Goal: Task Accomplishment & Management: Manage account settings

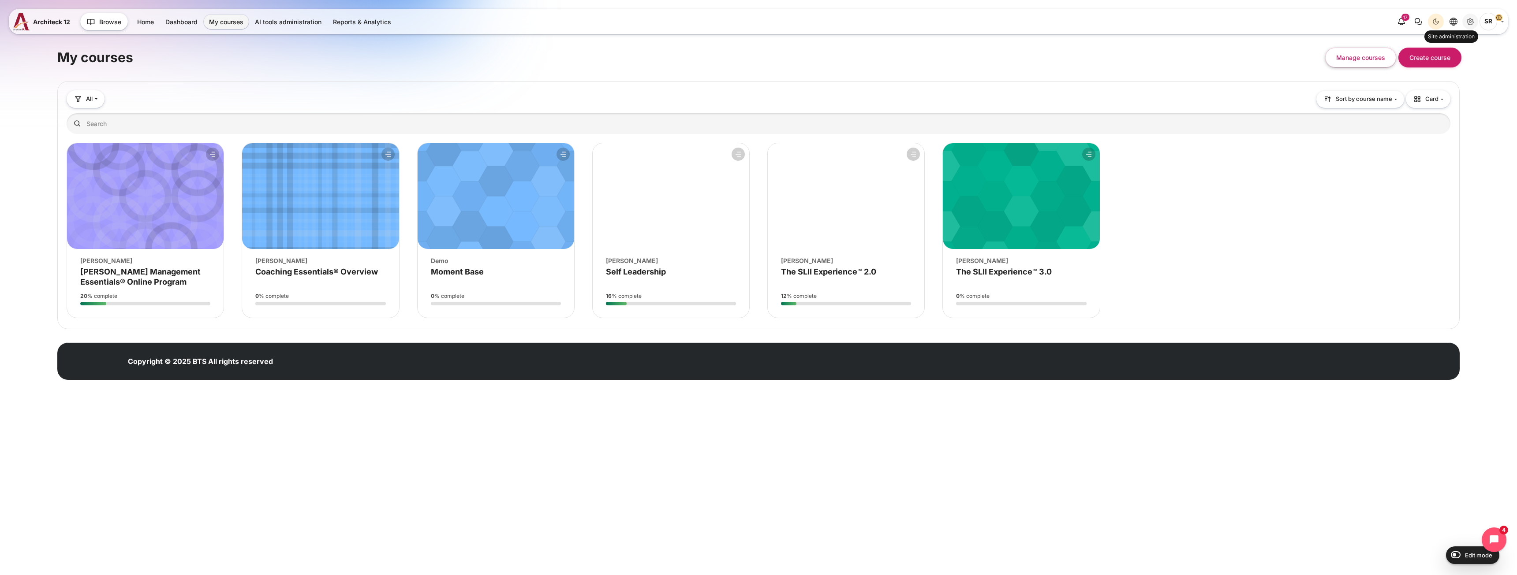
click at [1466, 22] on icon "Site administration" at bounding box center [1470, 21] width 11 height 11
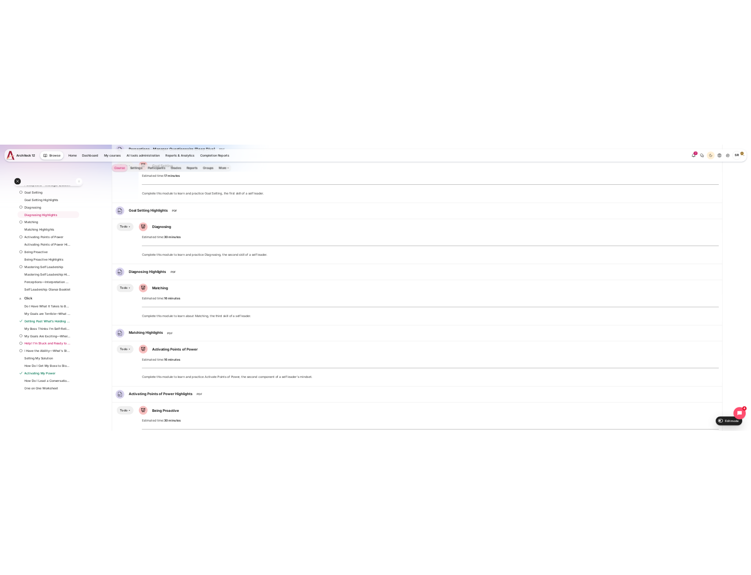
scroll to position [485, 0]
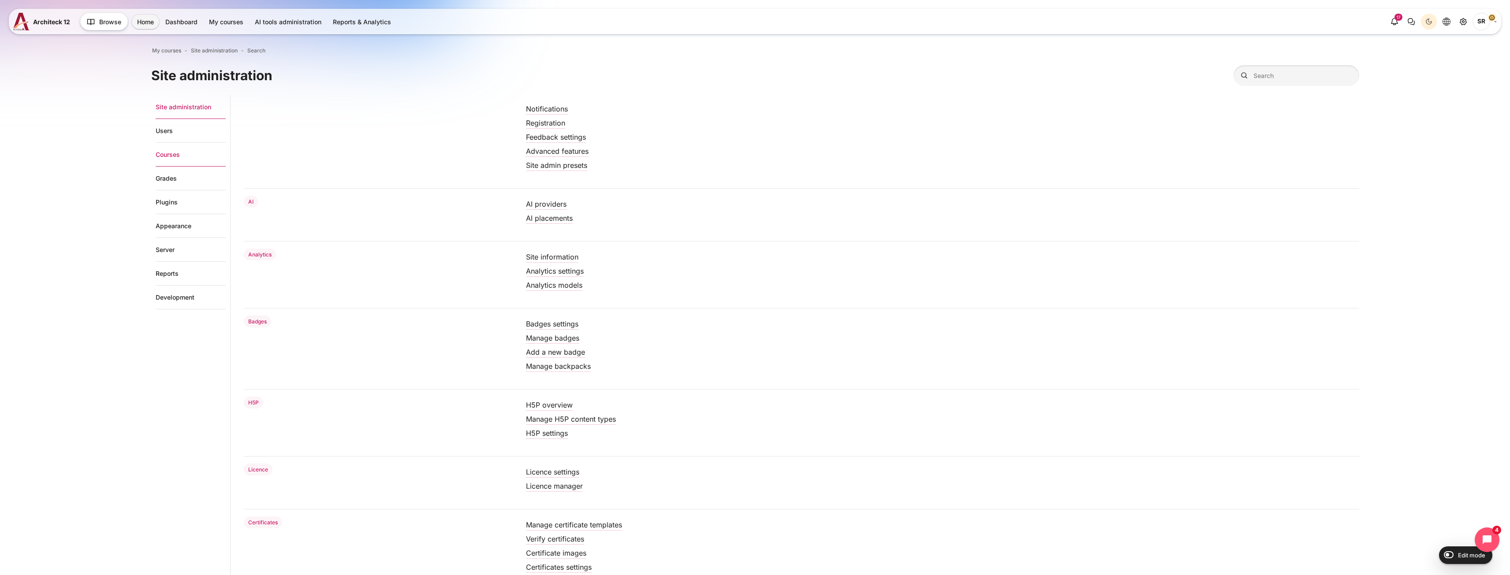
click at [172, 158] on link "Courses" at bounding box center [191, 155] width 70 height 24
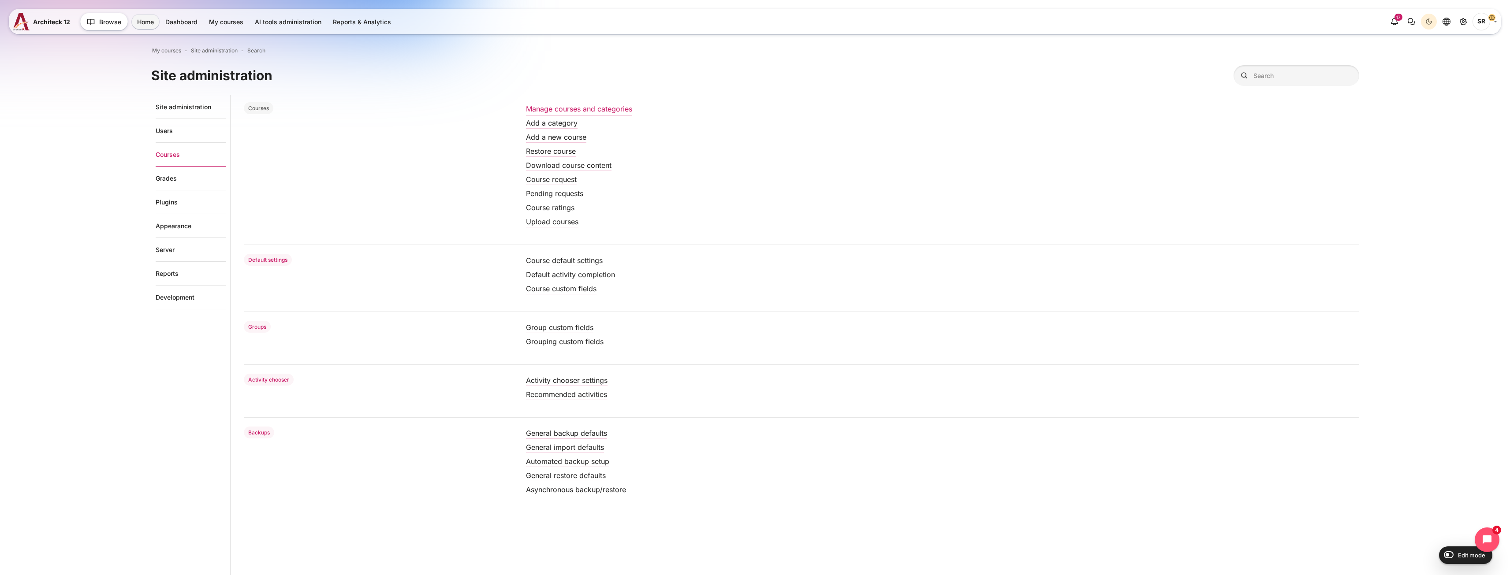
click at [544, 106] on link "Manage courses and categories" at bounding box center [579, 108] width 106 height 9
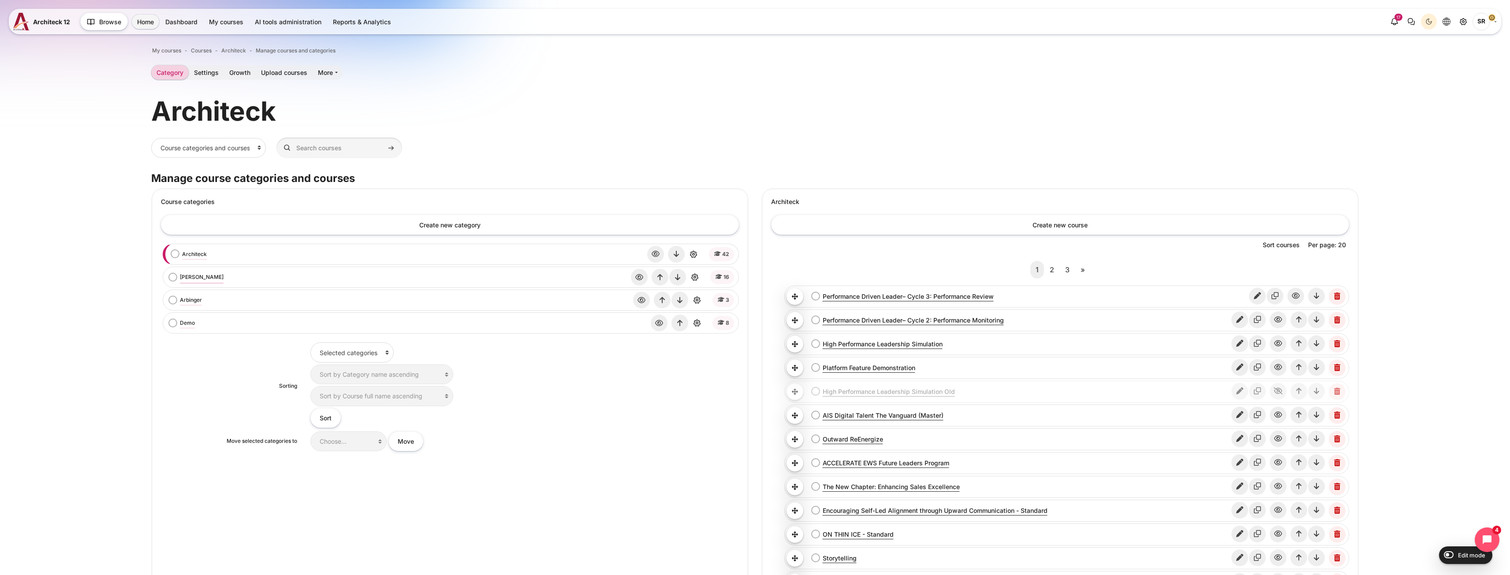
click at [194, 280] on link "[PERSON_NAME]" at bounding box center [202, 277] width 44 height 8
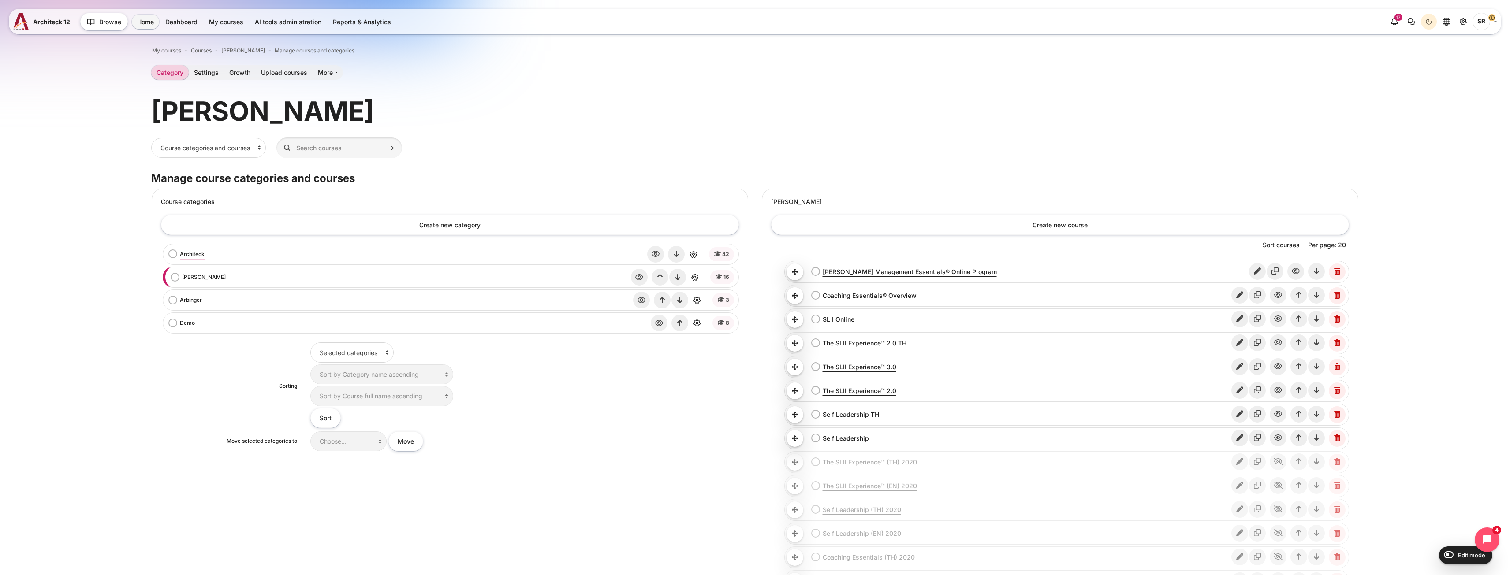
click at [840, 436] on link "Self Leadership" at bounding box center [1027, 438] width 408 height 9
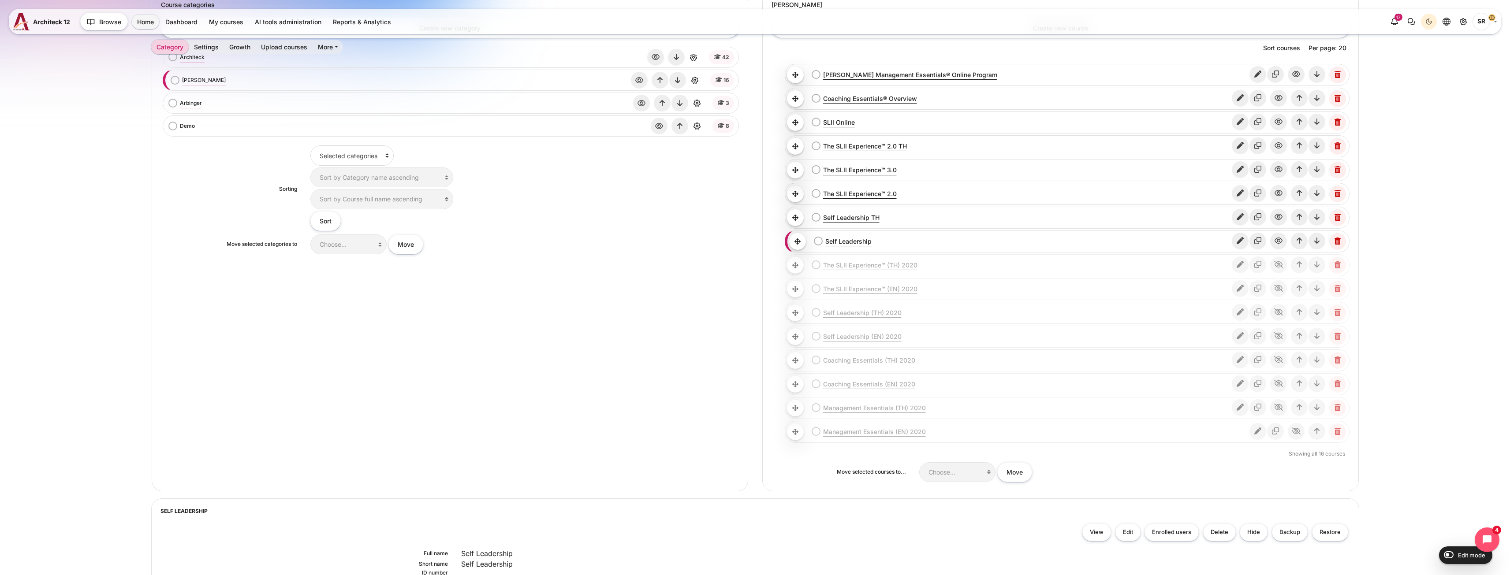
scroll to position [133, 0]
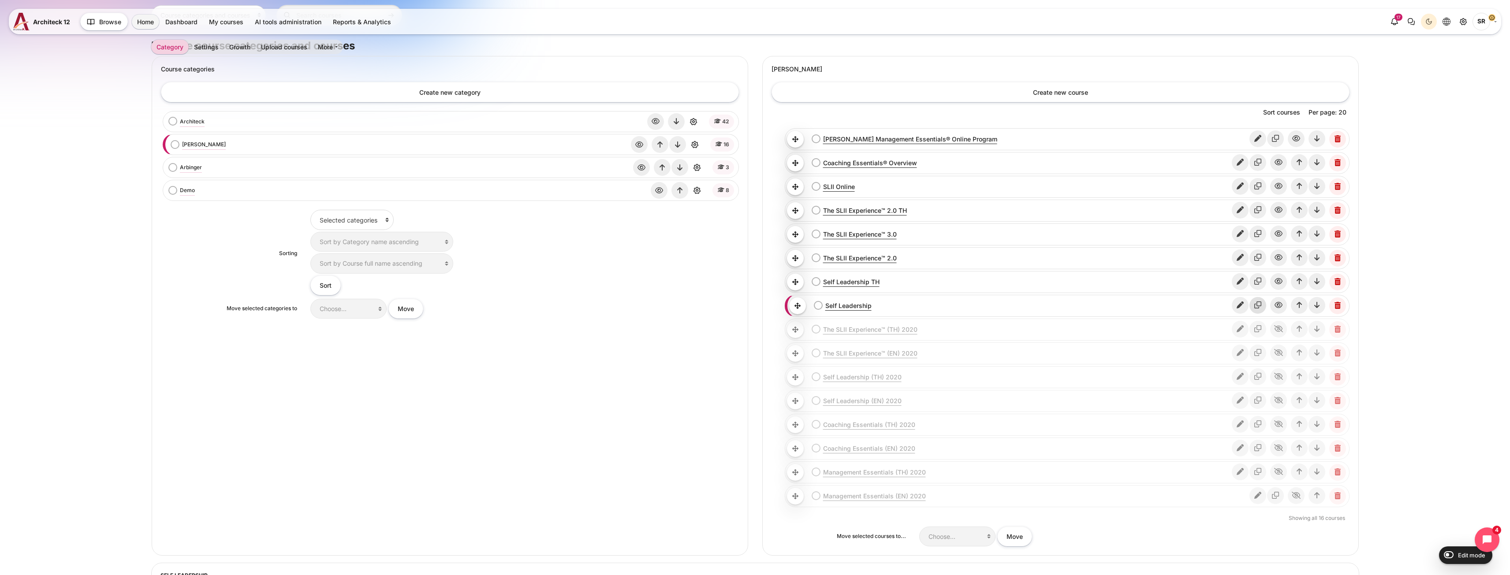
click at [1258, 306] on icon "Copy course" at bounding box center [1257, 305] width 17 height 17
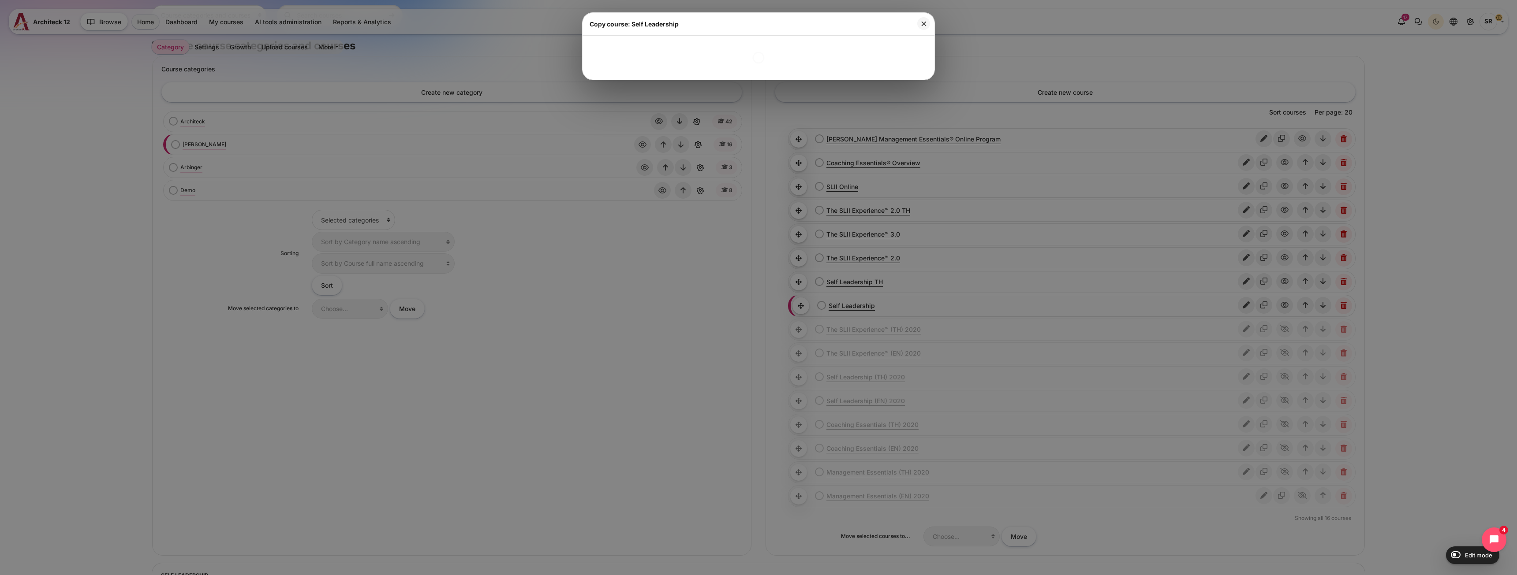
select select "1"
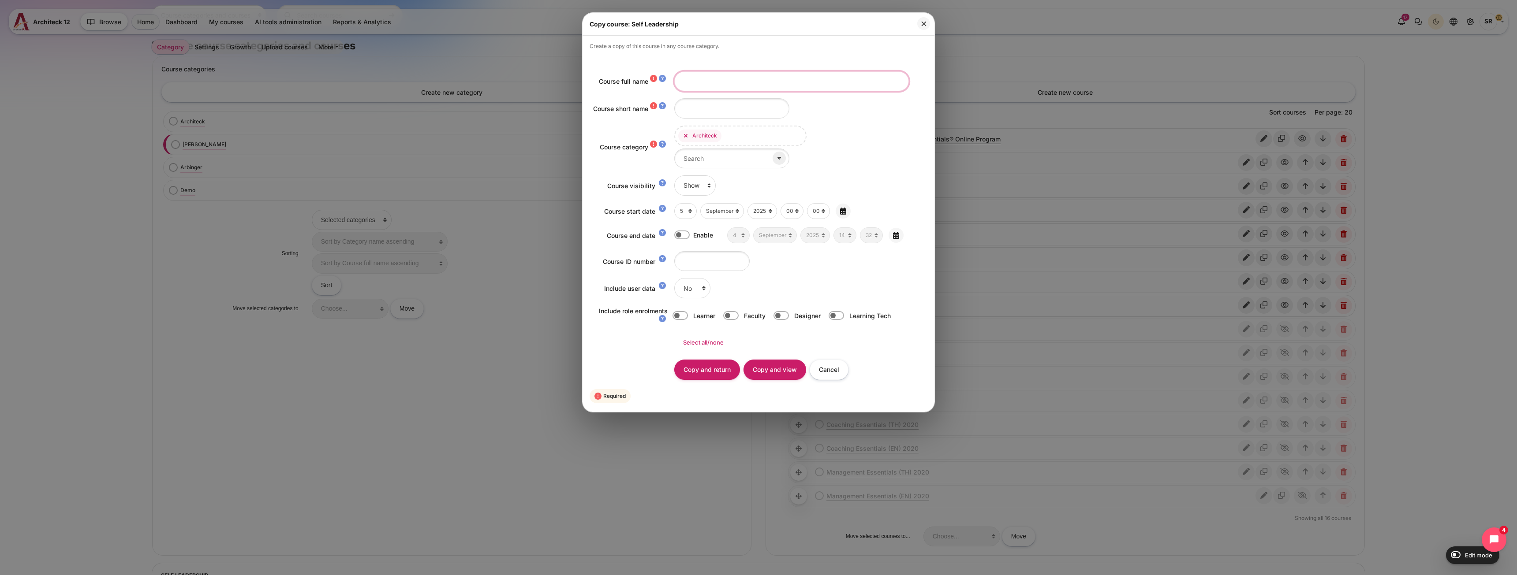
click at [723, 79] on input "Course full name" at bounding box center [791, 81] width 235 height 20
paste input "Self Leadership Program"
type input "Self Leadership Program"
click at [716, 109] on input "Course short name" at bounding box center [731, 108] width 115 height 20
paste input "Self Leadership Program"
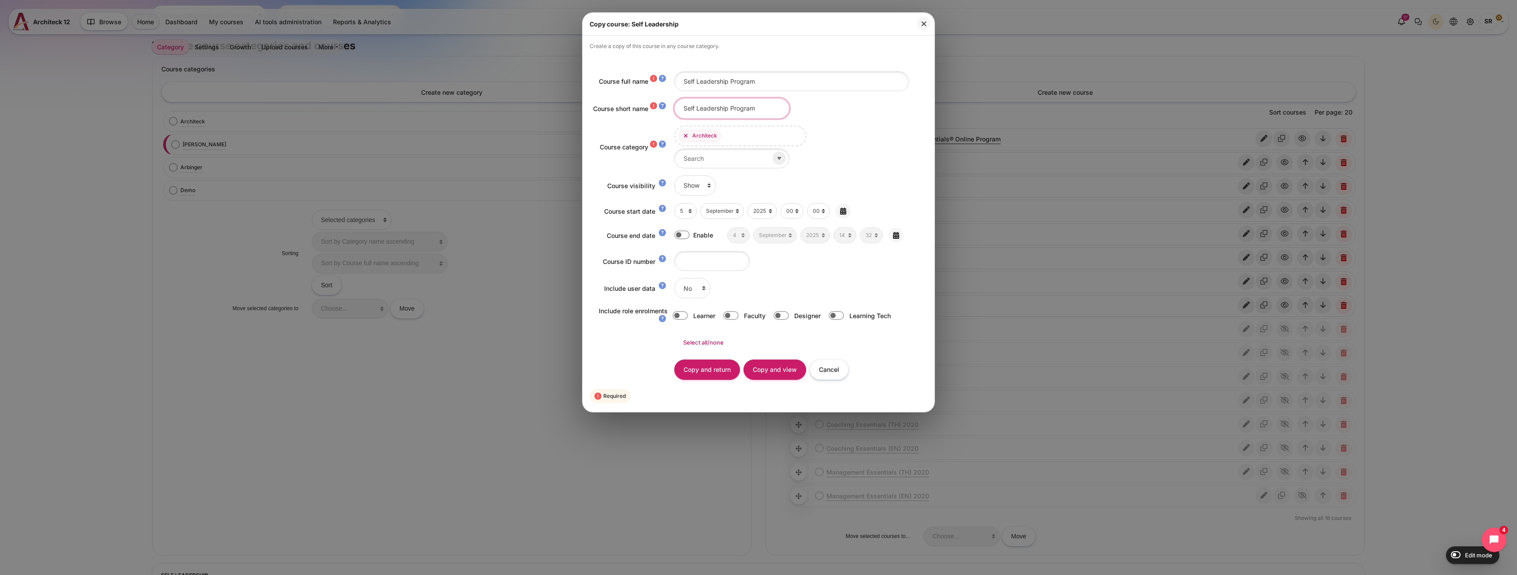
type input "Self Leadership Program"
click at [689, 140] on span "Architeck" at bounding box center [700, 136] width 44 height 13
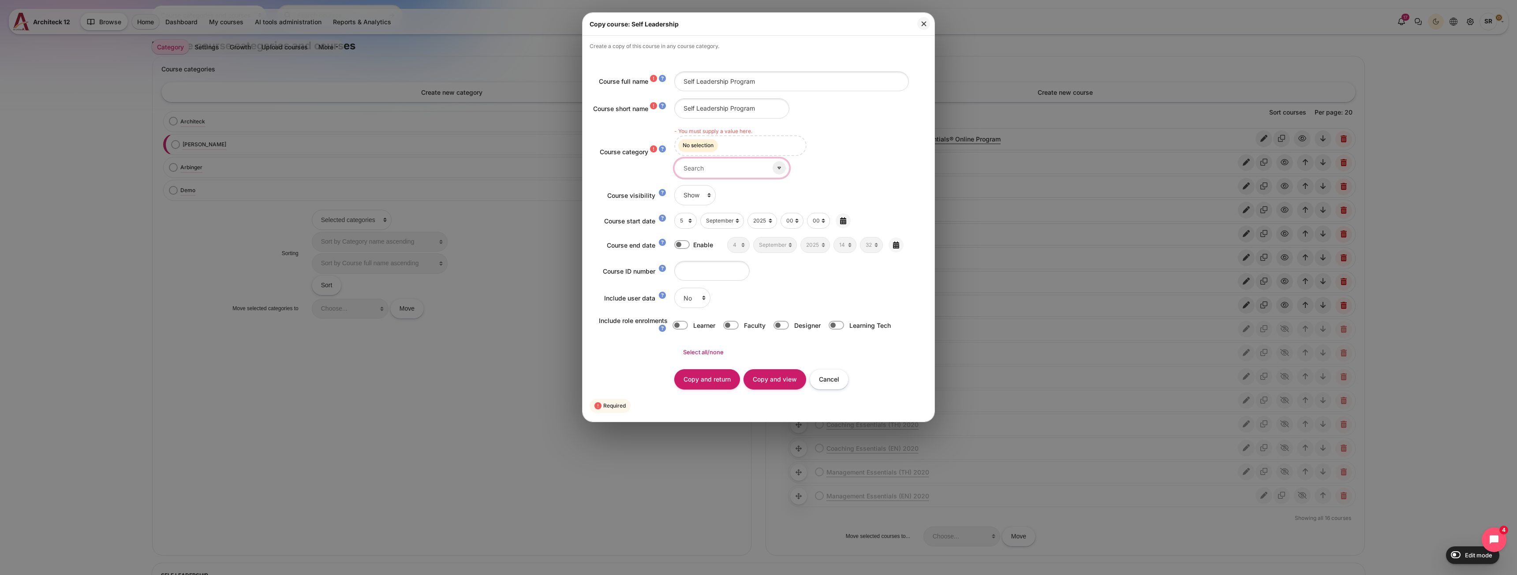
click at [742, 166] on input "Course category" at bounding box center [731, 168] width 115 height 20
click at [759, 173] on input "Course category" at bounding box center [731, 168] width 115 height 20
click at [775, 168] on icon at bounding box center [779, 168] width 8 height 8
click at [727, 200] on li "[PERSON_NAME]" at bounding box center [719, 205] width 81 height 14
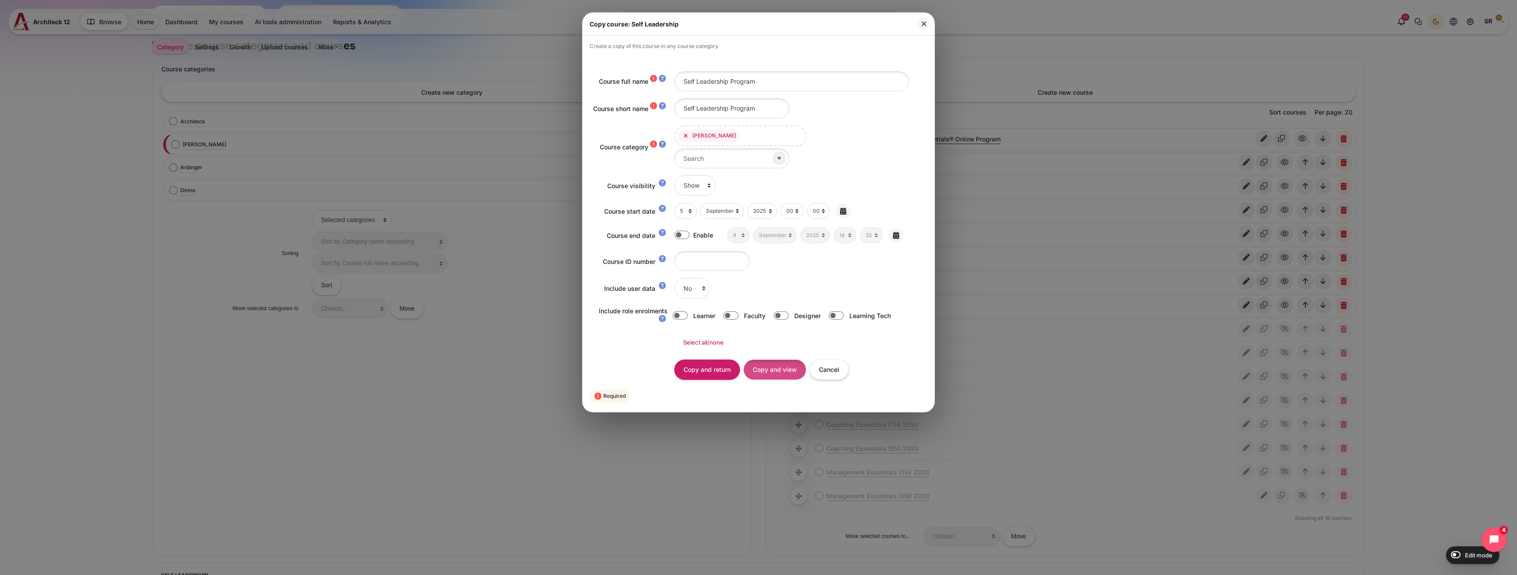
click at [775, 370] on input "Copy and view" at bounding box center [774, 370] width 63 height 20
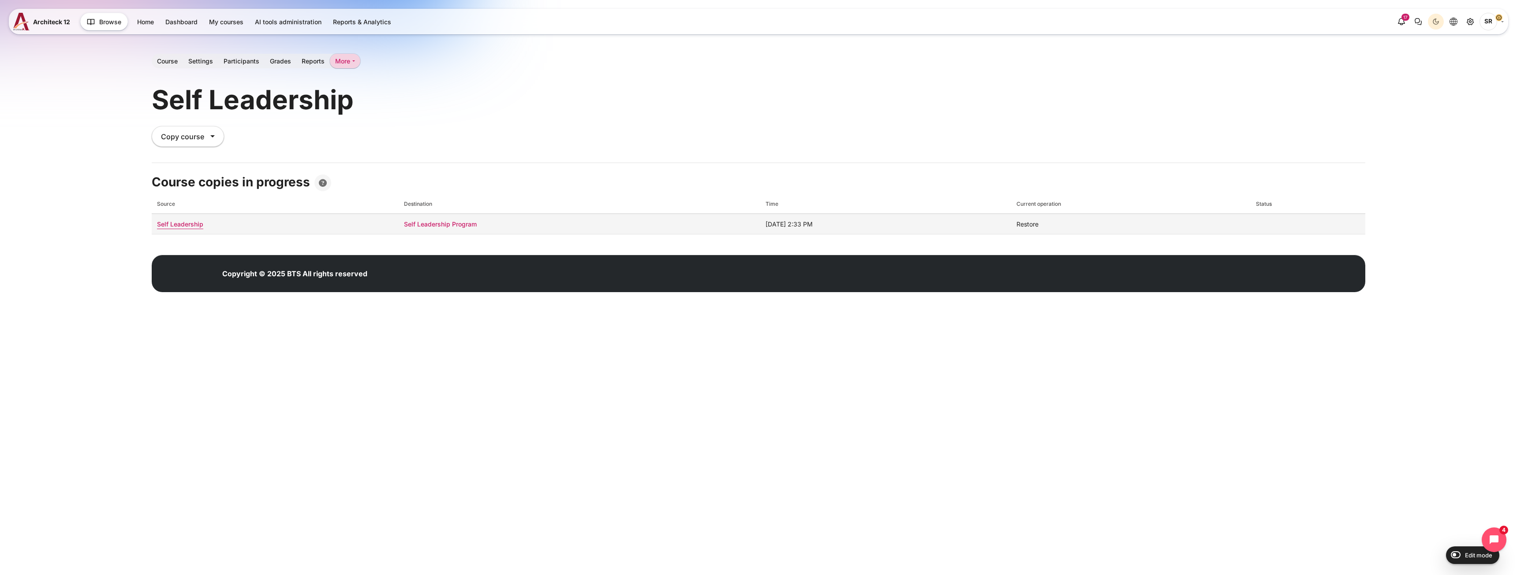
click at [406, 222] on link "Self Leadership Program" at bounding box center [440, 223] width 73 height 7
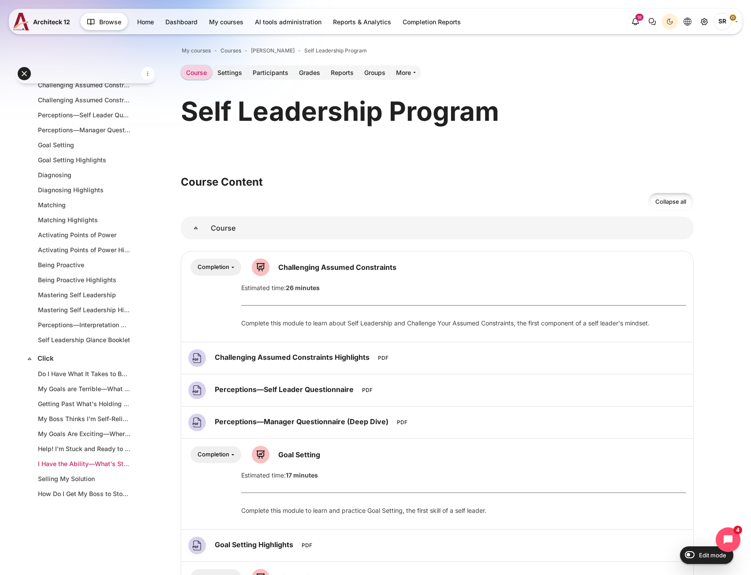
scroll to position [93, 0]
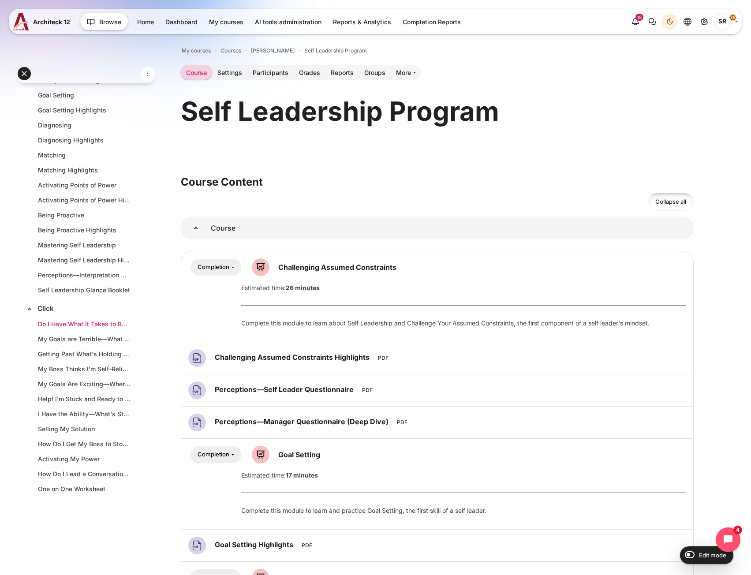
click at [73, 327] on link "Do I Have What It Takes to Be a Self Leader?" at bounding box center [84, 323] width 93 height 9
click at [71, 325] on link "Do I Have What It Takes to Be a Self Leader?" at bounding box center [84, 323] width 93 height 9
click at [92, 338] on link "My Goals are Terrible—What Do I Do?" at bounding box center [84, 338] width 93 height 9
click at [76, 354] on link "Getting Past What's Holding Me Back" at bounding box center [84, 353] width 93 height 9
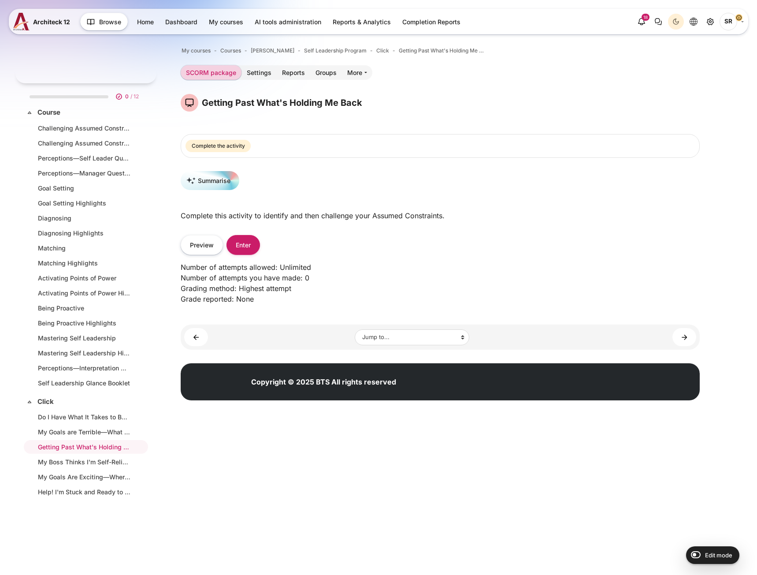
scroll to position [93, 0]
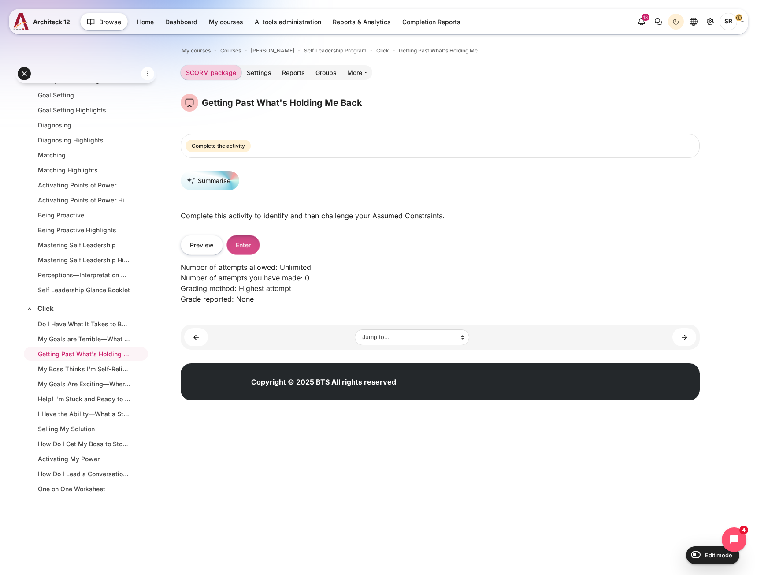
click at [257, 242] on button "Enter" at bounding box center [244, 245] width 34 height 20
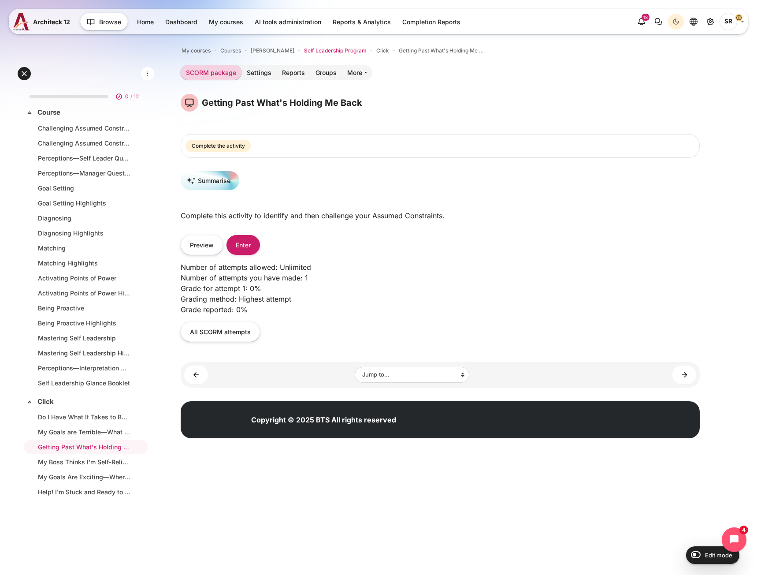
click at [313, 52] on span "Self Leadership Program" at bounding box center [335, 51] width 63 height 8
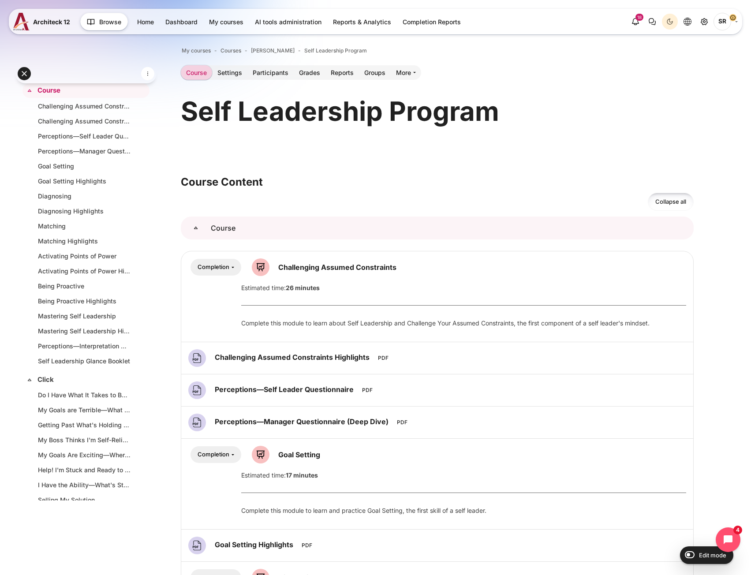
click at [211, 223] on link "Course" at bounding box center [196, 227] width 30 height 23
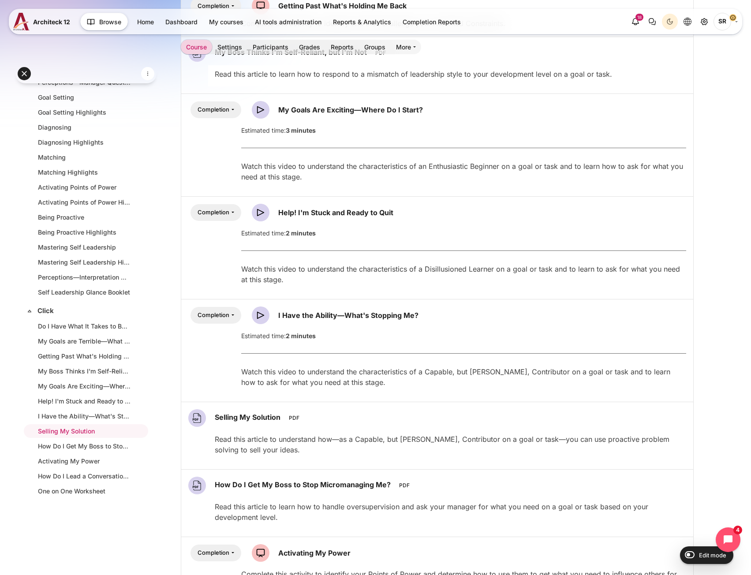
scroll to position [485, 0]
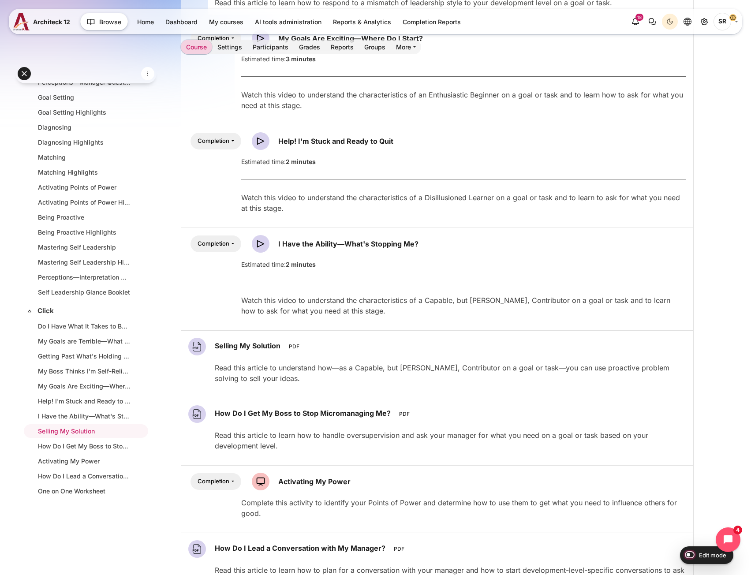
click at [691, 556] on input "Edit mode" at bounding box center [687, 554] width 15 height 9
checkbox input "true"
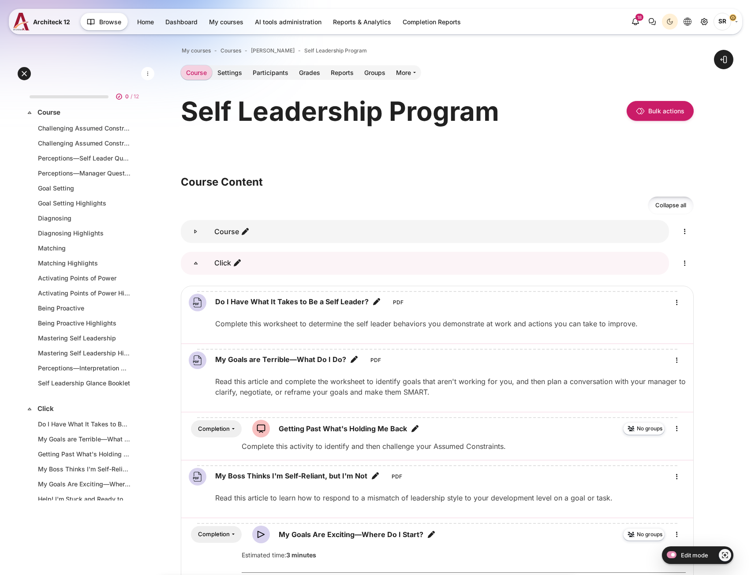
click at [192, 259] on icon "Click" at bounding box center [195, 263] width 9 height 9
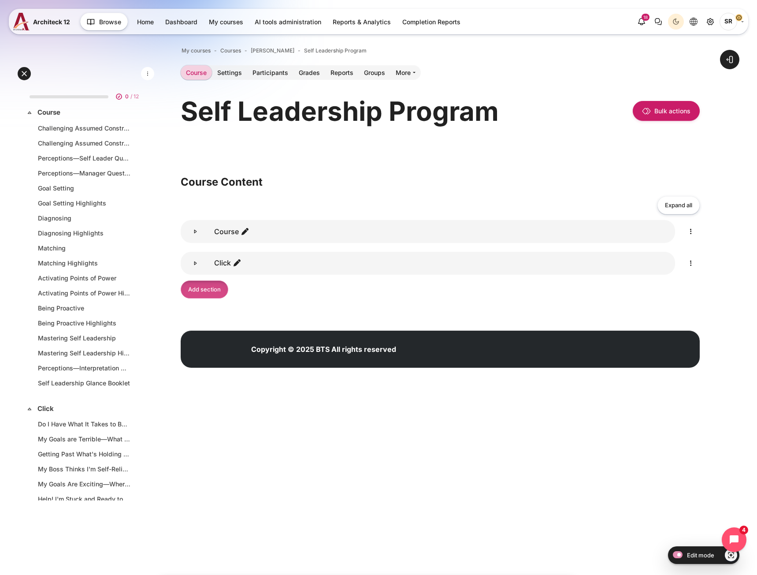
click at [212, 293] on link "Add section" at bounding box center [205, 289] width 48 height 18
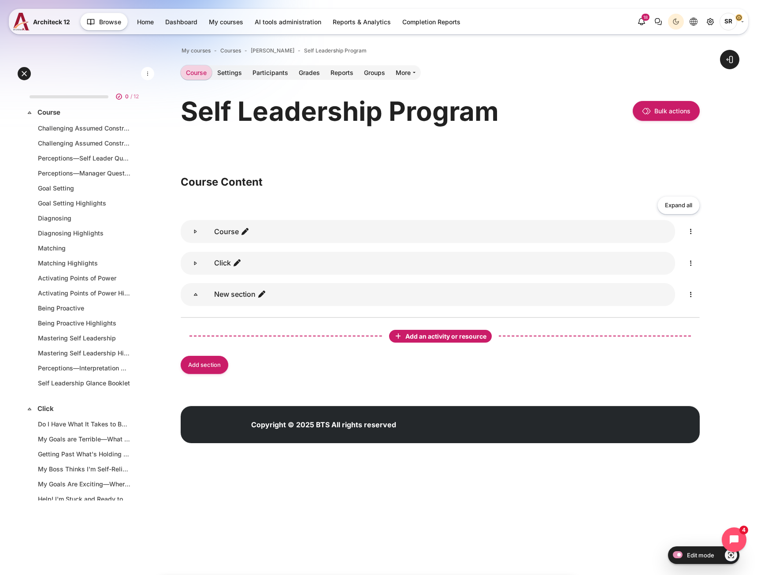
click at [404, 339] on div "Add an activity or resource" at bounding box center [440, 336] width 99 height 9
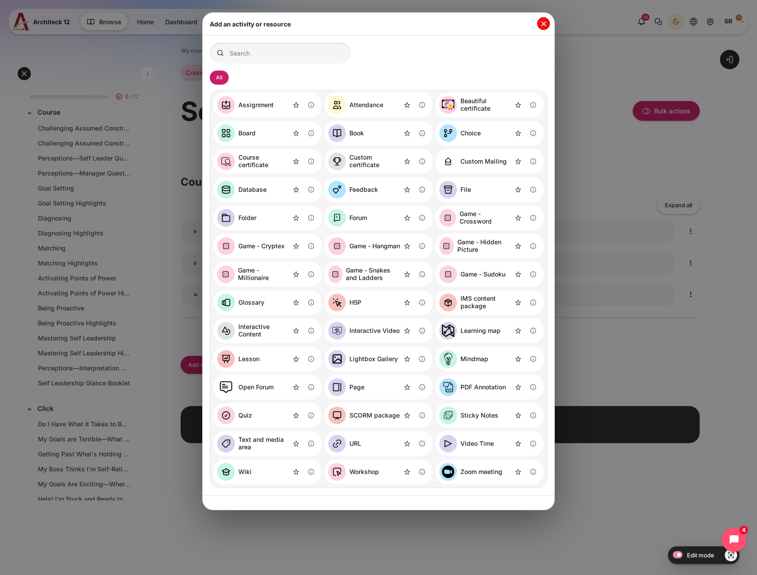
click at [543, 23] on button "Close" at bounding box center [543, 23] width 13 height 13
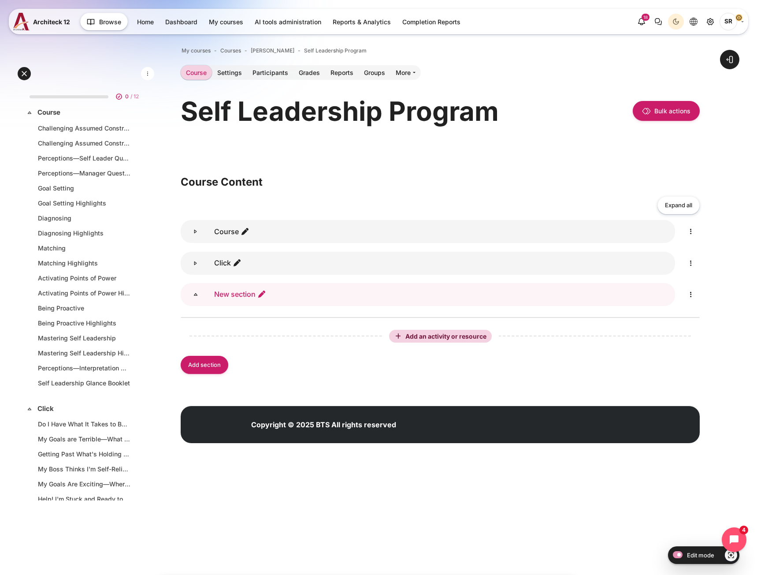
click at [265, 292] on icon "Edit section name" at bounding box center [261, 294] width 9 height 9
type input "Master"
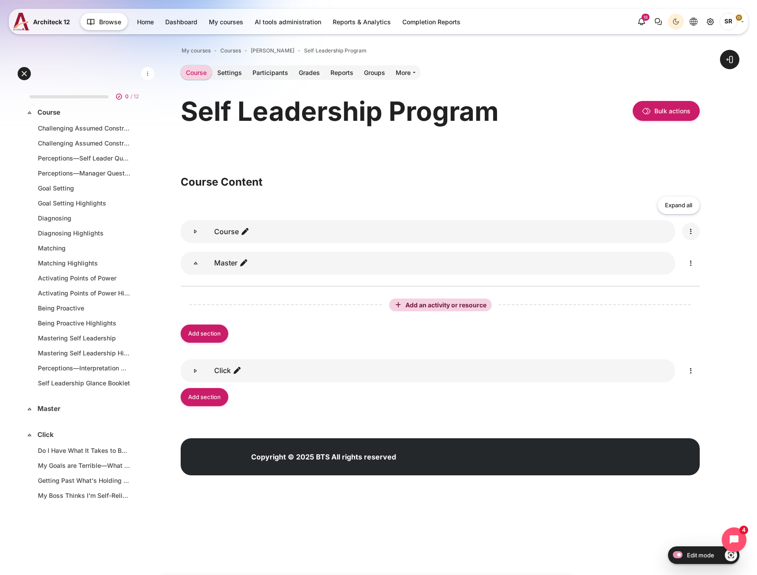
click at [696, 231] on icon "Edit" at bounding box center [691, 231] width 11 height 11
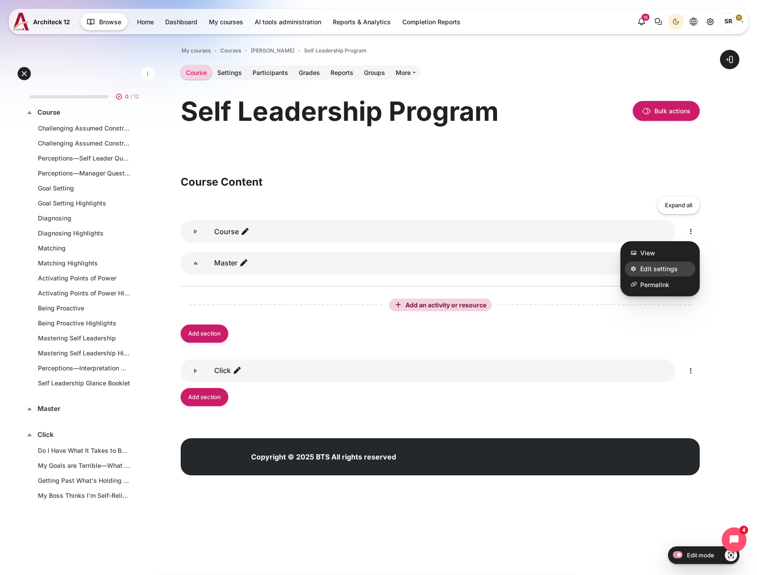
click at [673, 265] on span "Edit settings" at bounding box center [659, 269] width 37 height 9
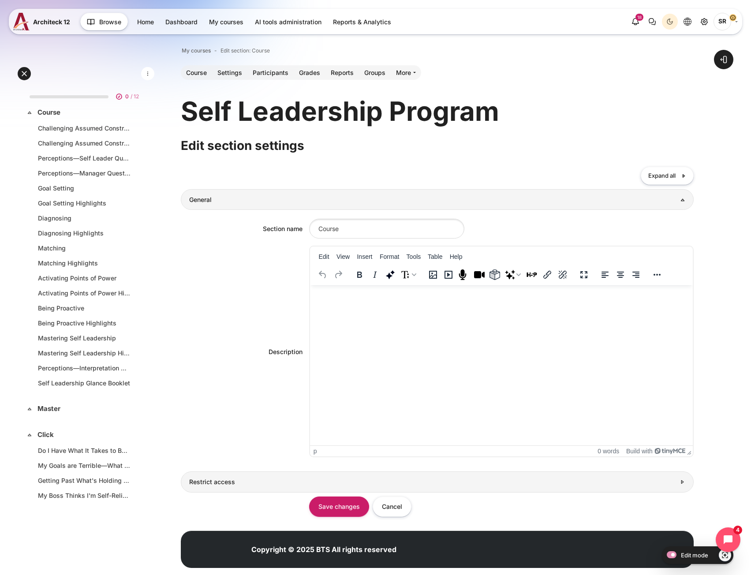
click at [227, 484] on h3 "Restrict access" at bounding box center [432, 482] width 486 height 8
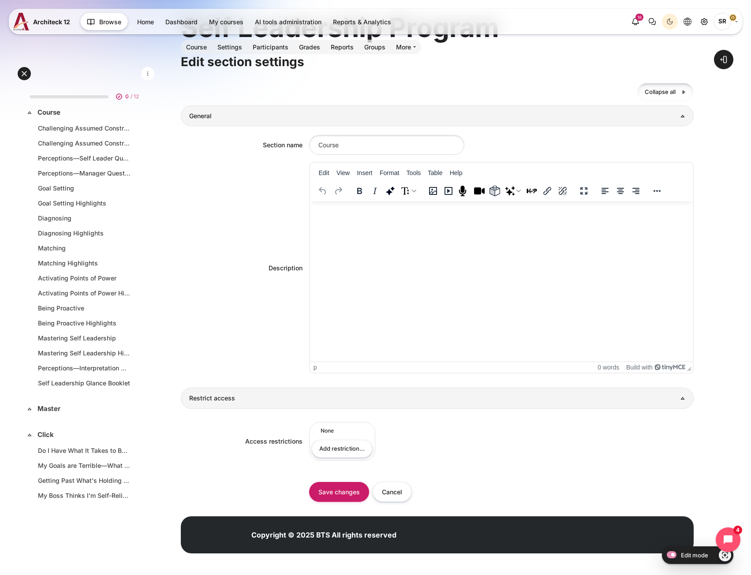
scroll to position [86, 0]
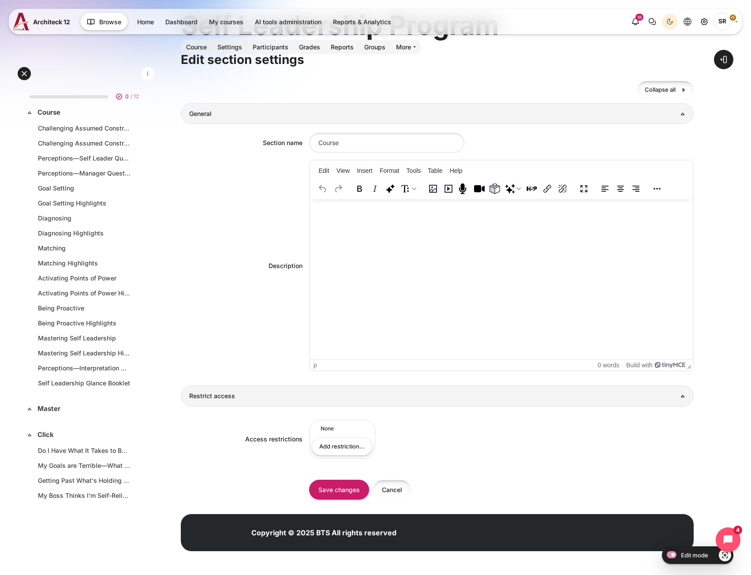
click at [406, 493] on input "Cancel" at bounding box center [392, 490] width 39 height 20
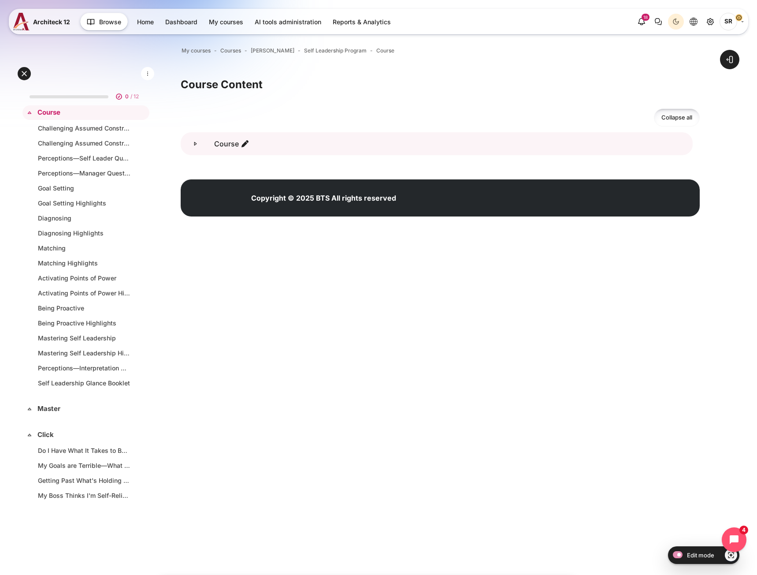
click at [532, 153] on div "Content" at bounding box center [437, 143] width 512 height 23
click at [526, 142] on div "Content" at bounding box center [437, 143] width 512 height 23
click at [318, 59] on div "My courses Courses Blanchard Self Leadership Program Course Blocks Course" at bounding box center [440, 101] width 519 height 113
click at [318, 55] on li "Self Leadership Program" at bounding box center [330, 50] width 72 height 11
click at [320, 51] on span "Self Leadership Program" at bounding box center [335, 51] width 63 height 8
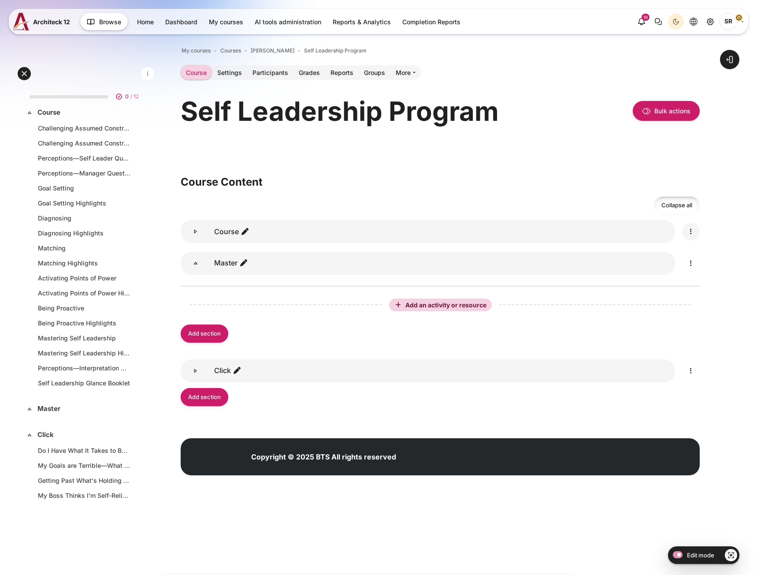
click at [690, 228] on icon "Edit" at bounding box center [691, 231] width 11 height 11
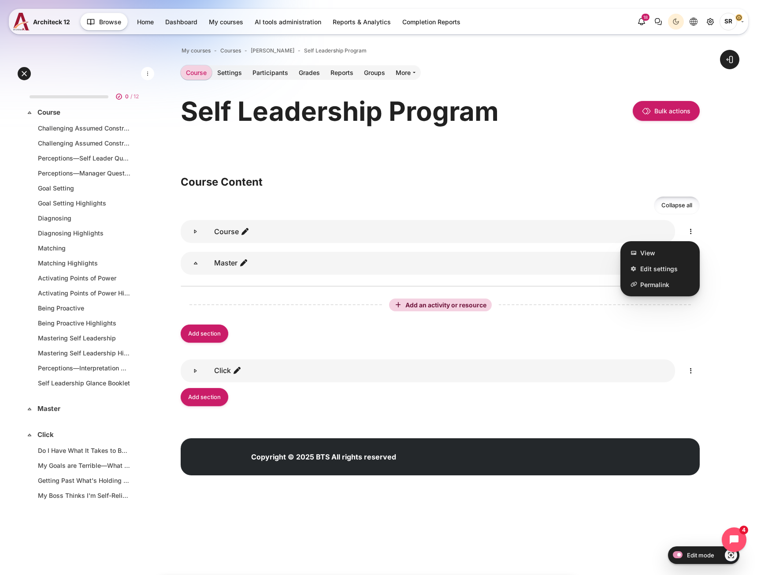
click at [714, 270] on div "Open course index Open block drawer" at bounding box center [440, 262] width 634 height 473
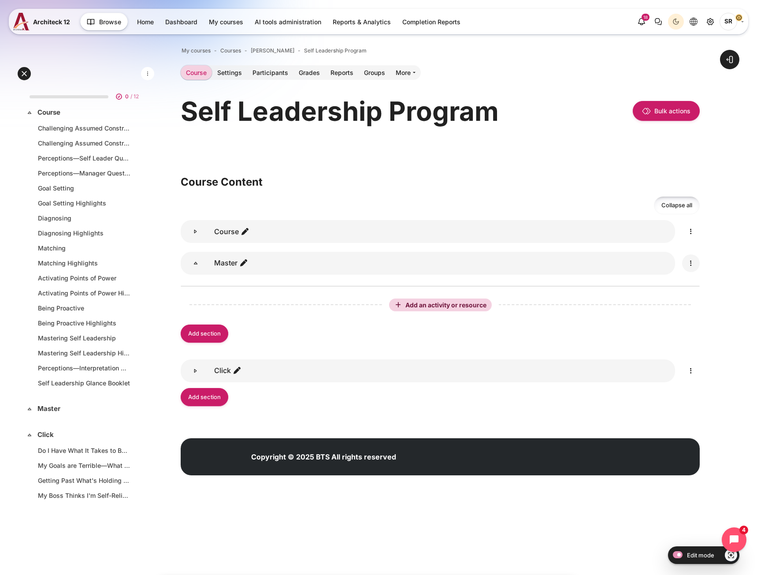
click at [693, 263] on icon "Edit" at bounding box center [691, 263] width 11 height 11
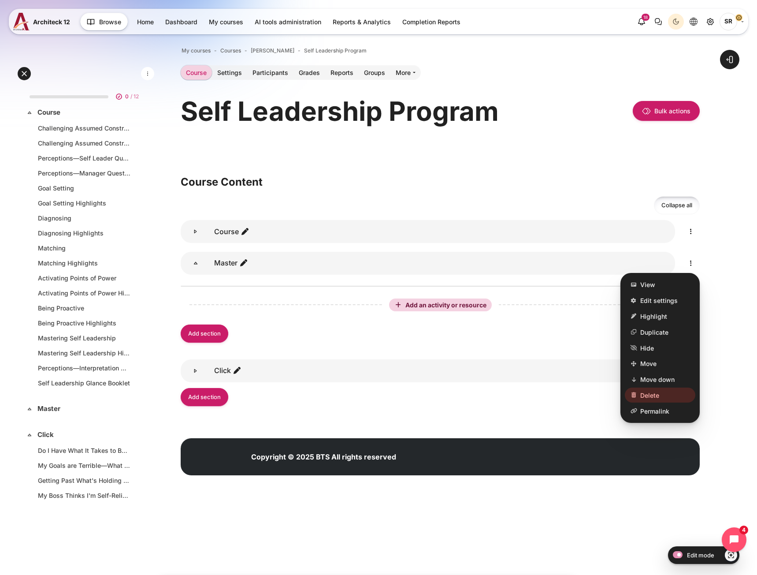
click at [739, 321] on div "Open course index Open block drawer" at bounding box center [440, 262] width 634 height 473
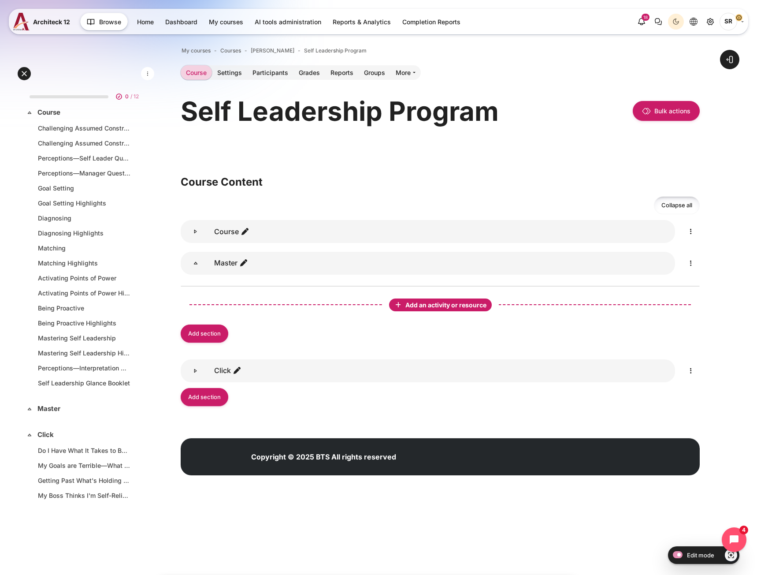
click at [470, 308] on span "Add an activity or resource" at bounding box center [447, 304] width 83 height 7
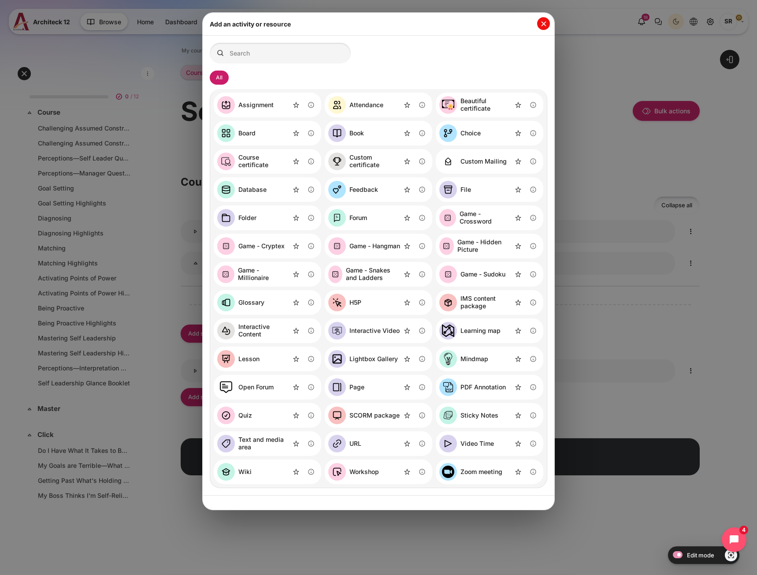
click at [546, 22] on button "Close" at bounding box center [543, 23] width 13 height 13
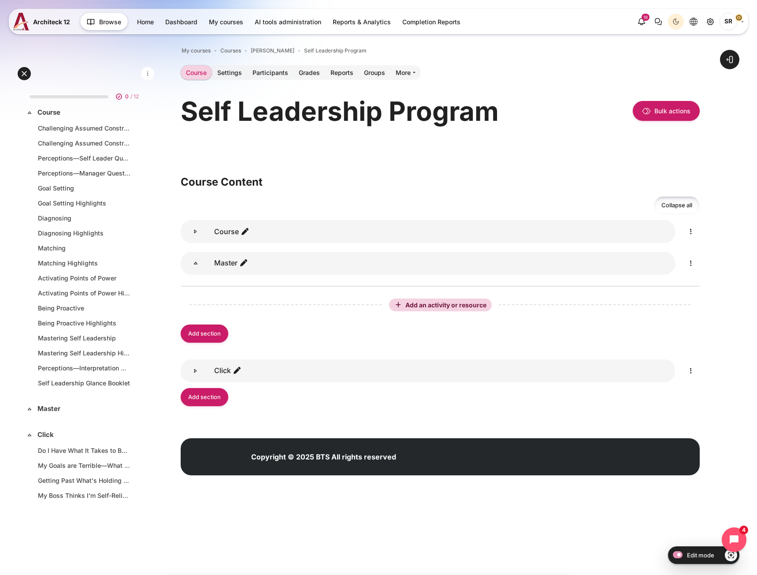
click at [216, 320] on div "Add an activity or resource Add section" at bounding box center [440, 319] width 519 height 67
click at [214, 330] on link "Add section" at bounding box center [205, 333] width 48 height 18
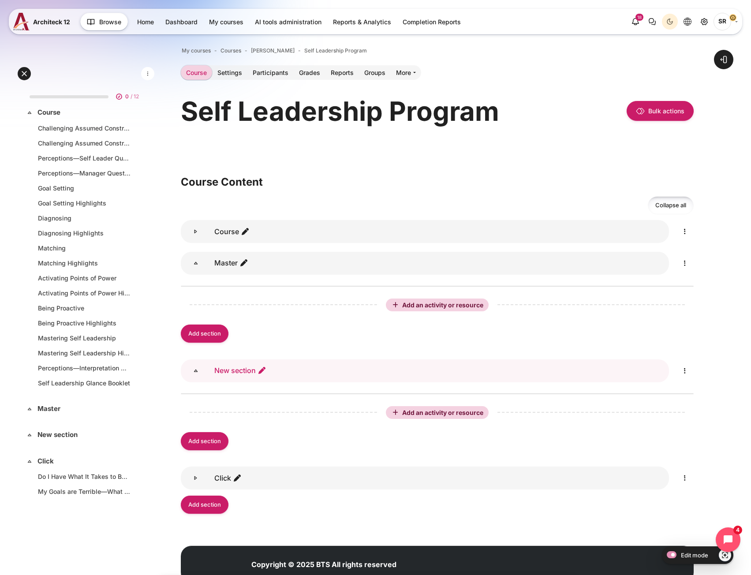
click at [260, 368] on icon "Edit section name" at bounding box center [261, 370] width 9 height 9
type input "Learn & Practice"
click at [207, 336] on link "Add section" at bounding box center [205, 333] width 48 height 18
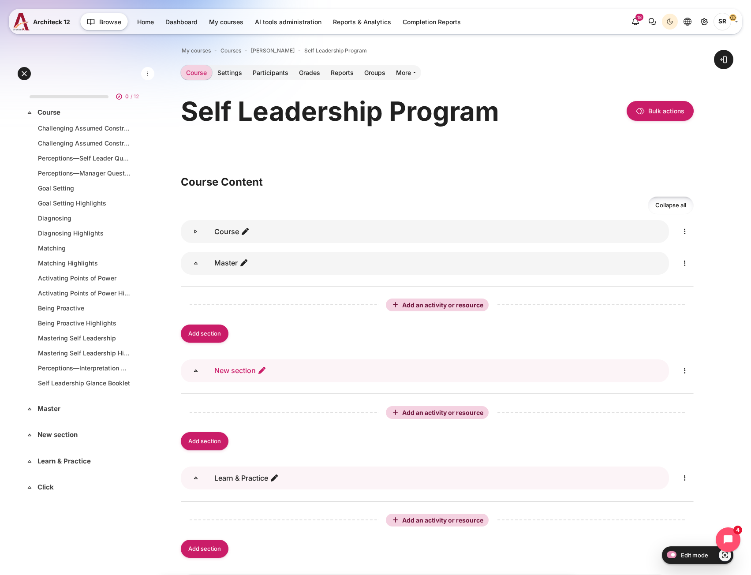
click at [265, 373] on icon "Edit section name" at bounding box center [261, 370] width 9 height 9
type input "Launch"
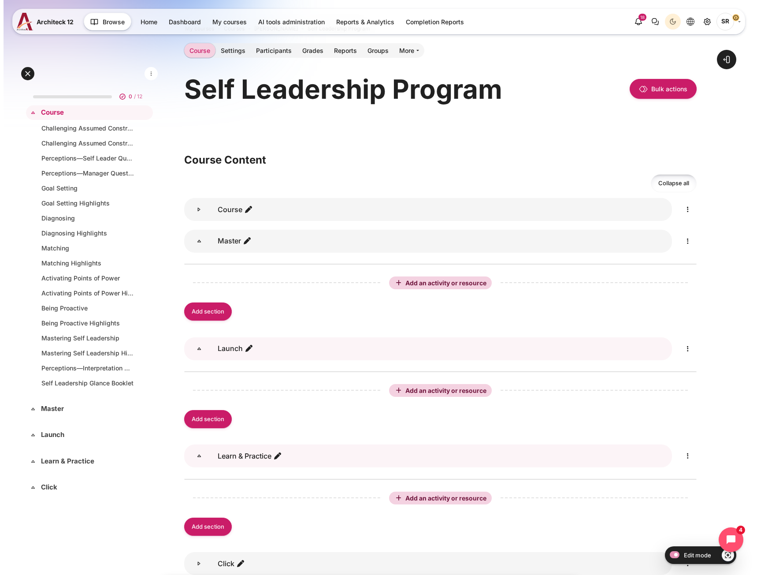
scroll to position [139, 0]
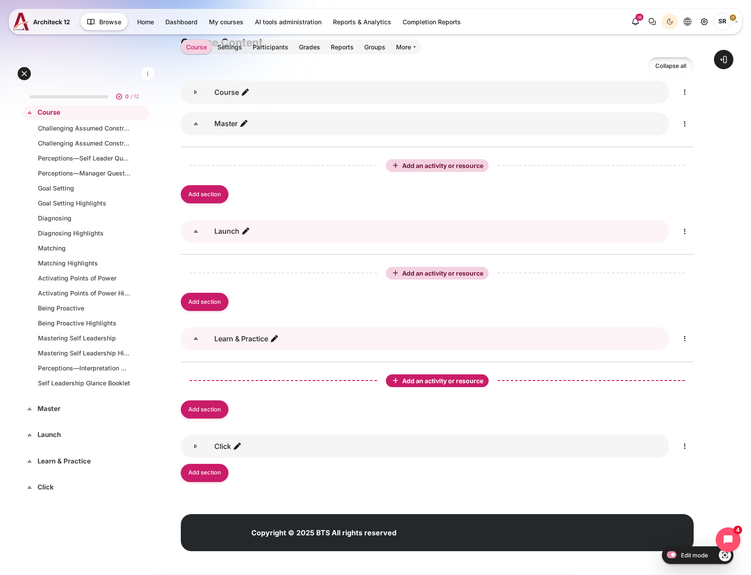
click at [422, 377] on span "Add an activity or resource" at bounding box center [443, 380] width 83 height 7
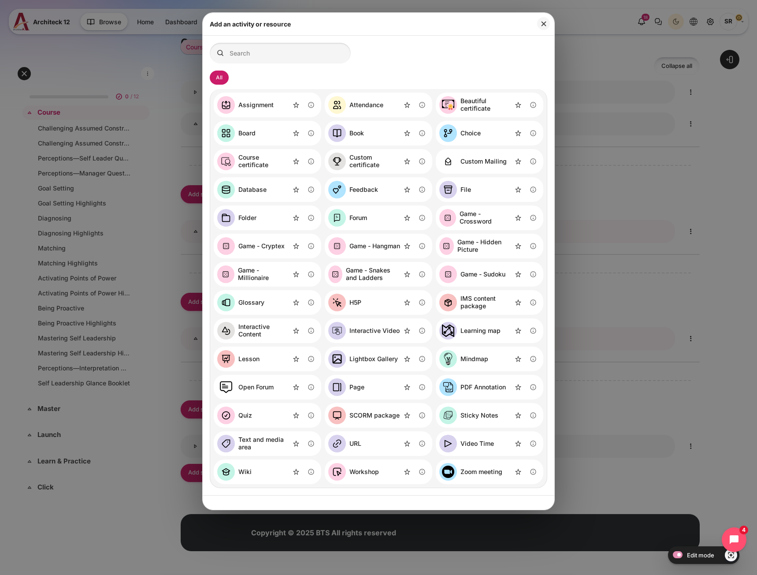
click at [360, 387] on div "Page" at bounding box center [357, 387] width 15 height 7
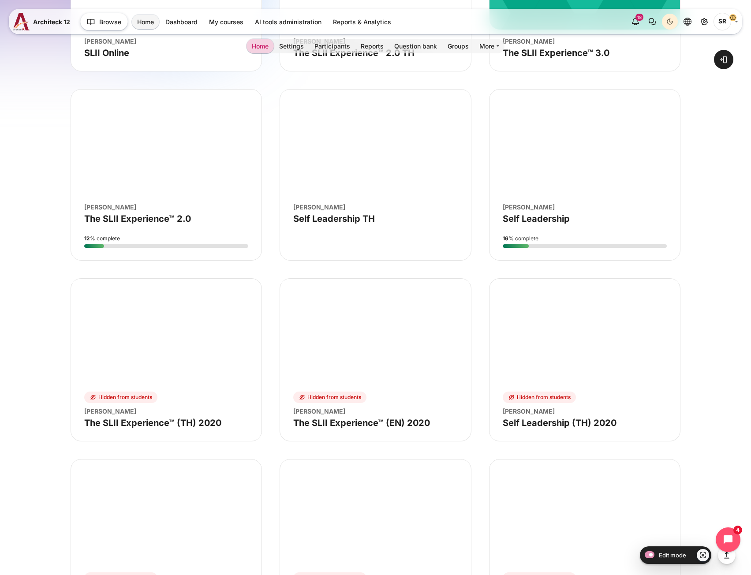
scroll to position [2866, 0]
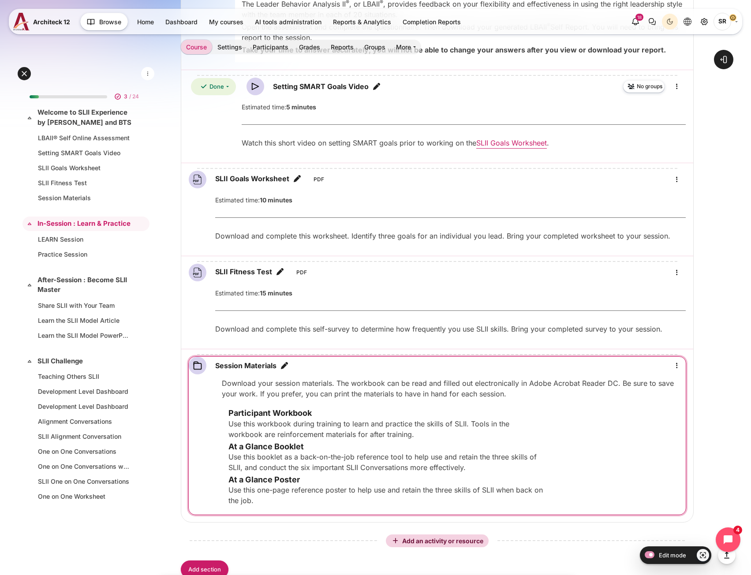
scroll to position [617, 0]
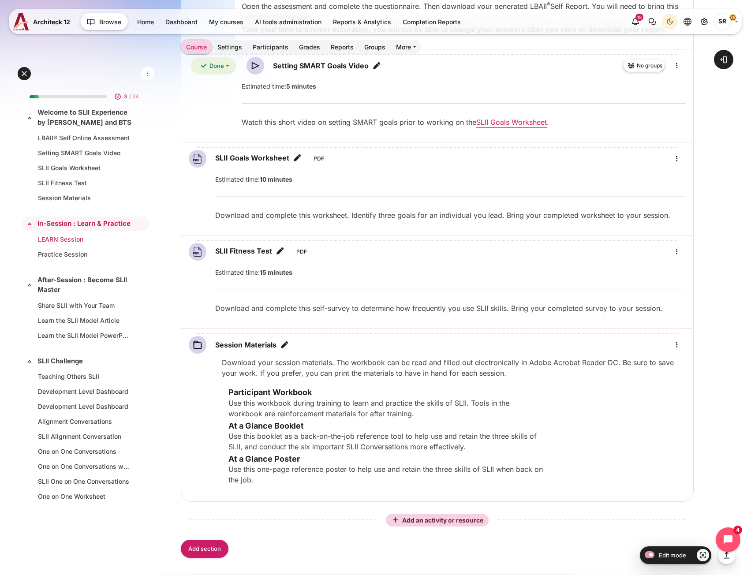
click at [68, 244] on link "LEARN Session" at bounding box center [84, 239] width 93 height 9
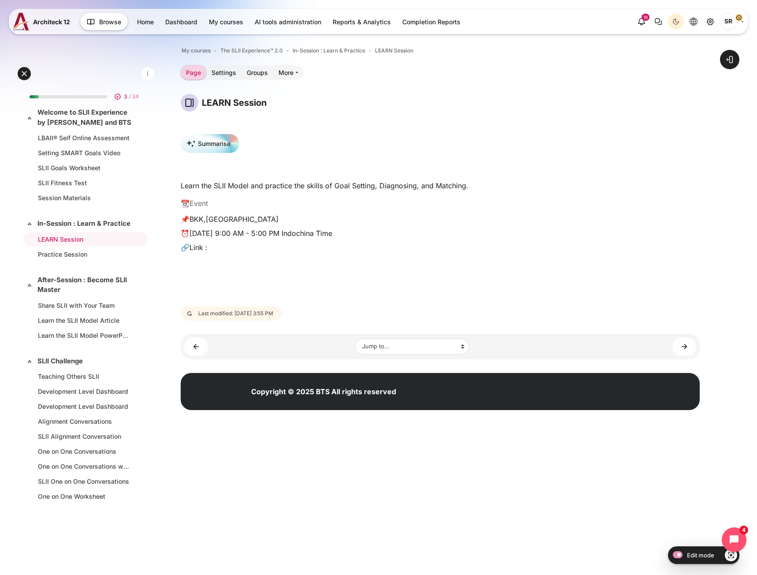
drag, startPoint x: 223, startPoint y: 247, endPoint x: 174, endPoint y: 194, distance: 72.7
click at [174, 194] on div "Open course index Open block drawer" at bounding box center [440, 230] width 634 height 408
copy div "📆Event 📌BKK,[GEOGRAPHIC_DATA] ⏰[DATE] 9:00 AM - 5:00 PM Indochina Time 🔗Link :"
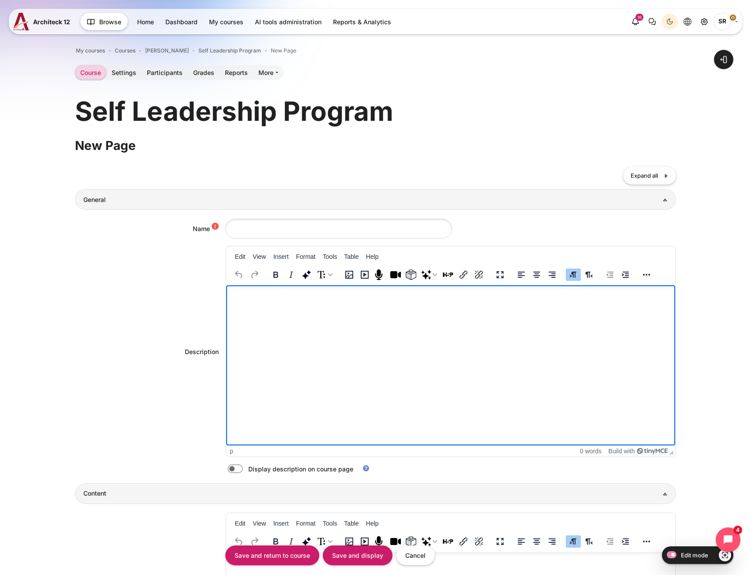
click at [249, 291] on p "Rich text area. Press ALT-0 for help." at bounding box center [450, 294] width 442 height 11
click at [246, 469] on label "Content" at bounding box center [247, 468] width 2 height 9
click at [243, 469] on input "Content" at bounding box center [250, 470] width 15 height 9
checkbox input "true"
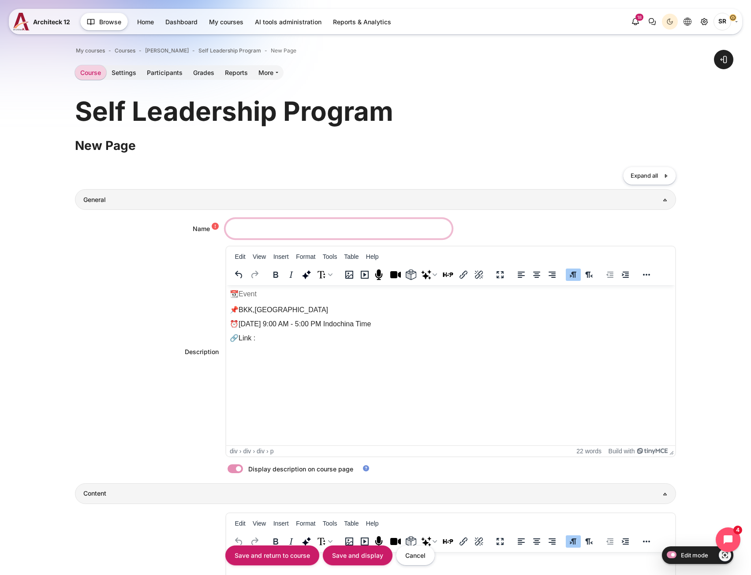
click at [289, 233] on input "Name" at bounding box center [338, 229] width 227 height 20
paste input "LEARN & PRACTICE Session 1"
type input "LEARN & PRACTICE Session 1"
click at [232, 292] on div "📆Event" at bounding box center [242, 294] width 27 height 11
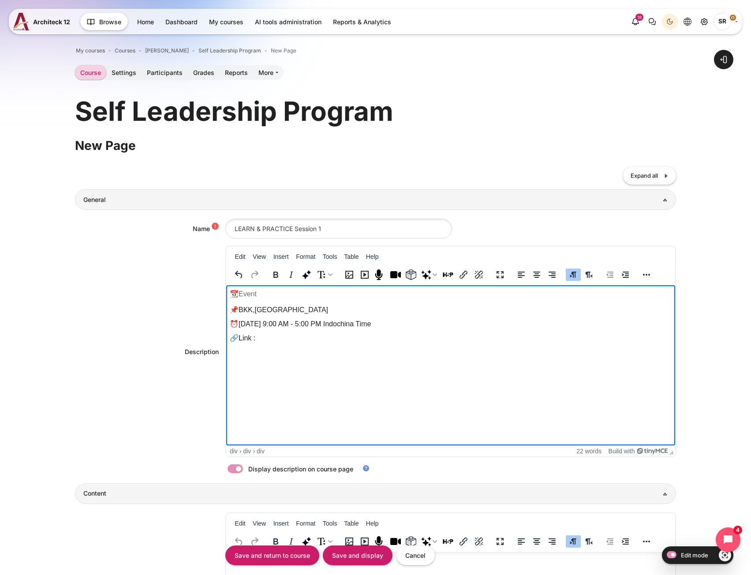
click at [192, 282] on div "Description <div class="d-flex flex-wrap justify-content-between align-items-ce…" at bounding box center [375, 352] width 600 height 212
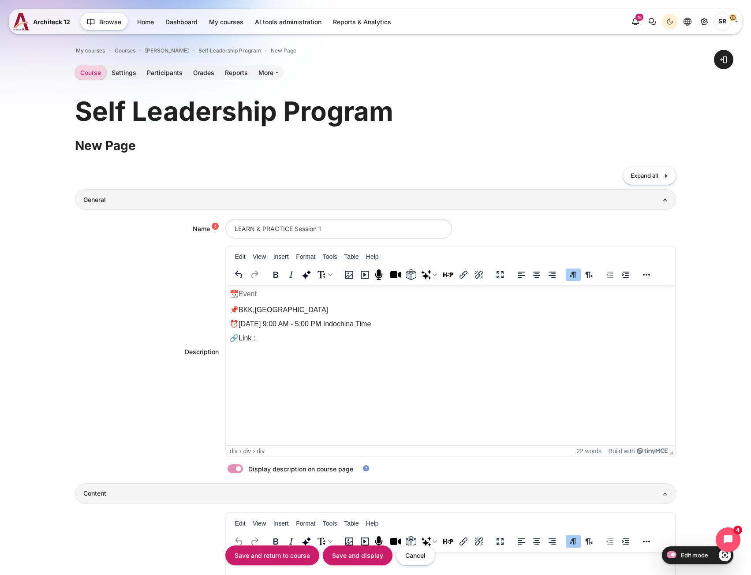
click at [243, 293] on div "📆Event" at bounding box center [242, 294] width 27 height 11
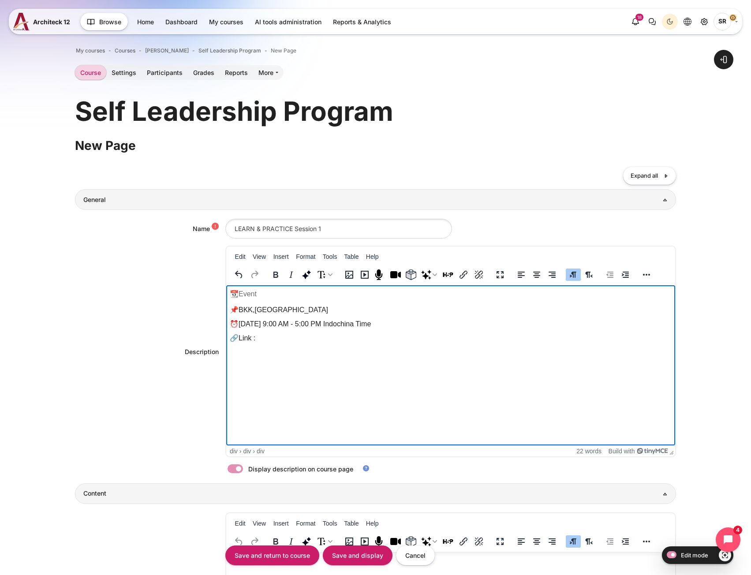
click at [284, 299] on div "📆Event" at bounding box center [450, 296] width 442 height 14
click at [268, 336] on p "🔗Link :" at bounding box center [450, 338] width 442 height 11
drag, startPoint x: 253, startPoint y: 335, endPoint x: 216, endPoint y: 287, distance: 61.2
click at [226, 287] on html "📆Event 📌BKK,[GEOGRAPHIC_DATA] ⏰[DATE] 9:00 AM - 5:00 PM Indochina Time 🔗Link : …" at bounding box center [450, 323] width 449 height 76
click at [548, 299] on p "Challenge your assumed constraints and build your competence and commitment on …" at bounding box center [450, 299] width 442 height 11
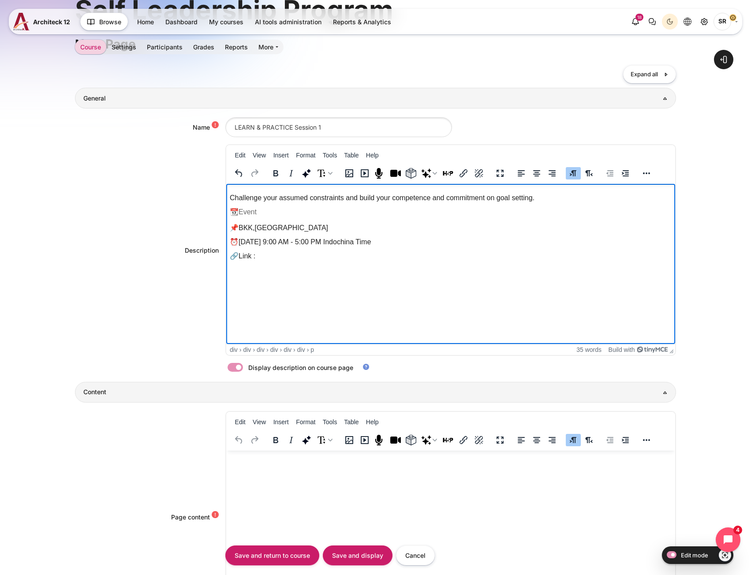
scroll to position [220, 0]
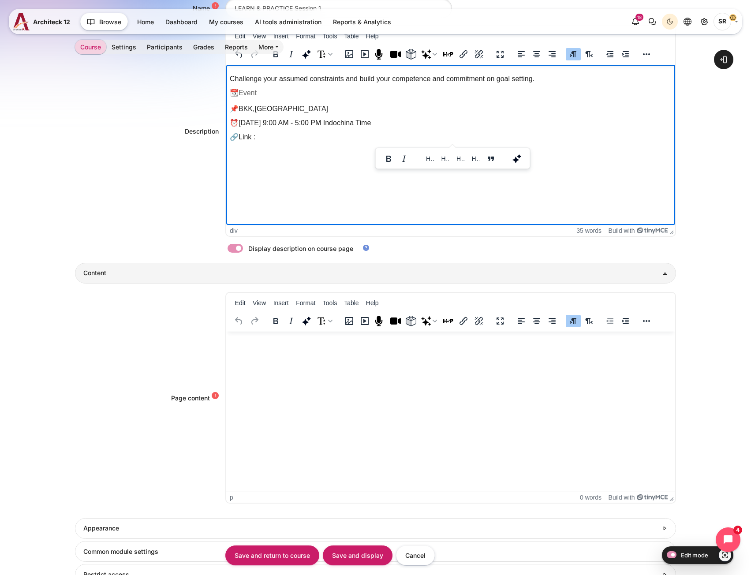
click at [279, 349] on html at bounding box center [450, 341] width 449 height 18
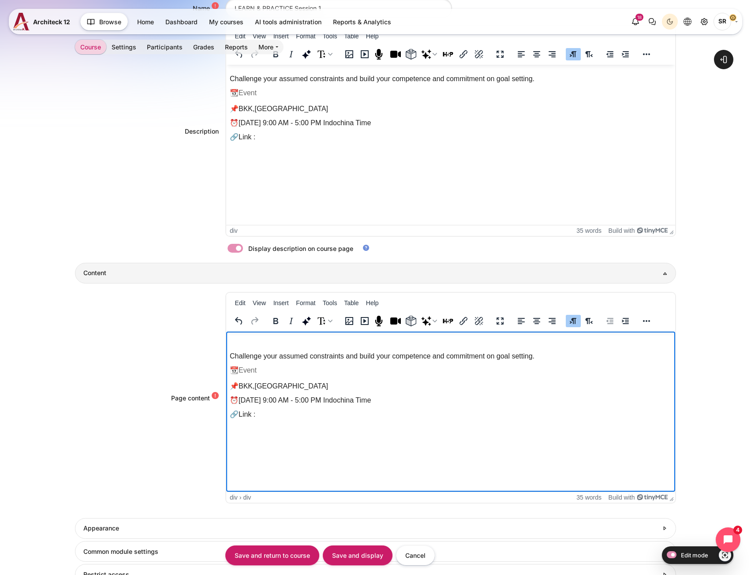
click at [260, 344] on div "Rich text area. Press ALT-0 for help." at bounding box center [450, 342] width 442 height 14
click at [262, 342] on div "Rich text area. Press ALT-0 for help." at bounding box center [450, 342] width 442 height 14
click at [232, 353] on p "Challenge your assumed constraints and build your competence and commitment on …" at bounding box center [450, 356] width 442 height 11
click at [231, 353] on p "Challenge your assumed constraints and build your competence and commitment on …" at bounding box center [450, 356] width 442 height 11
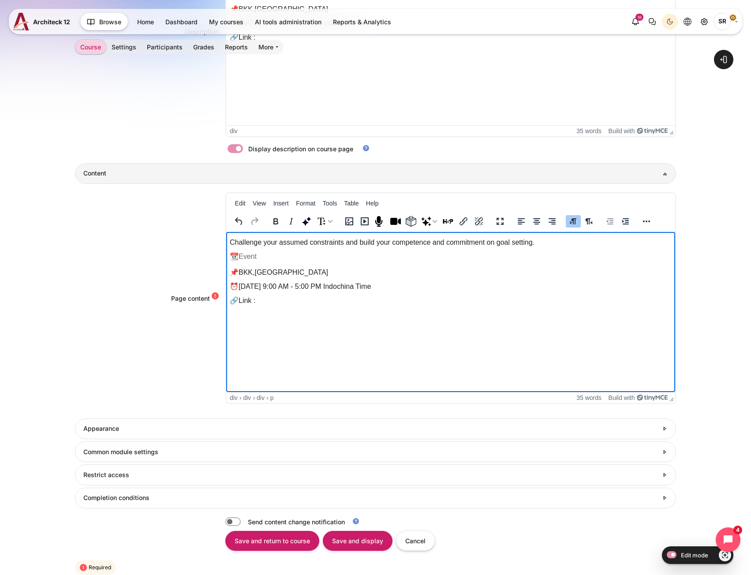
scroll to position [396, 0]
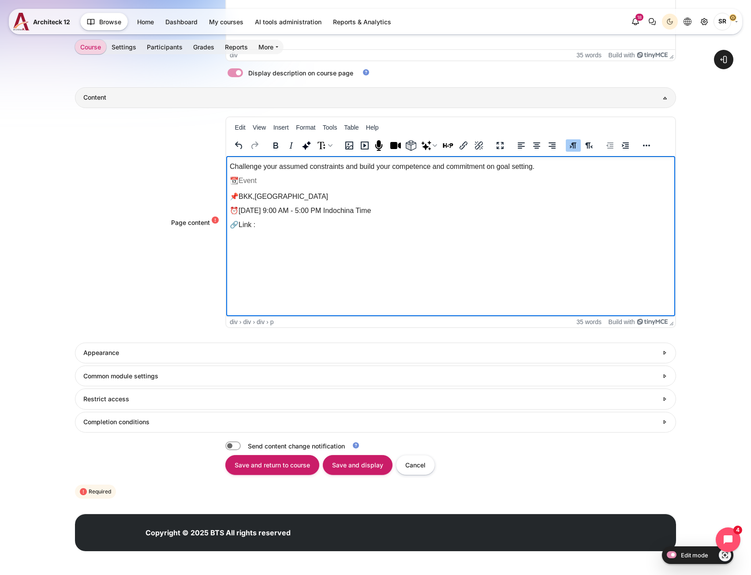
click at [212, 422] on h3 "Completion conditions" at bounding box center [370, 422] width 574 height 8
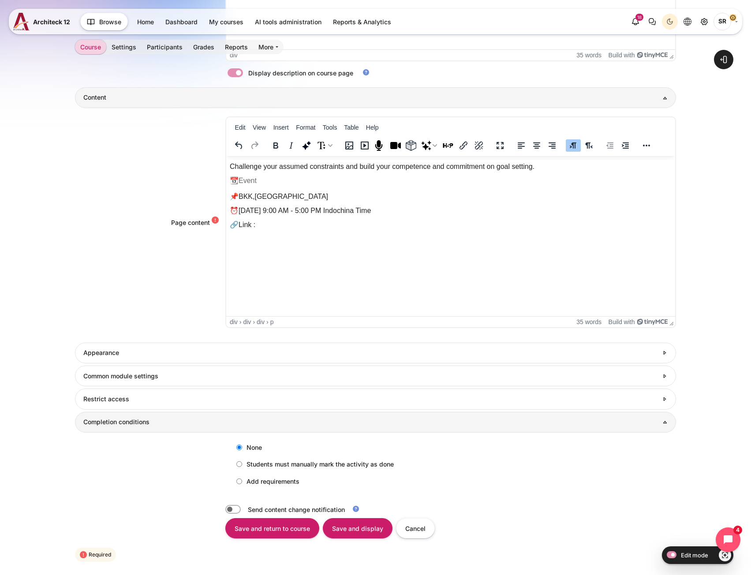
click at [246, 480] on label "Add requirements" at bounding box center [265, 481] width 67 height 15
click at [242, 480] on input "Add requirements" at bounding box center [239, 481] width 6 height 6
radio input "true"
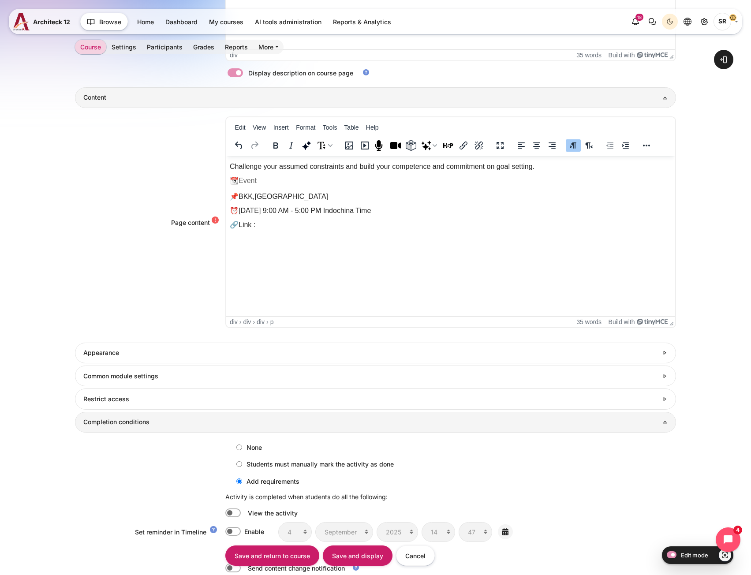
click at [248, 509] on label "View the activity" at bounding box center [274, 512] width 52 height 9
click at [244, 515] on label "Content" at bounding box center [245, 512] width 2 height 9
click at [231, 515] on input "Content" at bounding box center [232, 512] width 15 height 9
checkbox input "true"
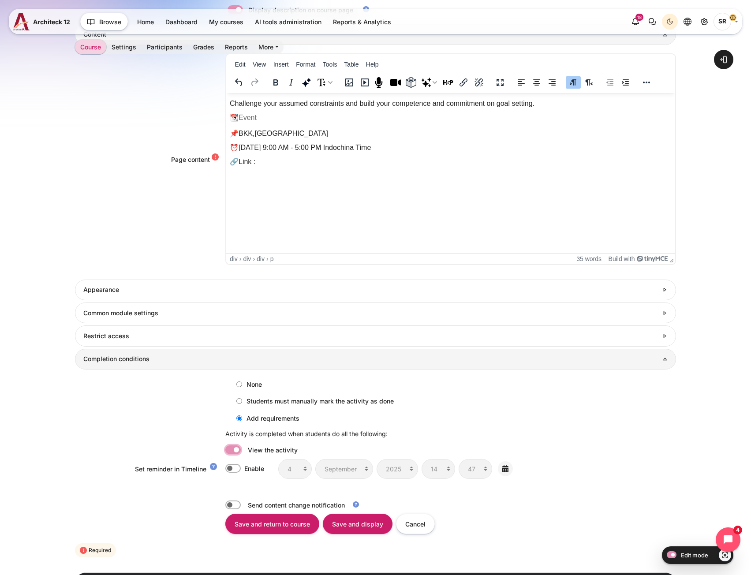
scroll to position [518, 0]
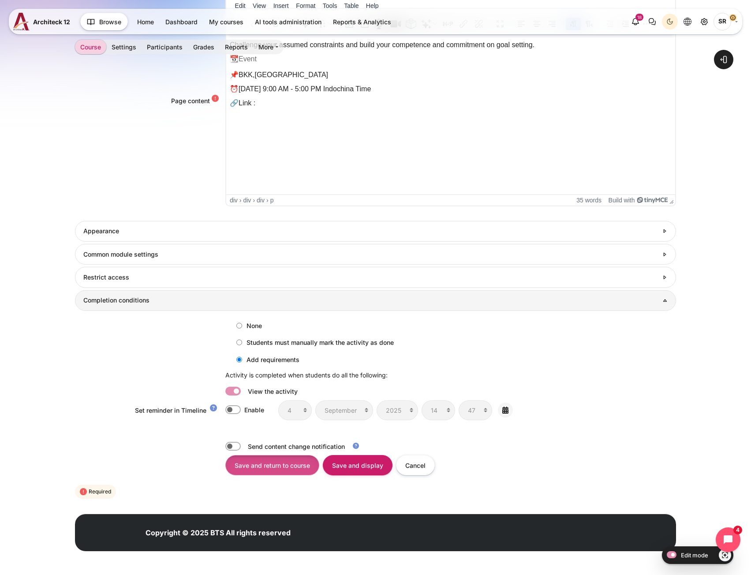
click at [260, 468] on input "Save and return to course" at bounding box center [272, 465] width 94 height 20
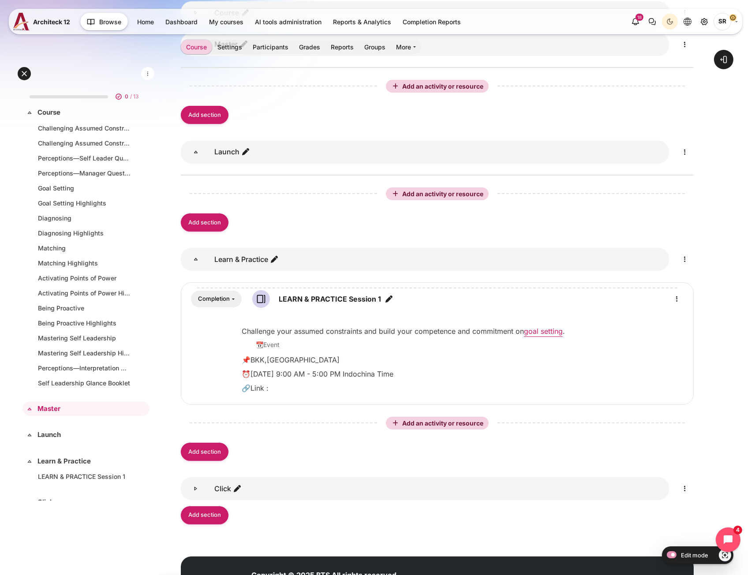
scroll to position [220, 0]
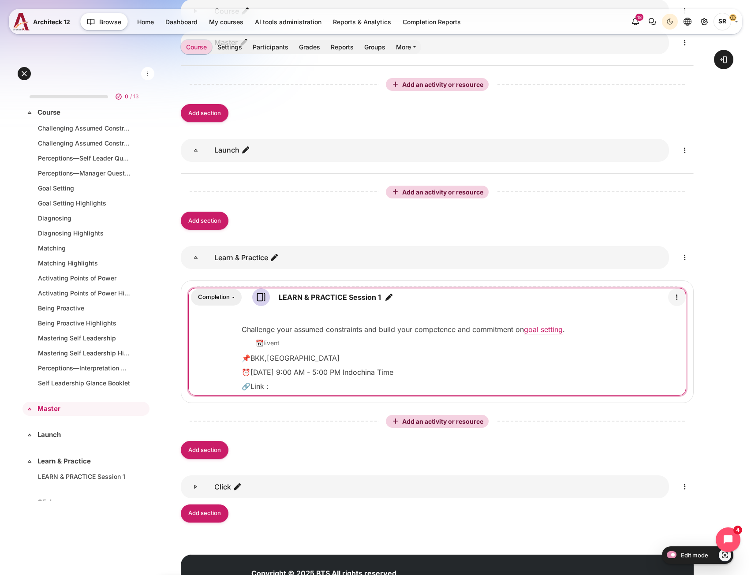
click at [677, 296] on icon "Edit" at bounding box center [676, 297] width 11 height 11
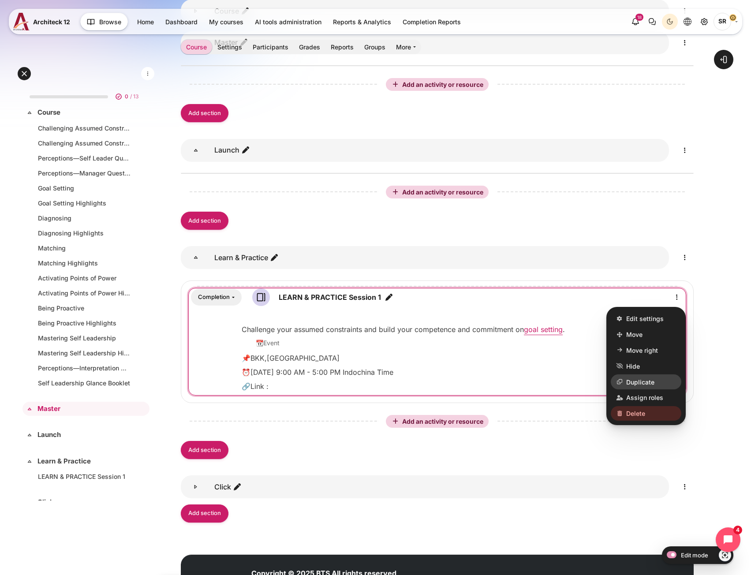
click at [643, 382] on span "Duplicate" at bounding box center [640, 381] width 28 height 9
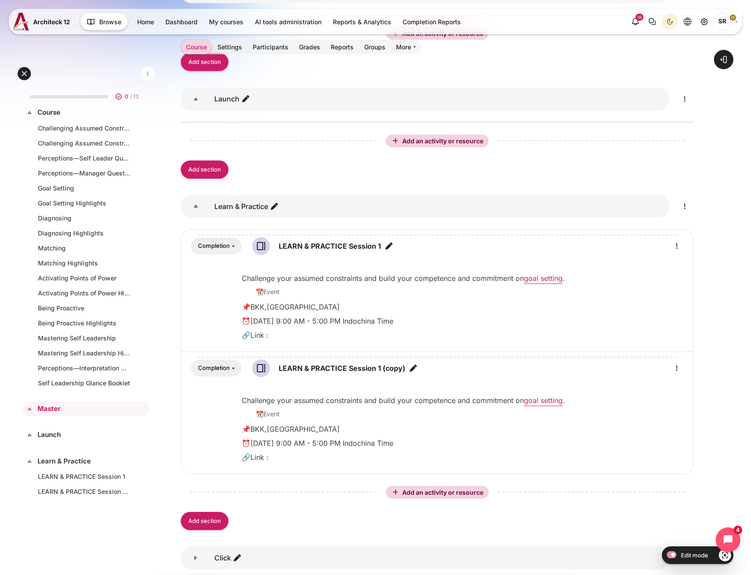
scroll to position [353, 0]
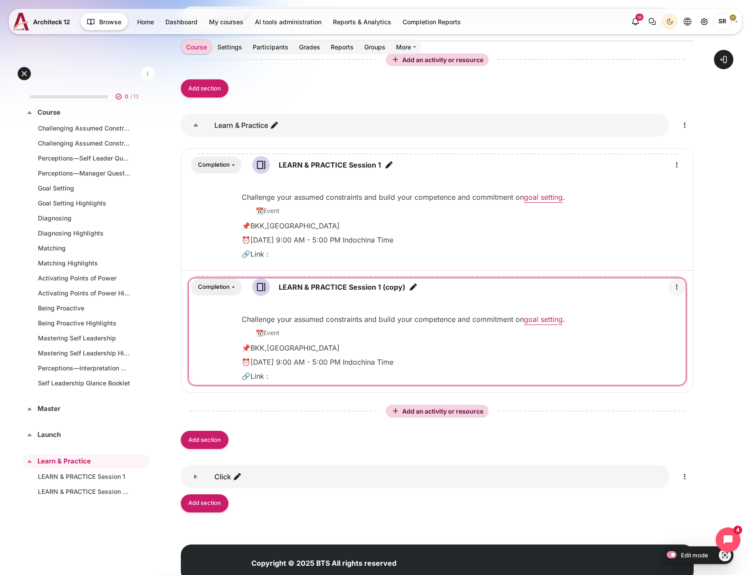
click at [677, 287] on icon "Edit" at bounding box center [676, 287] width 11 height 11
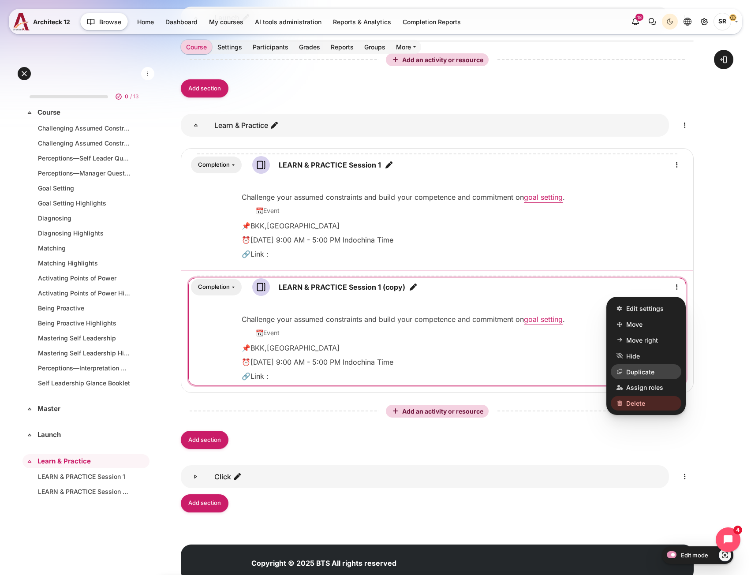
click at [639, 369] on span "Duplicate" at bounding box center [640, 371] width 28 height 9
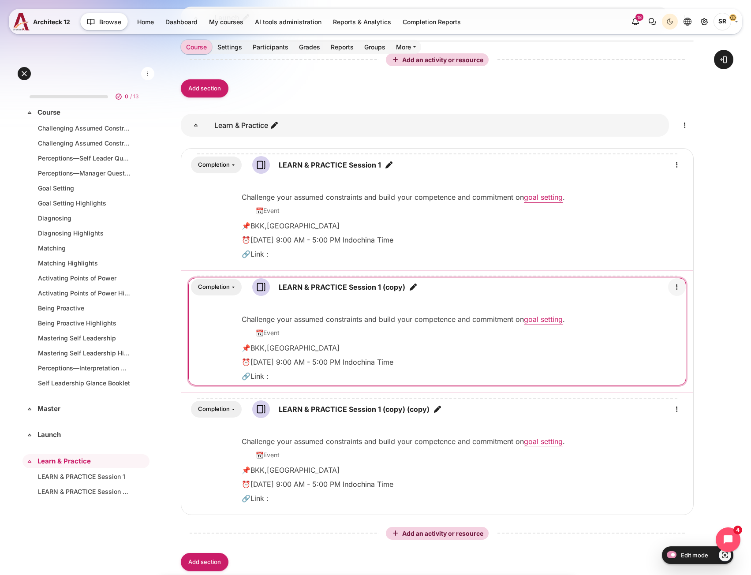
click at [677, 286] on icon "Edit" at bounding box center [676, 287] width 11 height 11
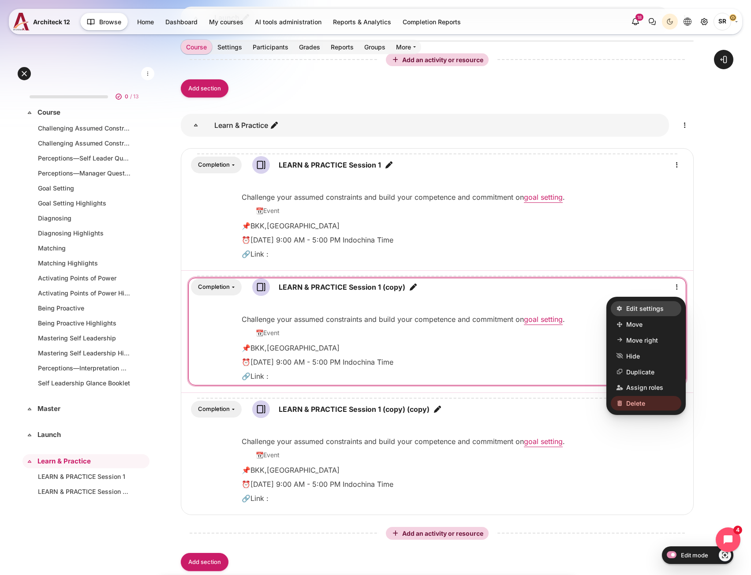
click at [624, 306] on link "Edit settings" at bounding box center [646, 308] width 71 height 15
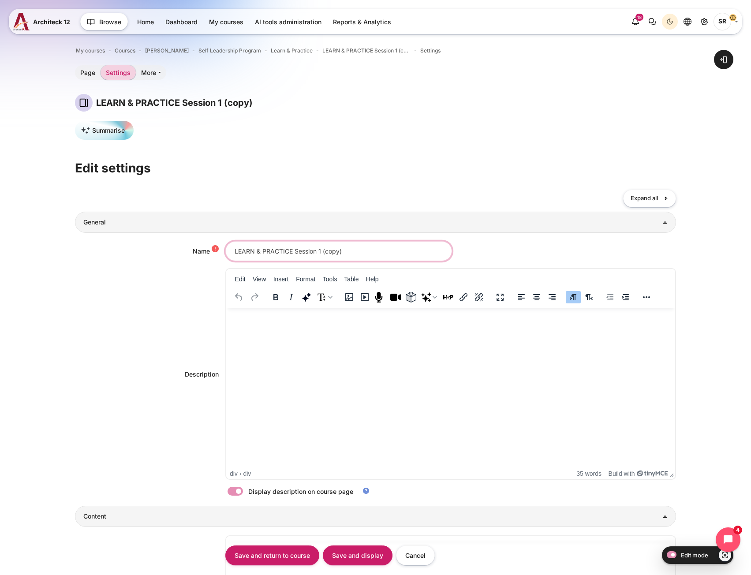
drag, startPoint x: 343, startPoint y: 254, endPoint x: 360, endPoint y: 254, distance: 17.2
click at [360, 254] on input "LEARN & PRACTICE Session 1 (copy)" at bounding box center [338, 251] width 227 height 20
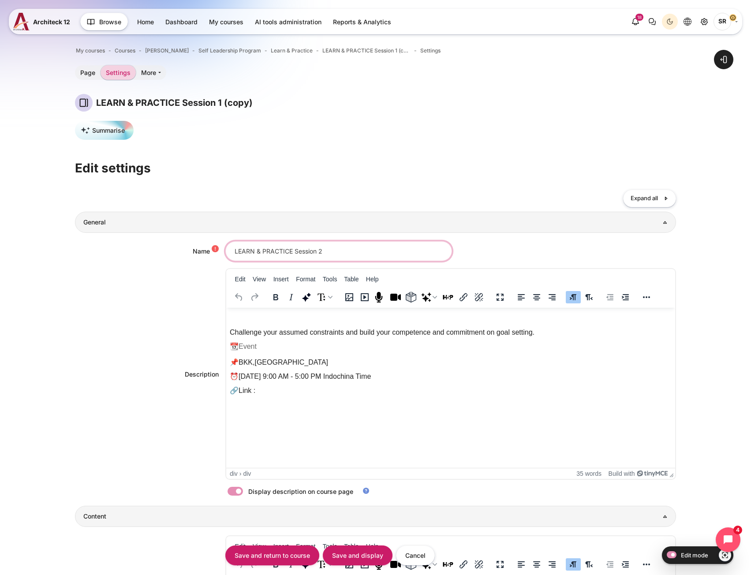
type input "LEARN & PRACTICE Session 2"
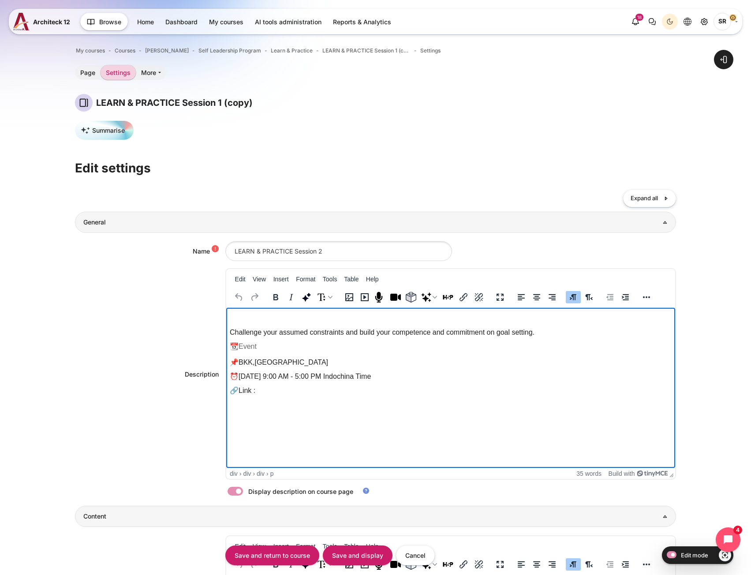
click at [441, 328] on p "Challenge your assumed constraints and build your competence and commitment on …" at bounding box center [450, 332] width 442 height 11
paste body "Rich text area. Press ALT-0 for help."
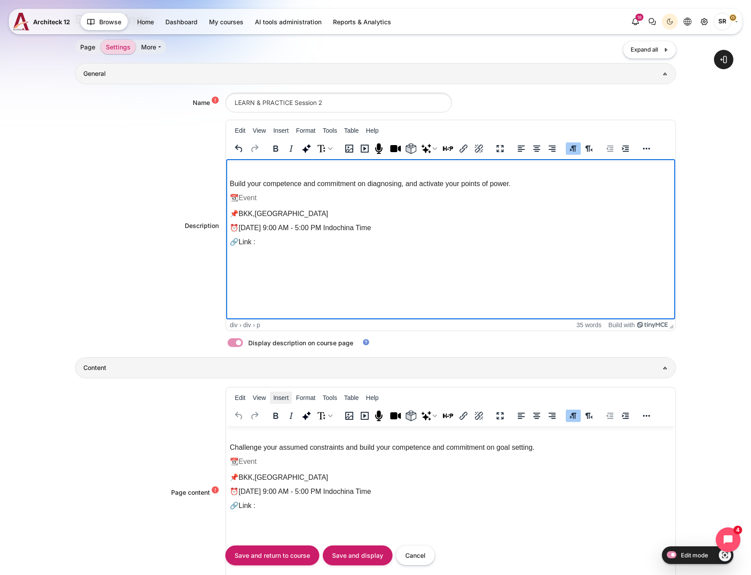
scroll to position [176, 0]
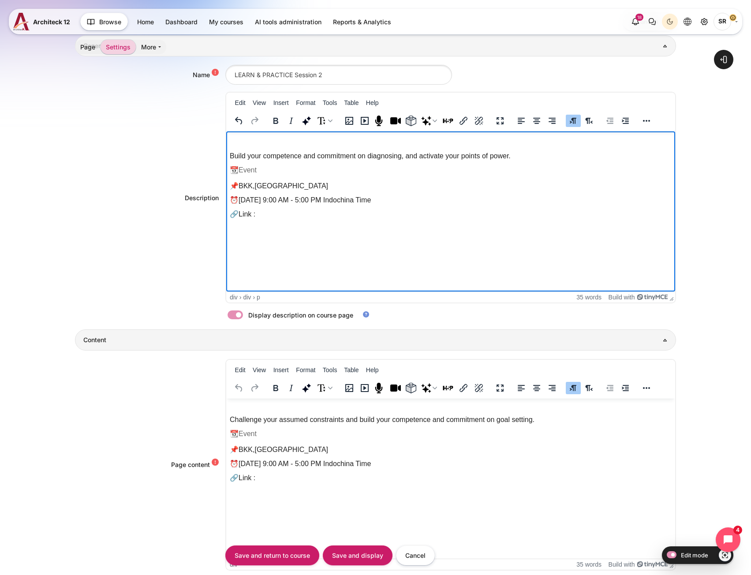
click at [261, 424] on p "Challenge your assumed constraints and build your competence and commitment on …" at bounding box center [450, 419] width 442 height 11
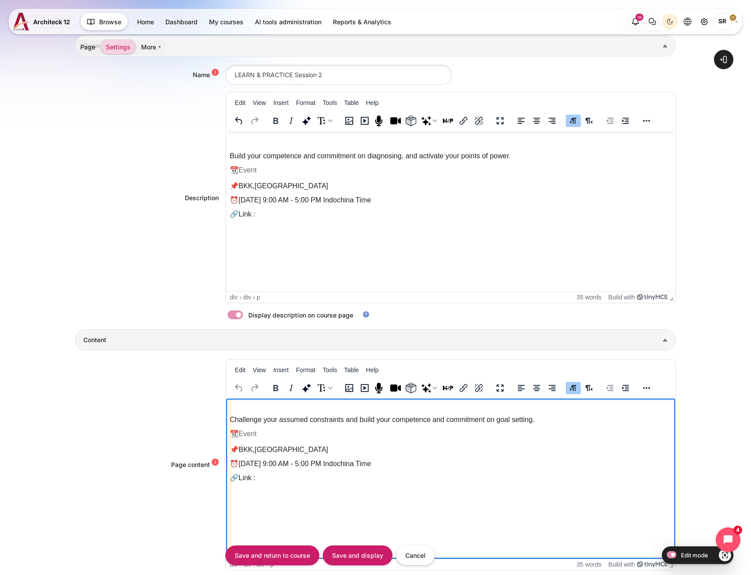
click at [264, 417] on p "Challenge your assumed constraints and build your competence and commitment on …" at bounding box center [450, 419] width 442 height 11
paste body "Rich text area. Press ALT-0 for help."
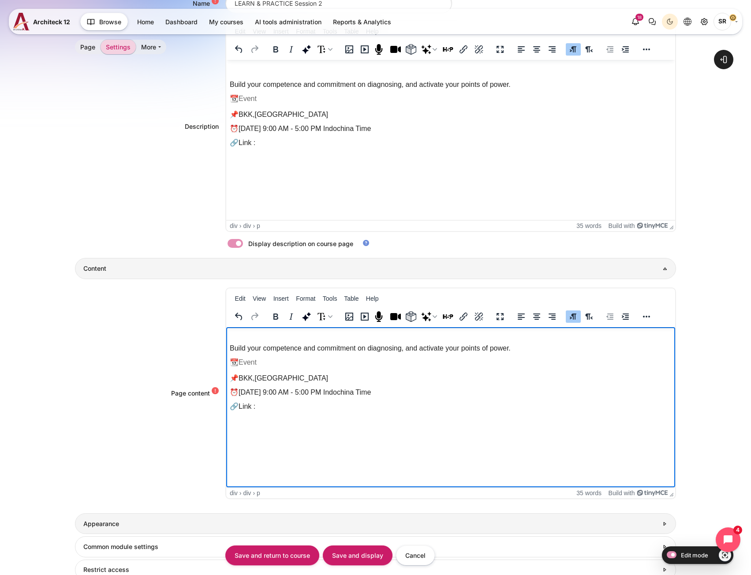
scroll to position [265, 0]
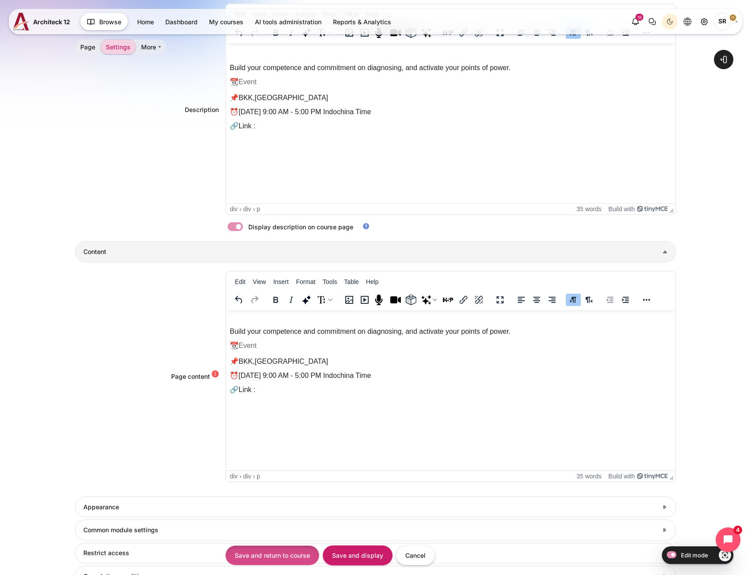
click at [297, 561] on input "Save and return to course" at bounding box center [272, 555] width 94 height 20
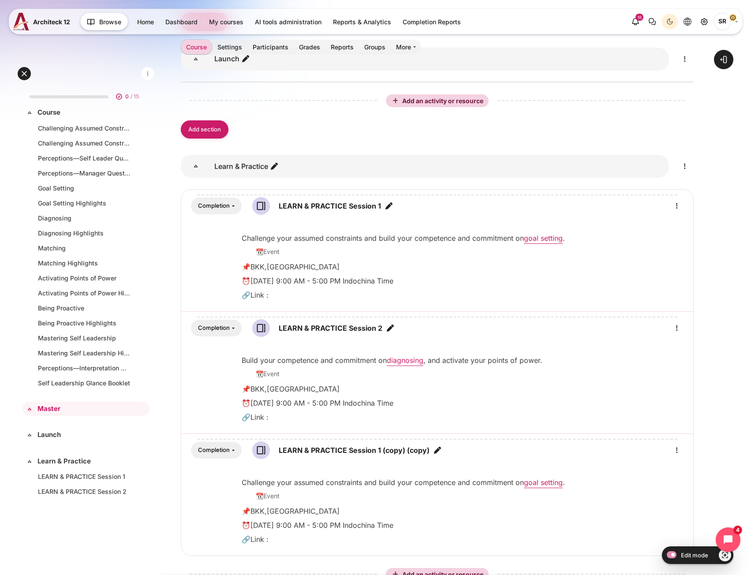
scroll to position [441, 0]
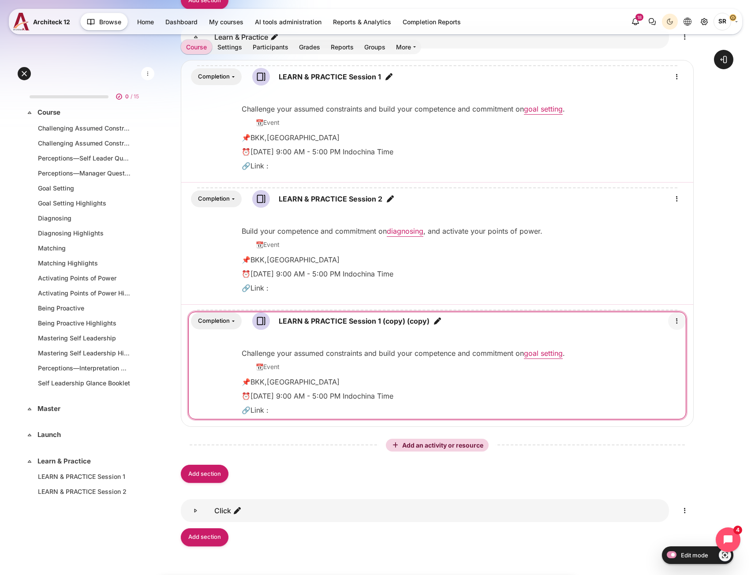
click at [679, 323] on icon "Edit" at bounding box center [676, 321] width 11 height 11
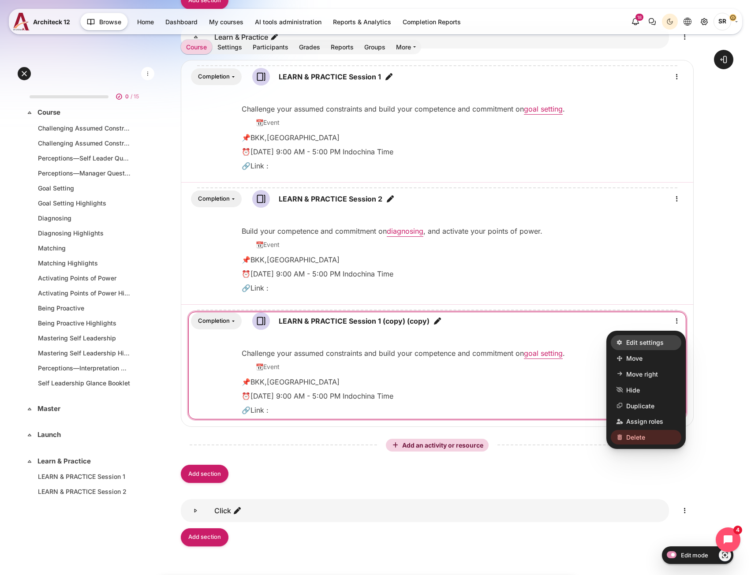
click at [663, 341] on link "Edit settings" at bounding box center [646, 342] width 71 height 15
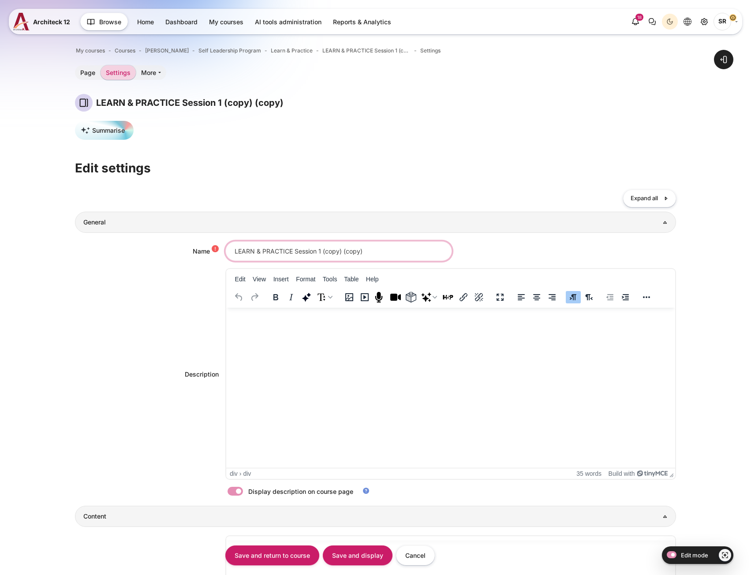
drag, startPoint x: 321, startPoint y: 251, endPoint x: 403, endPoint y: 252, distance: 82.9
click at [403, 252] on input "LEARN & PRACTICE Session 1 (copy) (copy)" at bounding box center [338, 251] width 227 height 20
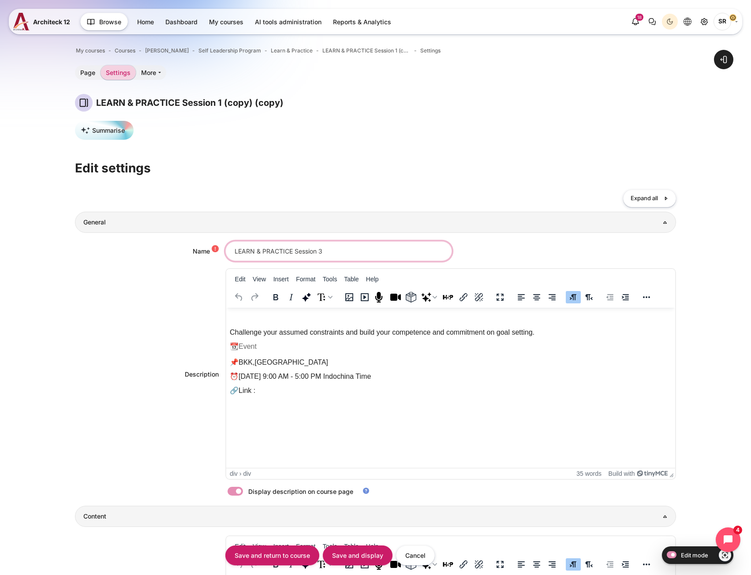
type input "LEARN & PRACTICE Session 3"
click at [428, 335] on p "Challenge your assumed constraints and build your competence and commitment on …" at bounding box center [450, 332] width 442 height 11
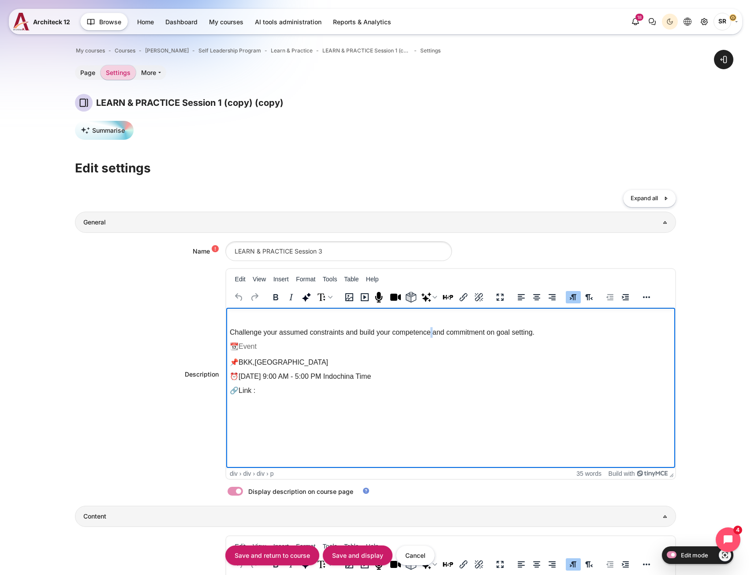
click at [428, 335] on p "Challenge your assumed constraints and build your competence and commitment on …" at bounding box center [450, 332] width 442 height 11
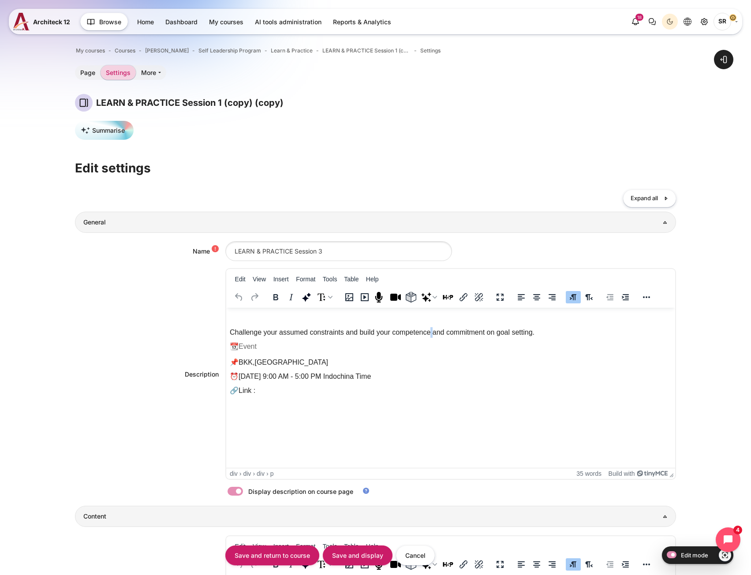
click at [431, 332] on p "Challenge your assumed constraints and build your competence and commitment on …" at bounding box center [450, 332] width 442 height 11
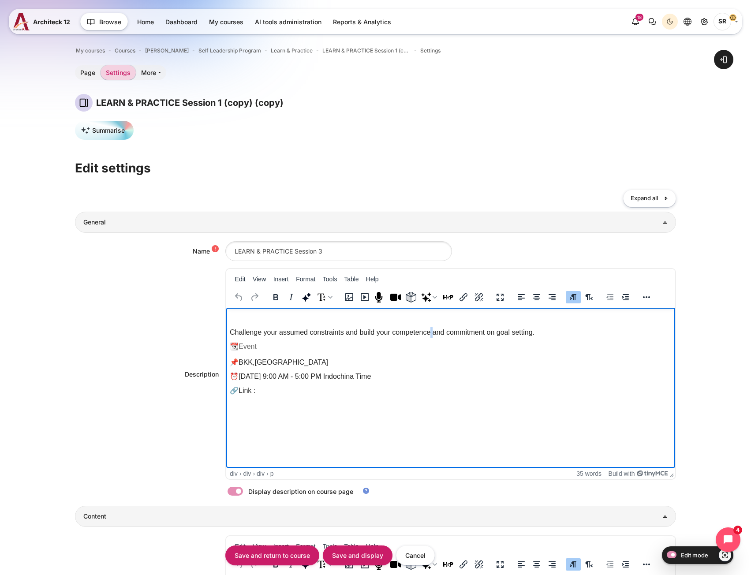
click at [431, 332] on p "Challenge your assumed constraints and build your competence and commitment on …" at bounding box center [450, 332] width 442 height 11
paste body "Rich text area. Press ALT-0 for help."
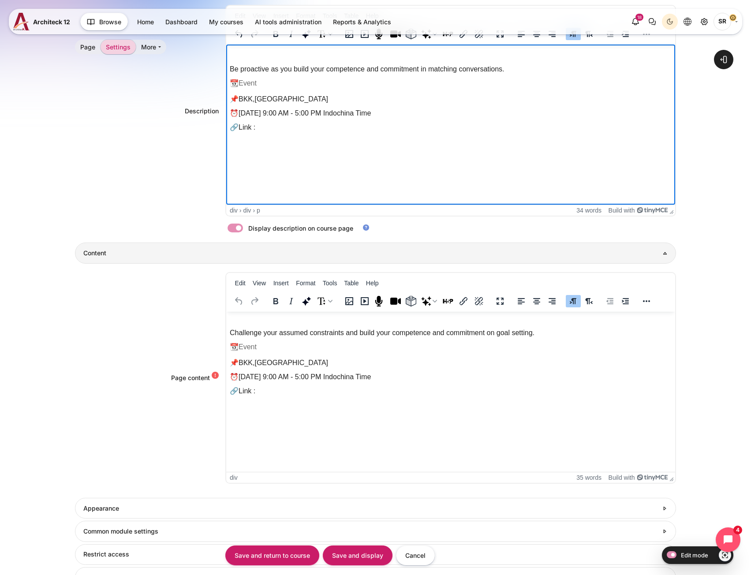
scroll to position [265, 0]
click at [296, 330] on p "Challenge your assumed constraints and build your competence and commitment on …" at bounding box center [450, 331] width 442 height 11
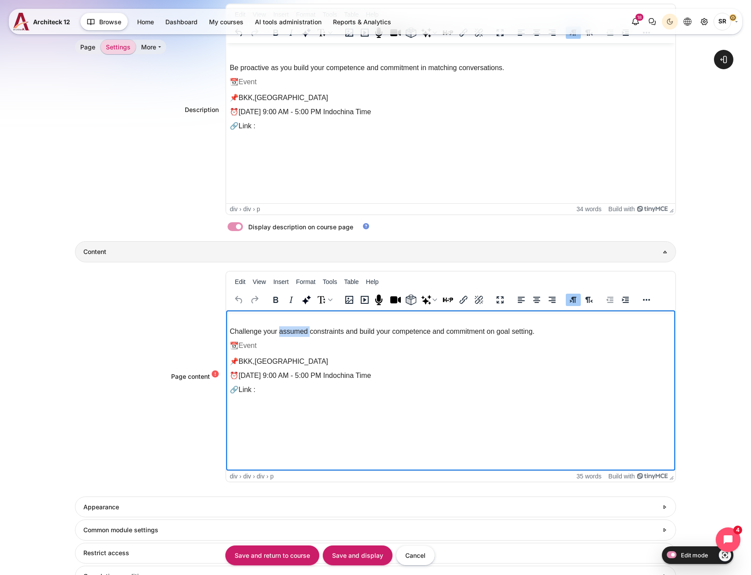
click at [296, 330] on p "Challenge your assumed constraints and build your competence and commitment on …" at bounding box center [450, 331] width 442 height 11
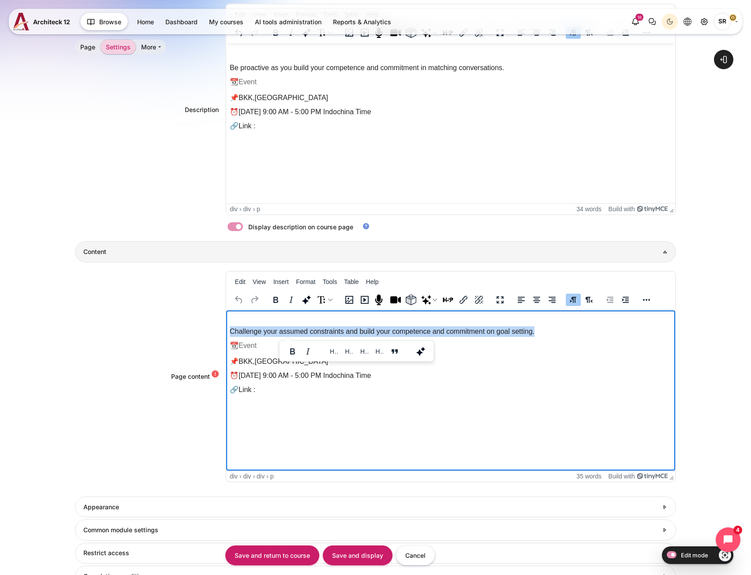
click at [296, 330] on p "Challenge your assumed constraints and build your competence and commitment on …" at bounding box center [450, 331] width 442 height 11
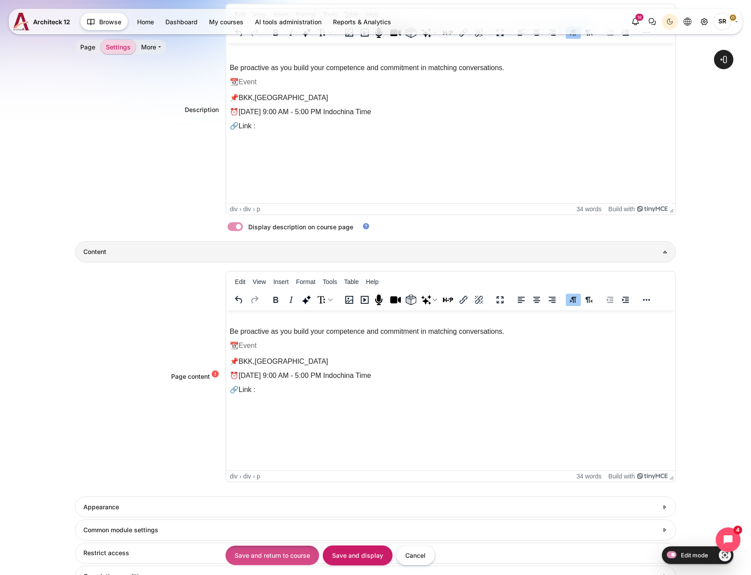
click at [276, 550] on input "Save and return to course" at bounding box center [272, 555] width 94 height 20
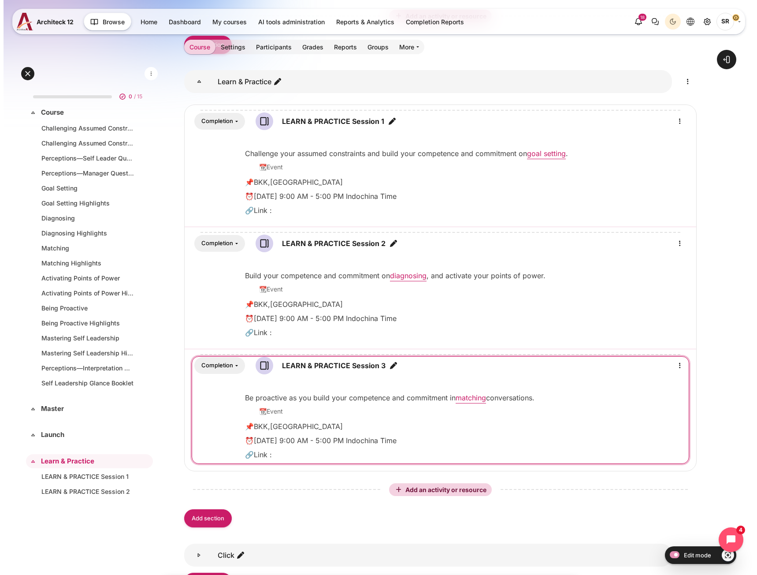
scroll to position [397, 0]
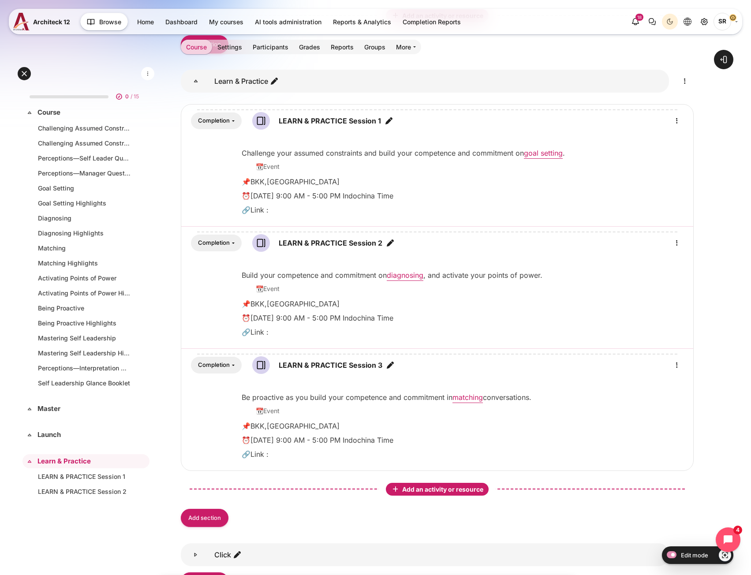
click at [414, 489] on span "Add an activity or resource" at bounding box center [443, 488] width 83 height 7
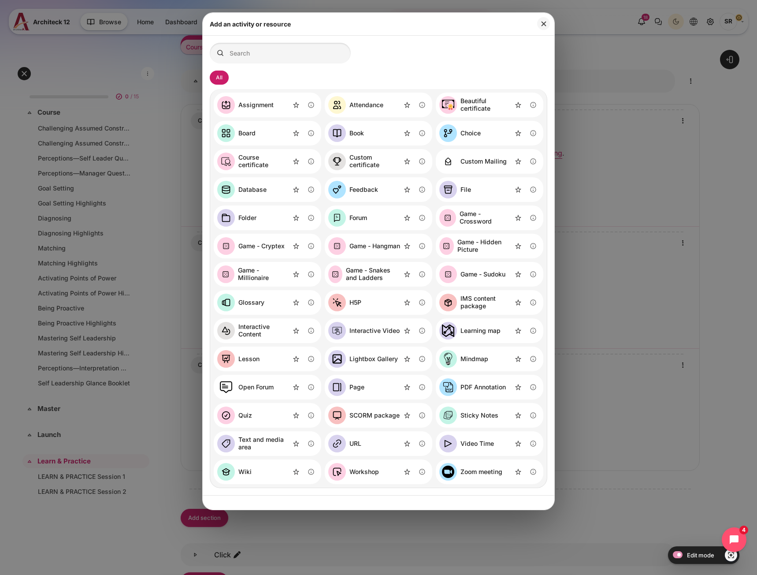
click at [361, 392] on link "Page" at bounding box center [346, 387] width 36 height 18
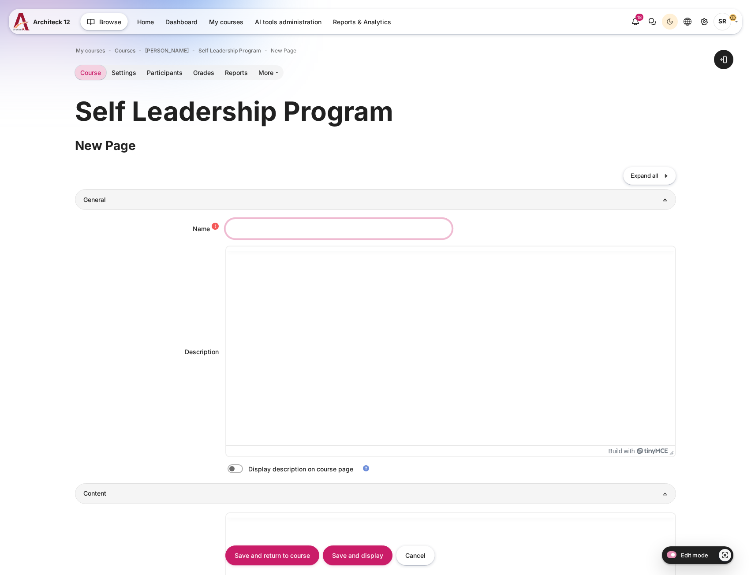
click at [270, 227] on input "Name" at bounding box center [338, 229] width 227 height 20
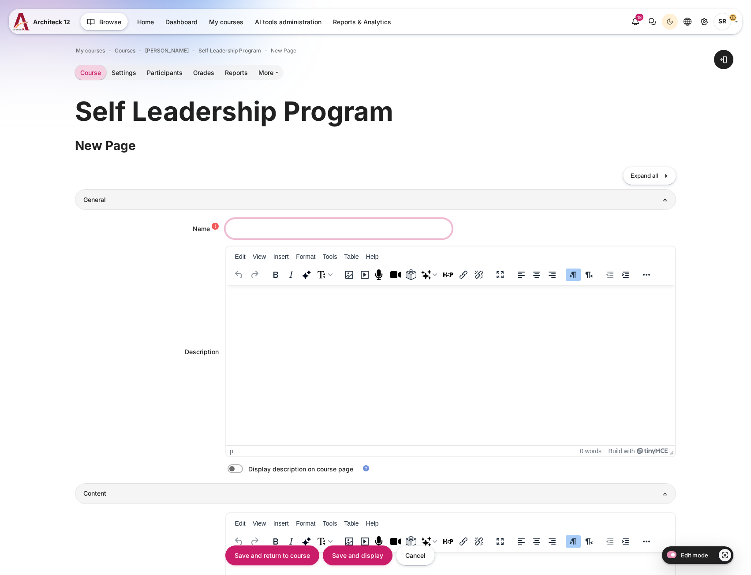
paste input "Assignments"
type input "Assignments"
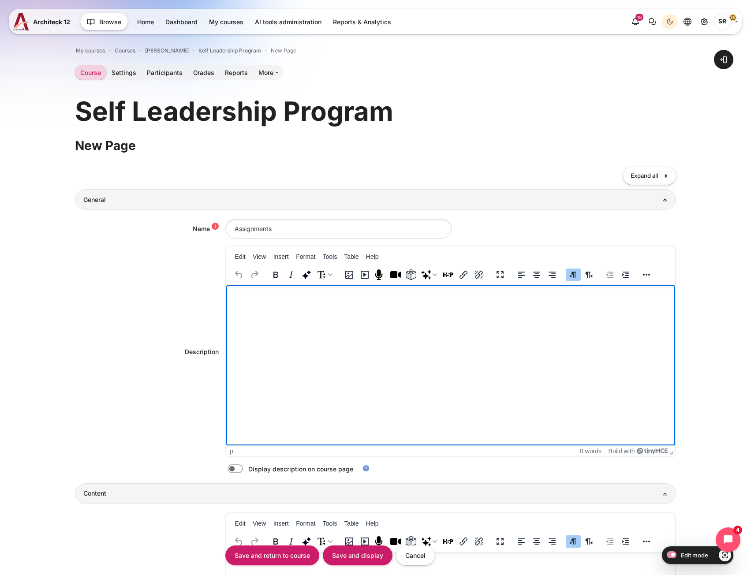
click at [286, 303] on html at bounding box center [450, 294] width 449 height 18
click at [283, 303] on html "Complete both assignments before LEARN & PRACTICE Session 2." at bounding box center [450, 294] width 449 height 18
click at [459, 294] on p "Complete both assignments before LEARN & PRACTICE Session 2." at bounding box center [450, 294] width 442 height 11
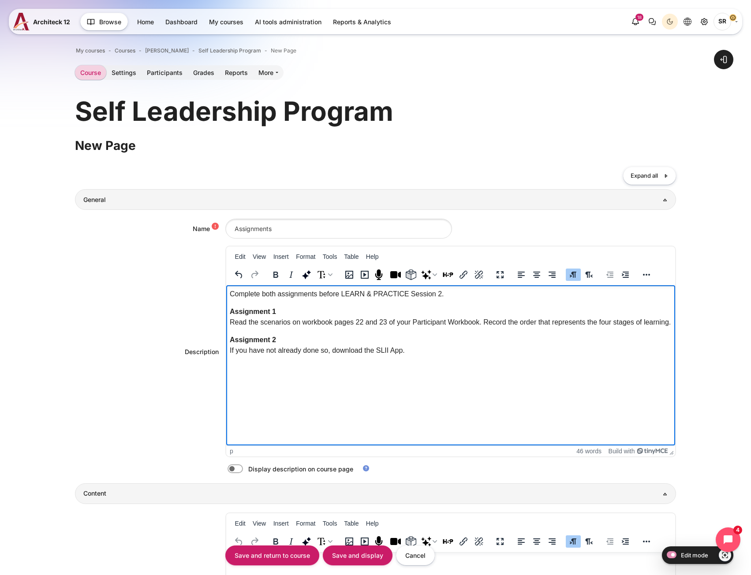
click at [332, 369] on p "Rich text area. Press ALT-0 for help." at bounding box center [450, 368] width 442 height 11
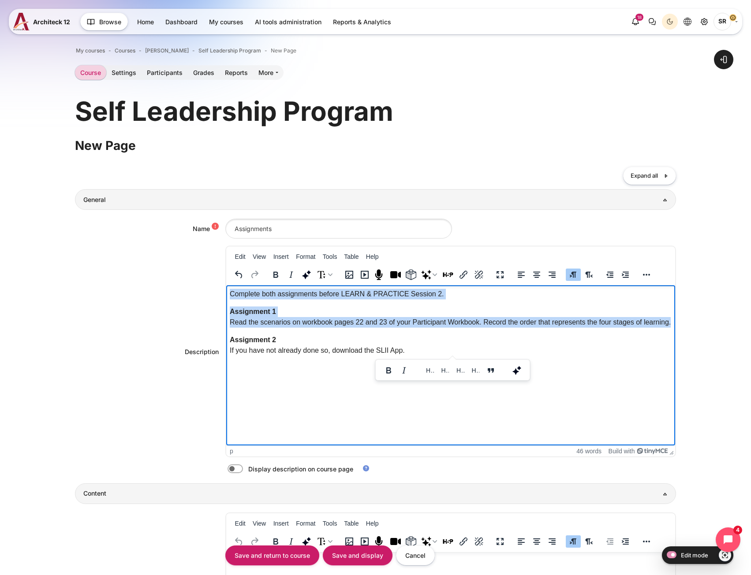
copy body "Complete both assignments before LEARN & PRACTICE Session 2. Assignment 1 Read …"
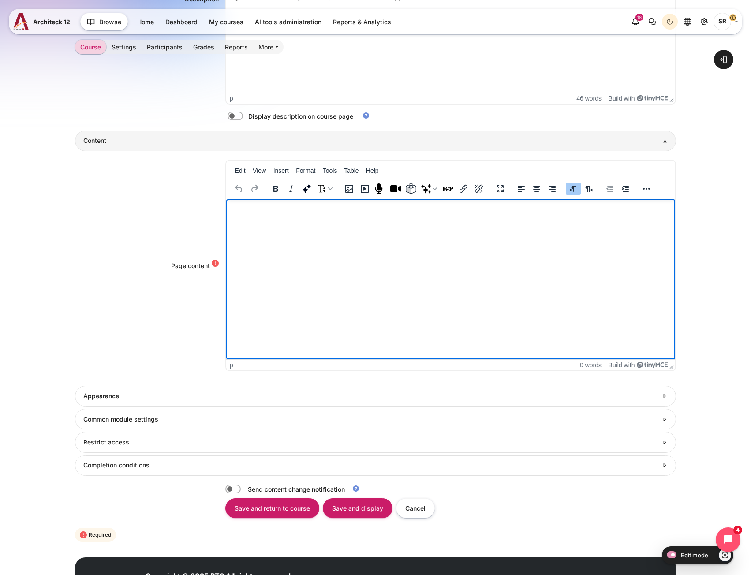
click at [257, 217] on html at bounding box center [450, 208] width 449 height 18
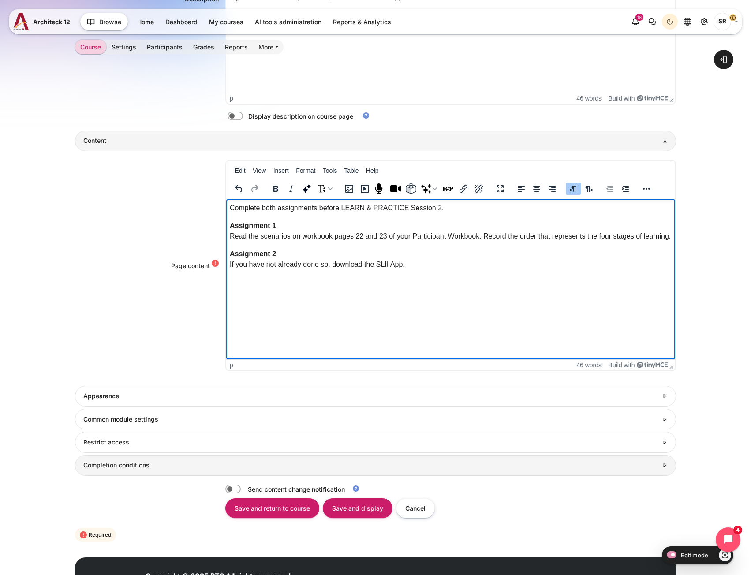
click at [230, 469] on h3 "Completion conditions" at bounding box center [370, 465] width 574 height 8
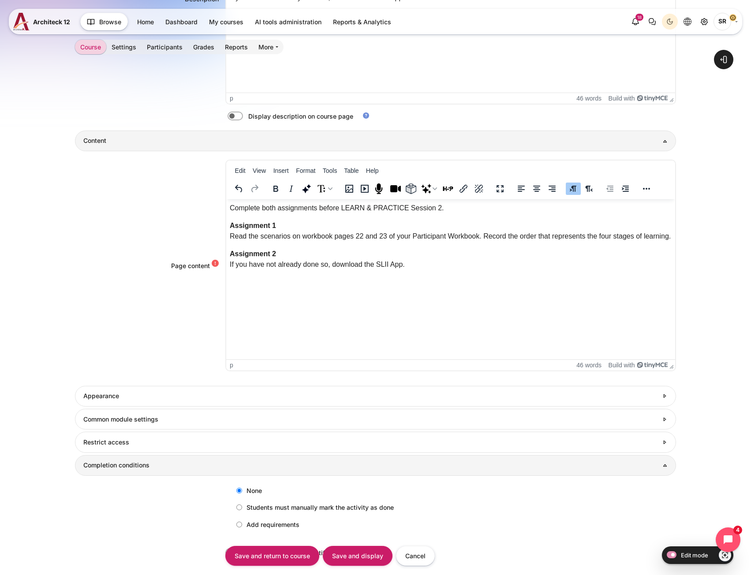
click at [249, 526] on label "Add requirements" at bounding box center [265, 524] width 67 height 15
click at [242, 526] on input "Add requirements" at bounding box center [239, 525] width 6 height 6
radio input "true"
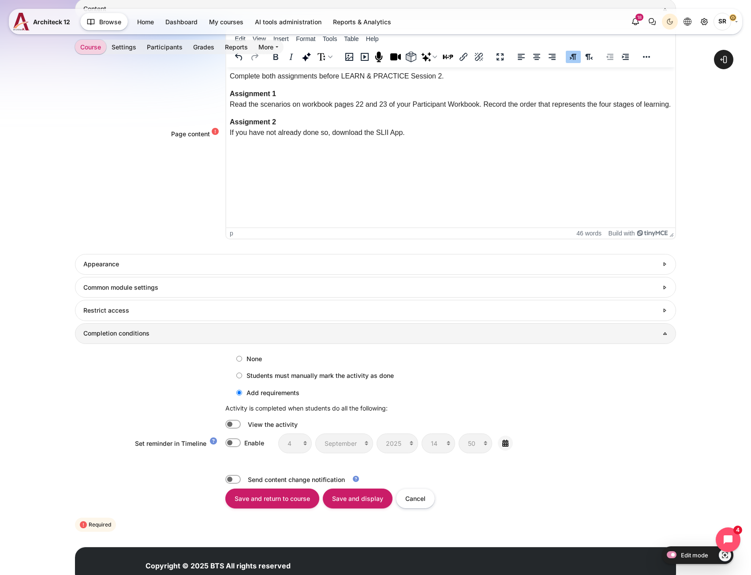
scroll to position [485, 0]
click at [244, 422] on label "Content" at bounding box center [245, 423] width 2 height 9
click at [234, 422] on input "Content" at bounding box center [232, 423] width 15 height 9
checkbox input "true"
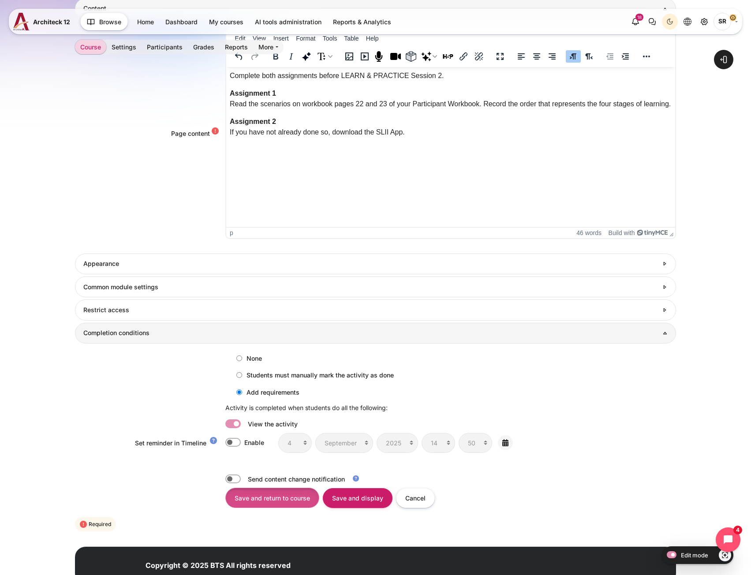
click at [259, 495] on input "Save and return to course" at bounding box center [272, 498] width 94 height 20
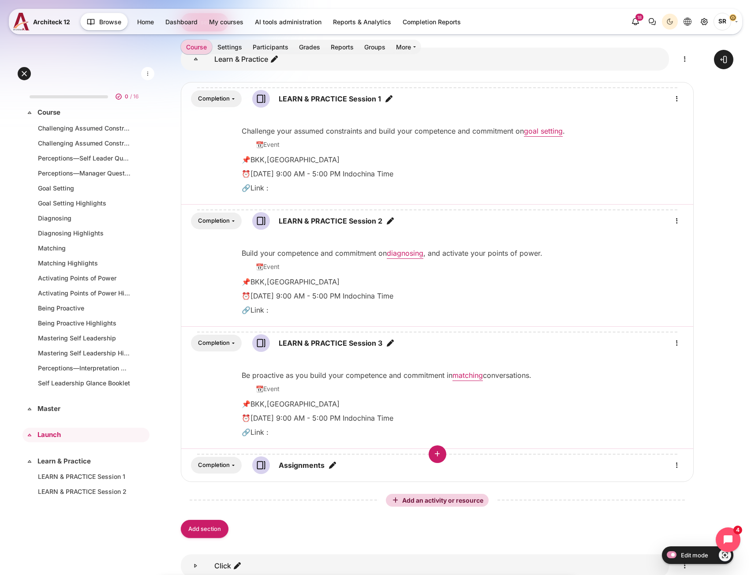
scroll to position [441, 0]
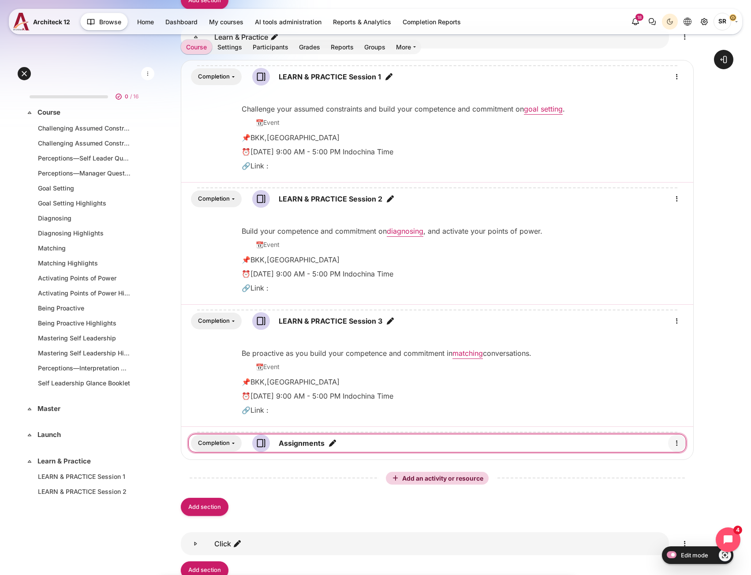
click at [677, 445] on icon "Edit" at bounding box center [676, 443] width 11 height 11
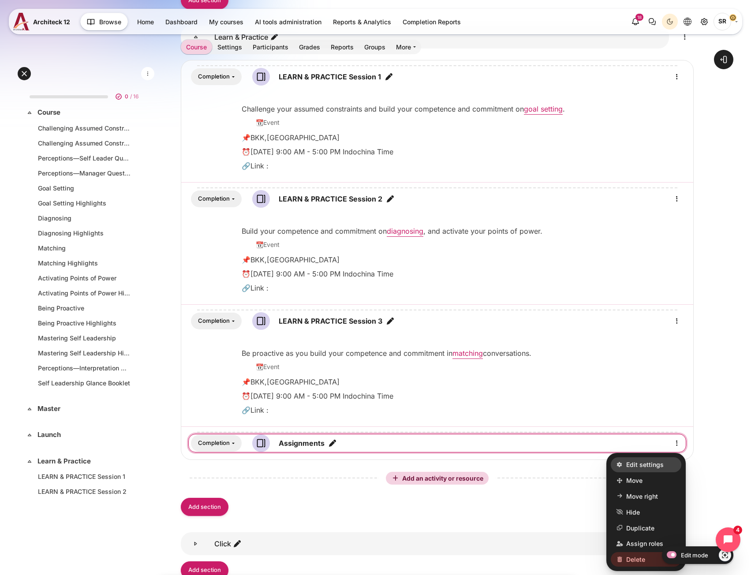
click at [650, 463] on span "Edit settings" at bounding box center [644, 464] width 37 height 9
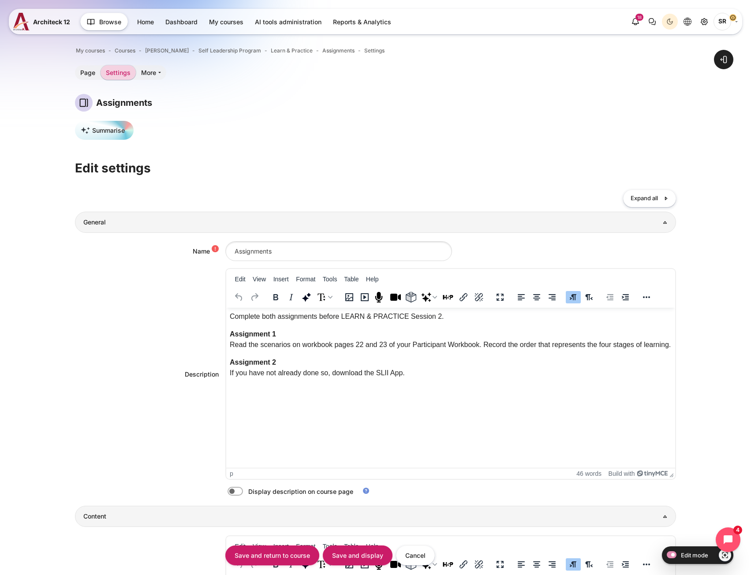
click at [305, 351] on body "Complete both assignments before LEARN & PRACTICE Session 2. Assignment 1 Read …" at bounding box center [450, 344] width 442 height 67
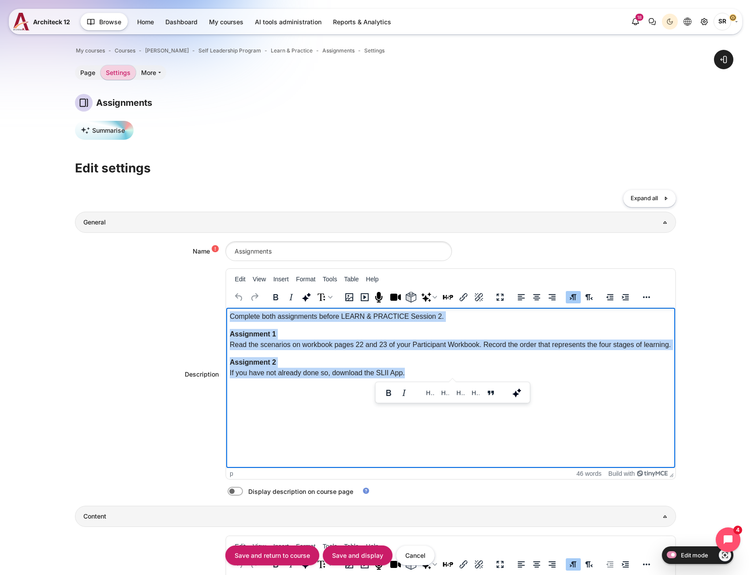
drag, startPoint x: 432, startPoint y: 374, endPoint x: 221, endPoint y: 314, distance: 218.5
click at [226, 314] on html "Complete both assignments before LEARN & PRACTICE Session 2. Assignment 1 Read …" at bounding box center [450, 347] width 449 height 78
paste body "Rich text area. Press ALT-0 for help."
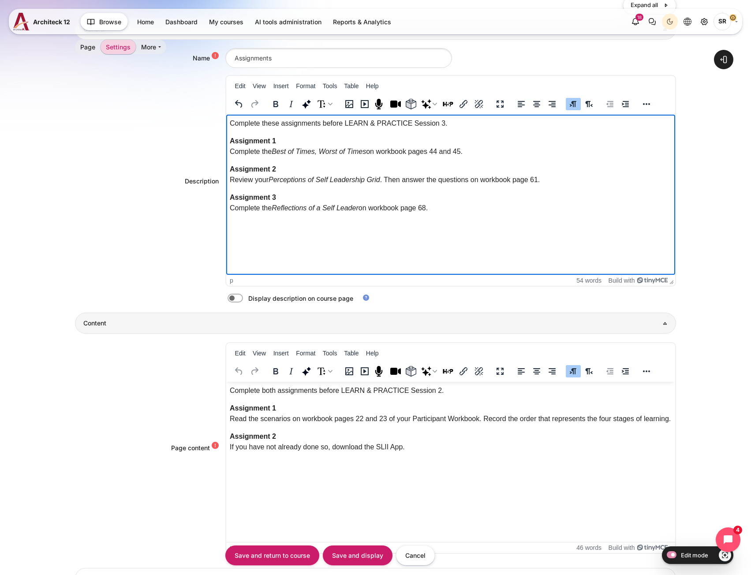
scroll to position [220, 0]
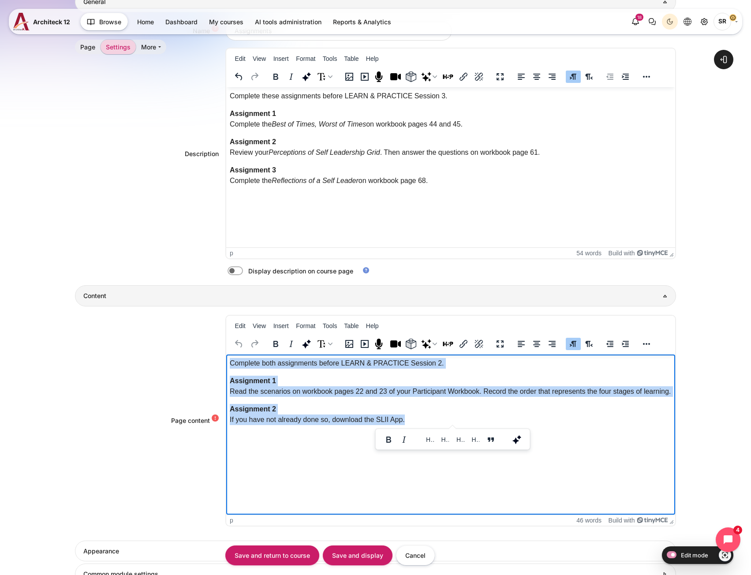
drag, startPoint x: 431, startPoint y: 418, endPoint x: 231, endPoint y: 359, distance: 208.4
click at [231, 359] on body "Complete both assignments before LEARN & PRACTICE Session 2. Assignment 1 Read …" at bounding box center [450, 391] width 442 height 67
paste body "Rich text area. Press ALT-0 for help."
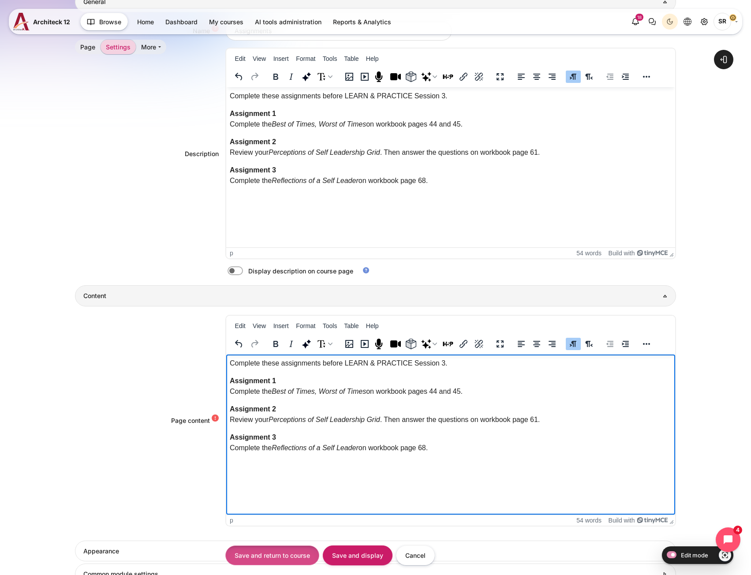
click at [276, 552] on input "Save and return to course" at bounding box center [272, 555] width 94 height 20
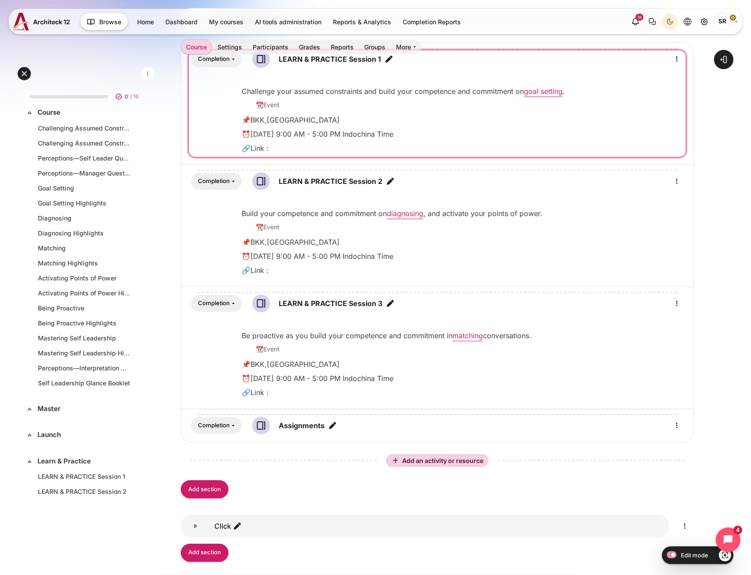
scroll to position [362, 0]
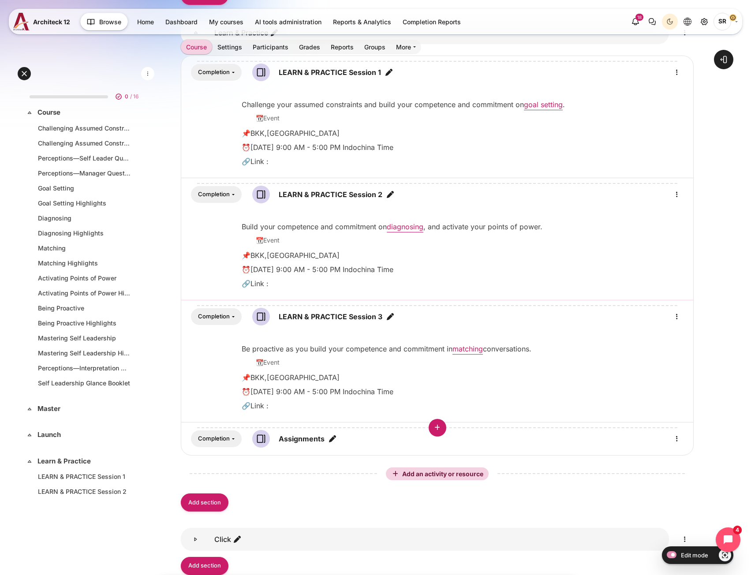
scroll to position [450, 0]
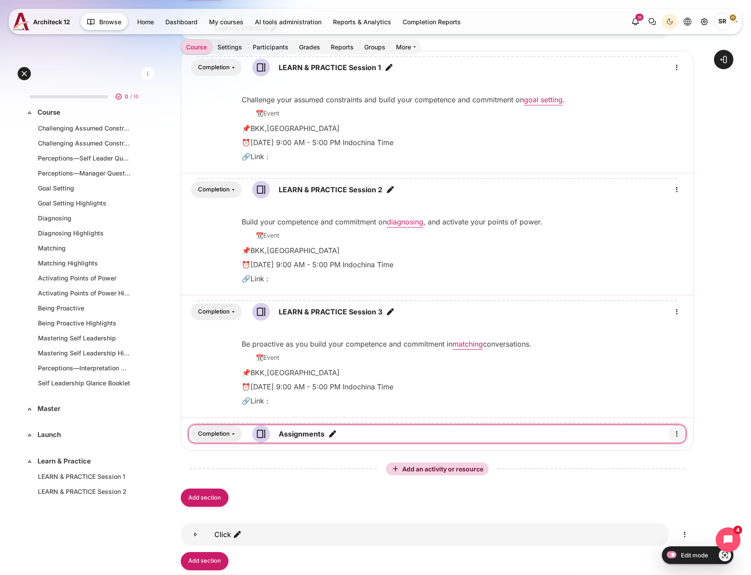
click at [676, 438] on icon "Edit" at bounding box center [676, 434] width 11 height 11
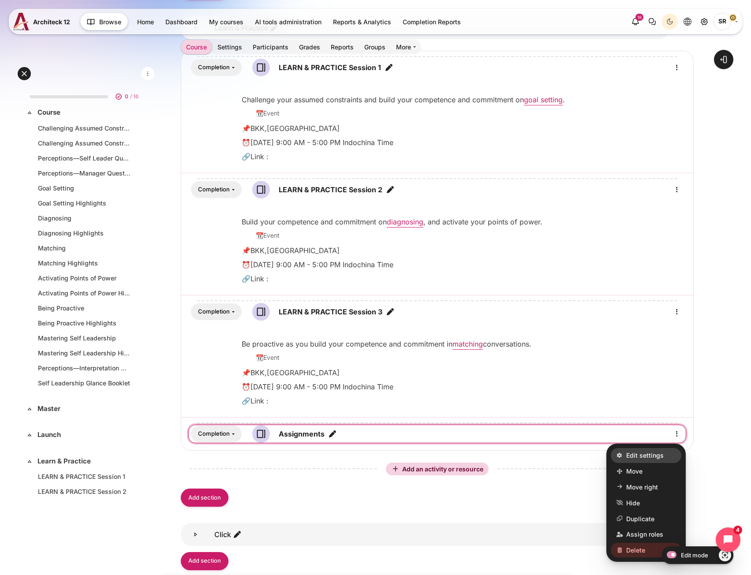
click at [666, 454] on link "Edit settings" at bounding box center [646, 455] width 71 height 15
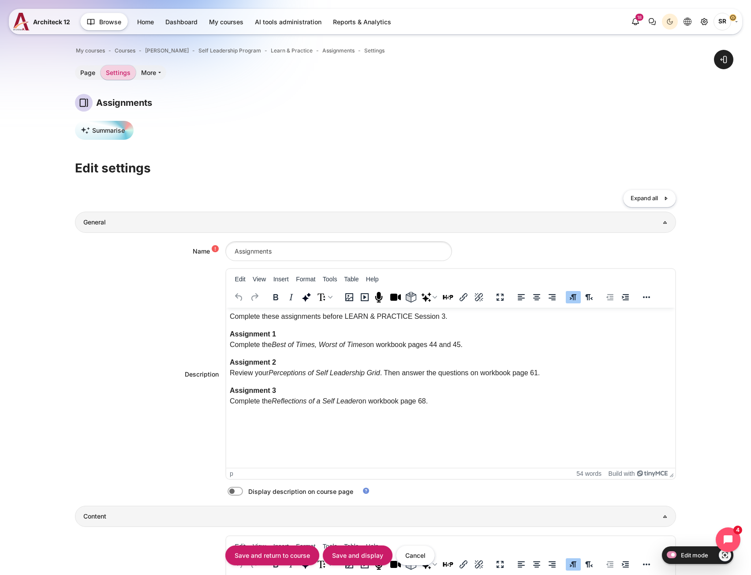
click at [372, 357] on p "Assignment 2 Review your Perceptions of Self Leadership Grid . Then answer the …" at bounding box center [450, 367] width 442 height 21
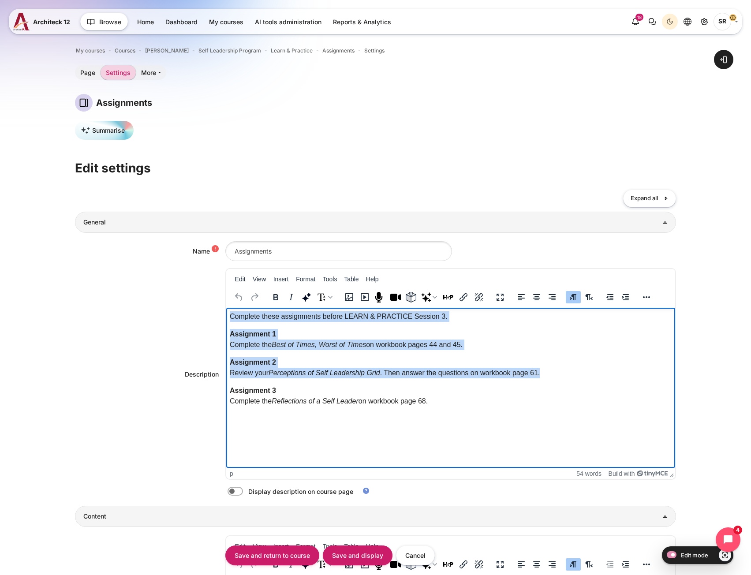
paste body "Rich text area. Press ALT-0 for help."
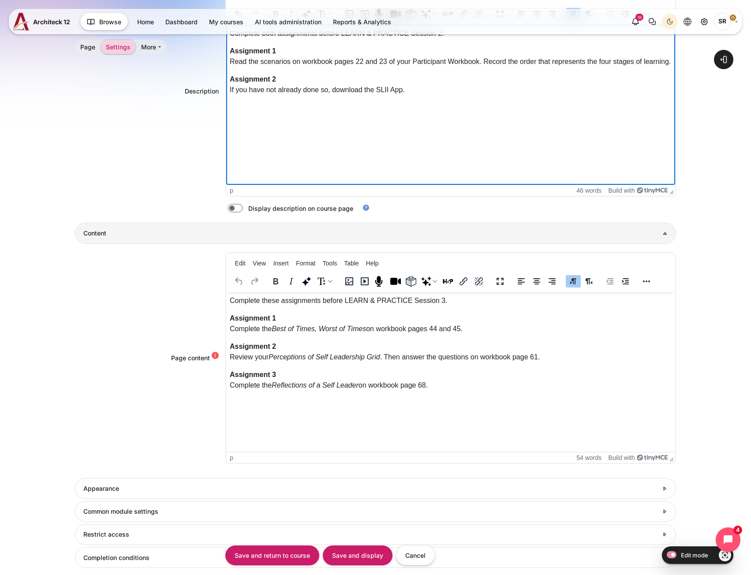
scroll to position [309, 0]
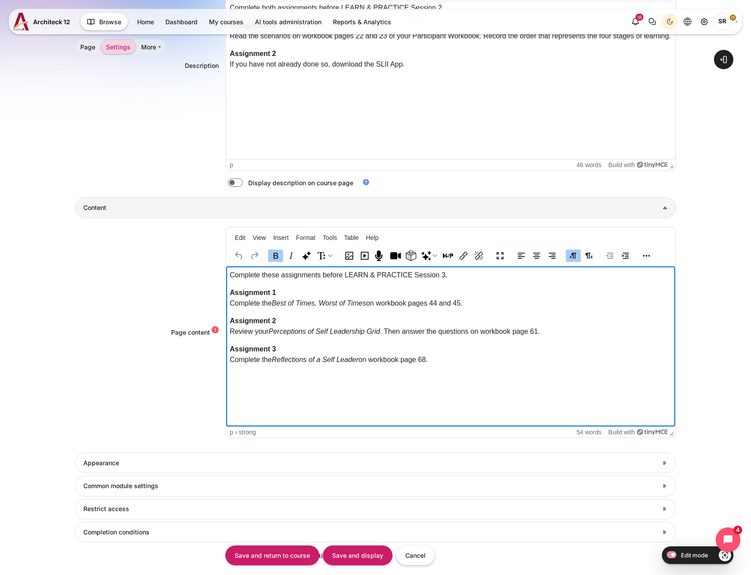
click at [305, 351] on p "Assignment 3 Complete the Reflections of a Self Leader on workbook page 68." at bounding box center [450, 353] width 442 height 21
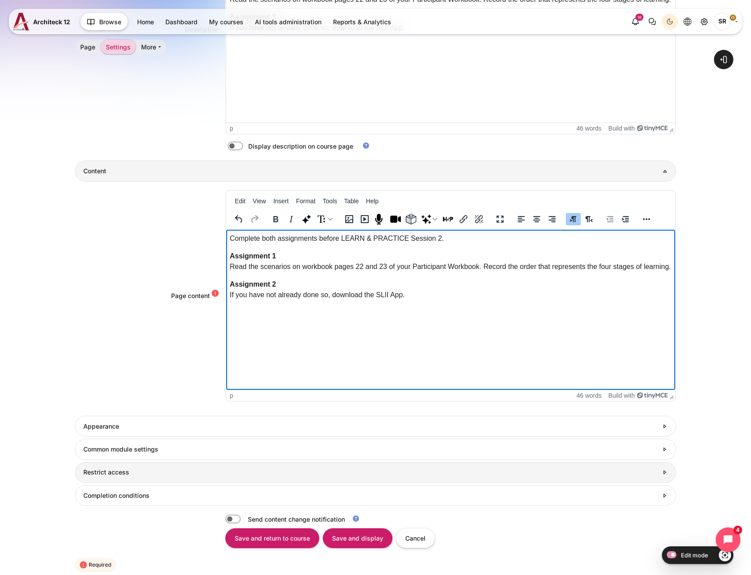
scroll to position [418, 0]
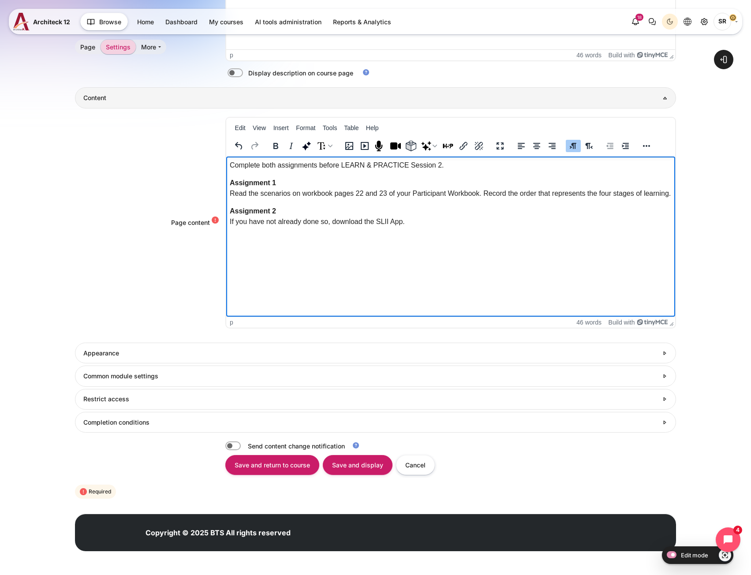
click at [168, 438] on form "Collapse all Expand all General Name Assignments Description <p>Complete these …" at bounding box center [375, 135] width 600 height 729
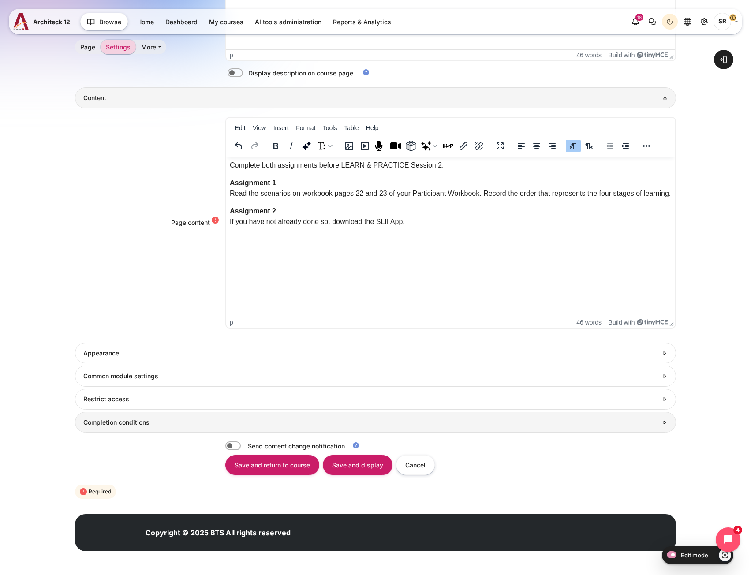
click at [170, 428] on link "Completion conditions" at bounding box center [375, 422] width 600 height 21
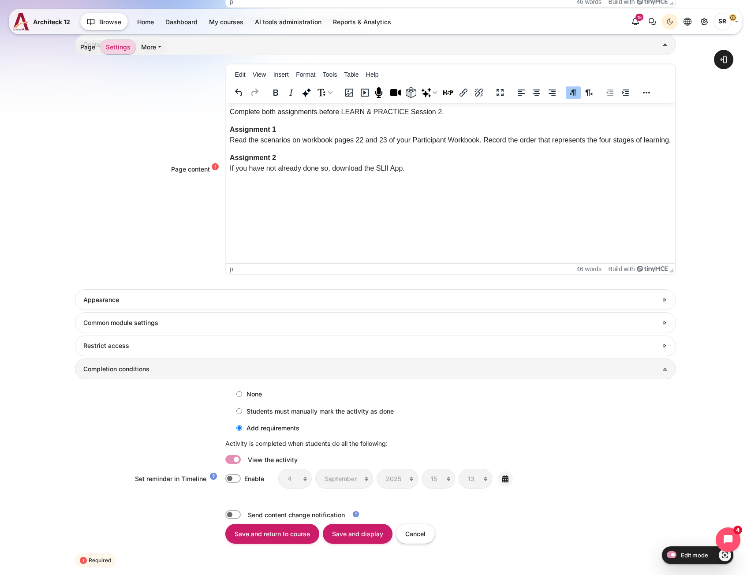
scroll to position [540, 0]
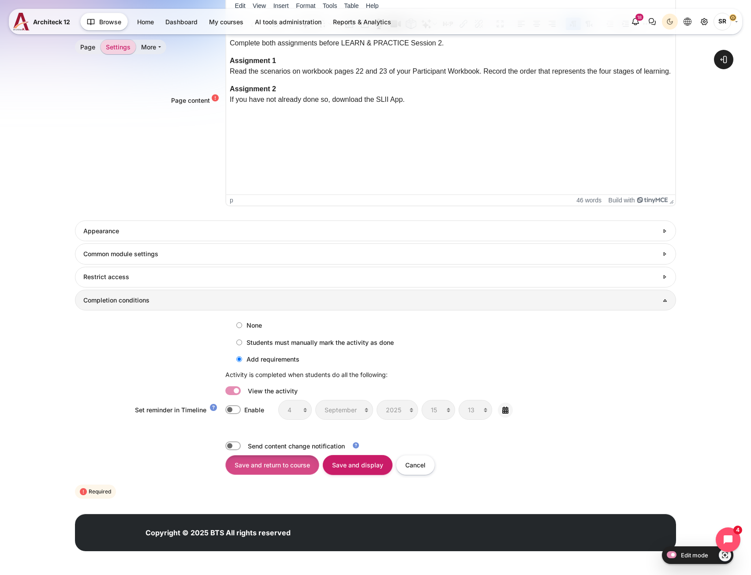
click at [265, 471] on input "Save and return to course" at bounding box center [272, 465] width 94 height 20
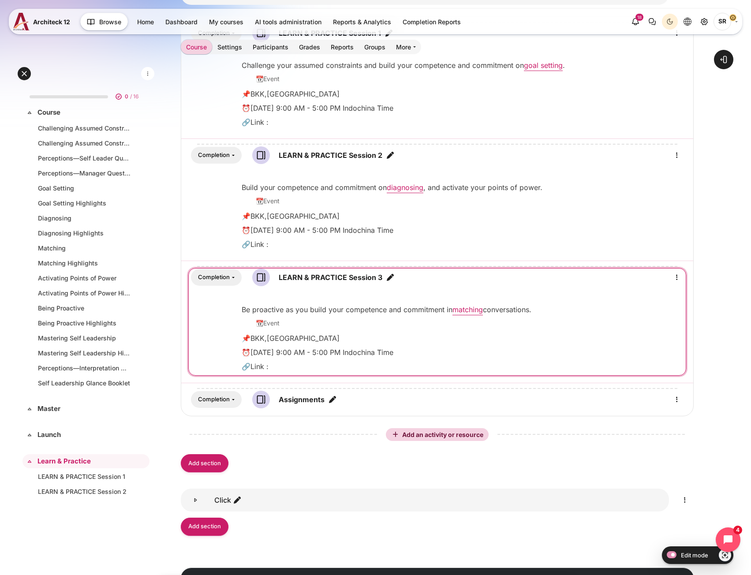
scroll to position [485, 0]
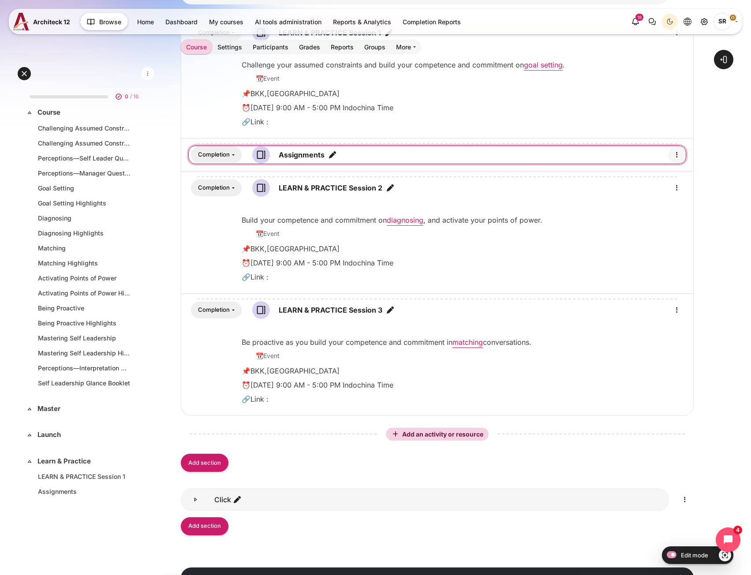
click at [682, 157] on icon "Edit" at bounding box center [676, 154] width 11 height 11
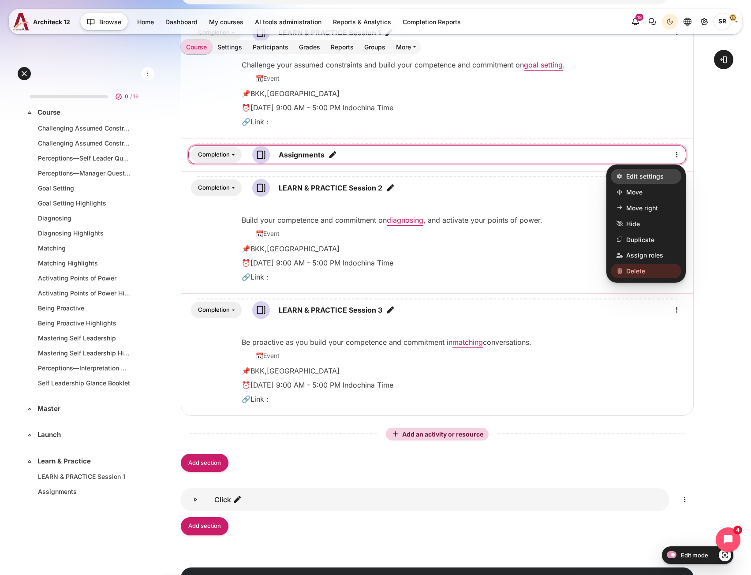
click at [658, 179] on span "Edit settings" at bounding box center [644, 175] width 37 height 9
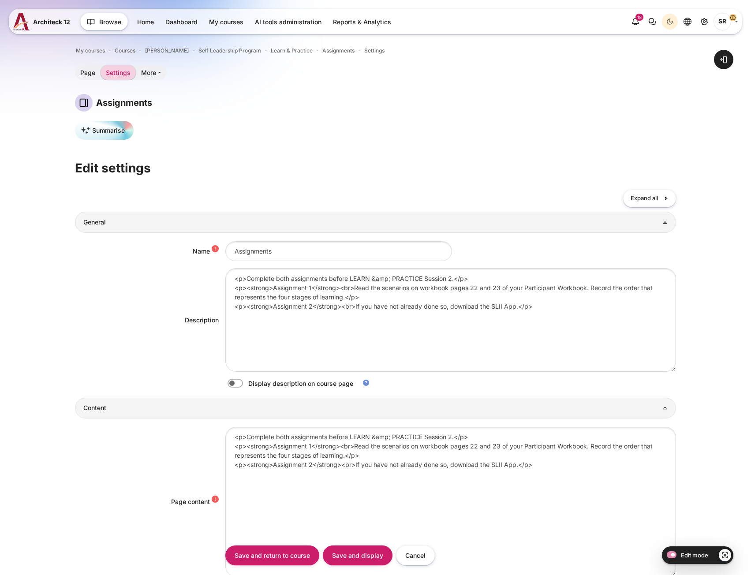
click at [246, 387] on label "Content" at bounding box center [247, 383] width 2 height 9
click at [243, 387] on input "Content" at bounding box center [250, 384] width 15 height 9
checkbox input "true"
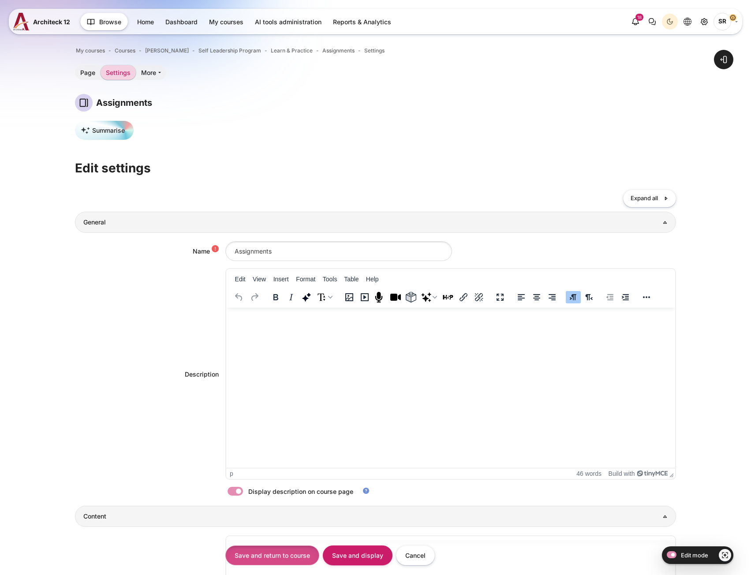
click at [297, 552] on input "Save and return to course" at bounding box center [272, 555] width 94 height 20
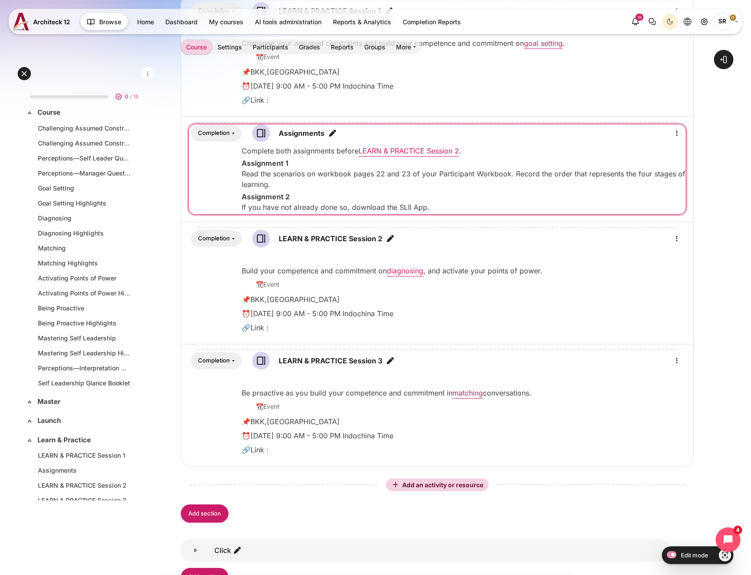
scroll to position [541, 0]
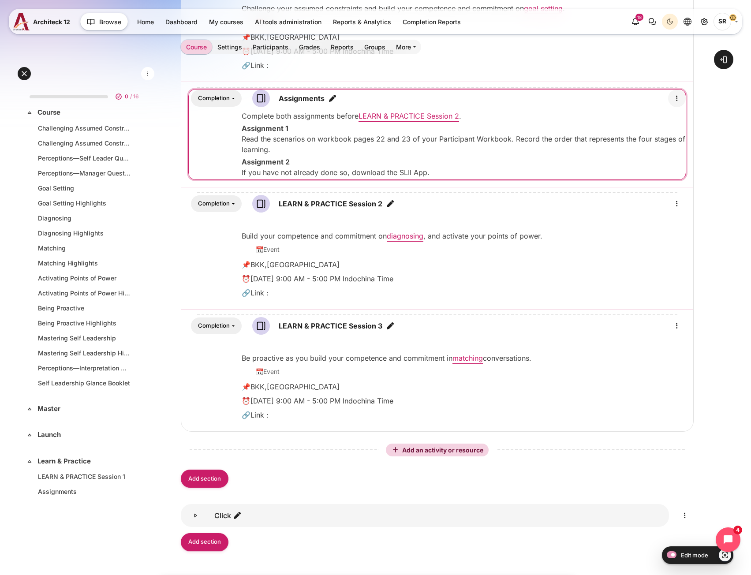
click at [676, 97] on icon "Edit" at bounding box center [676, 98] width 11 height 11
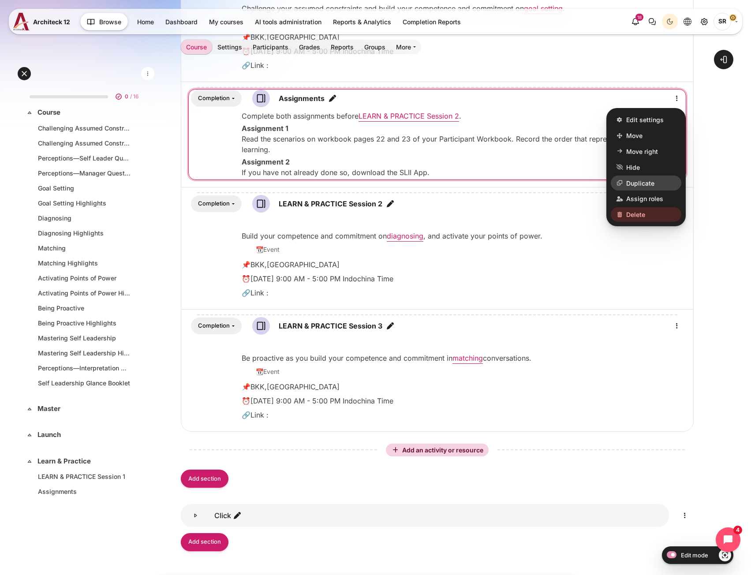
click at [639, 186] on span "Duplicate" at bounding box center [640, 183] width 28 height 9
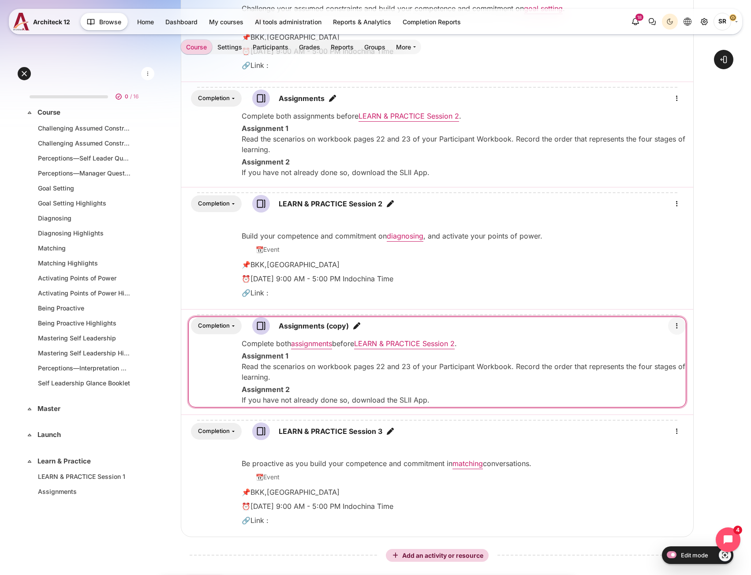
click at [677, 327] on icon "Edit" at bounding box center [676, 326] width 11 height 11
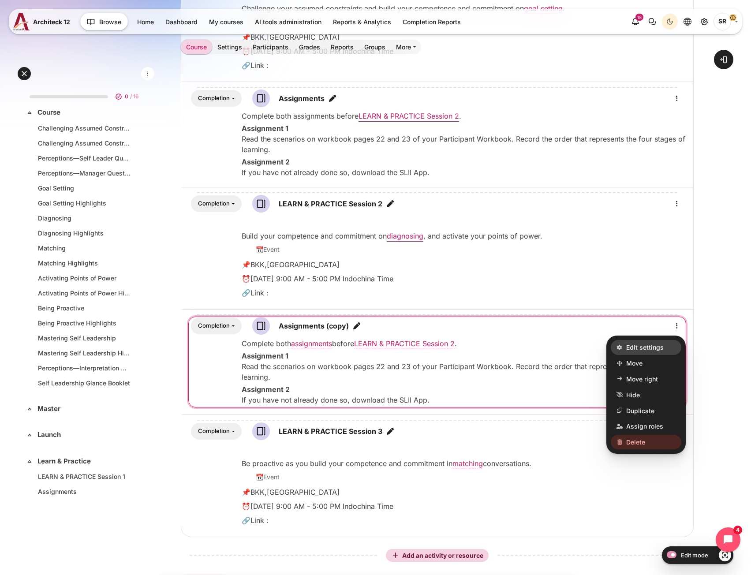
click at [649, 350] on span "Edit settings" at bounding box center [644, 347] width 37 height 9
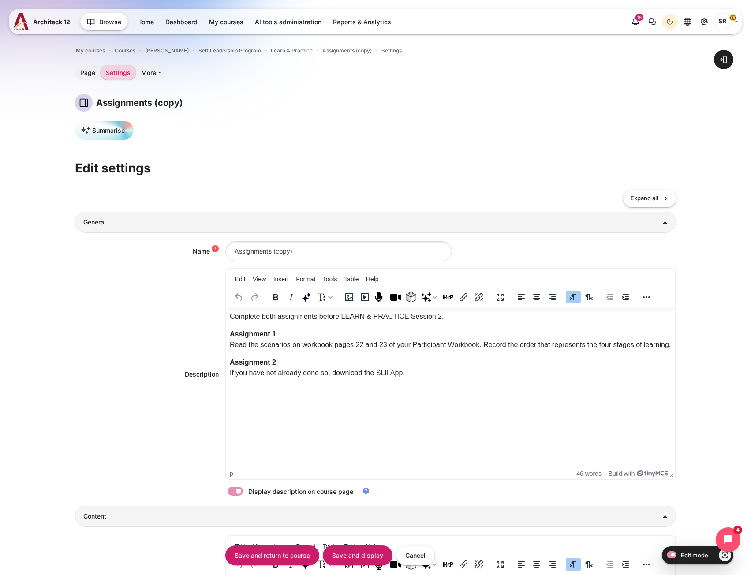
click at [292, 366] on p "Assignment 2 If you have not already done so, download the SLII App." at bounding box center [450, 367] width 442 height 21
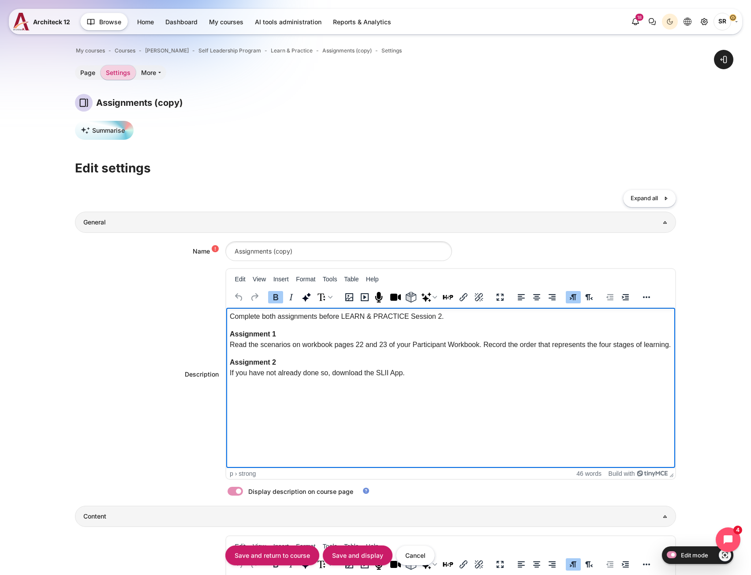
click at [292, 366] on p "Assignment 2 If you have not already done so, download the SLII App." at bounding box center [450, 367] width 442 height 21
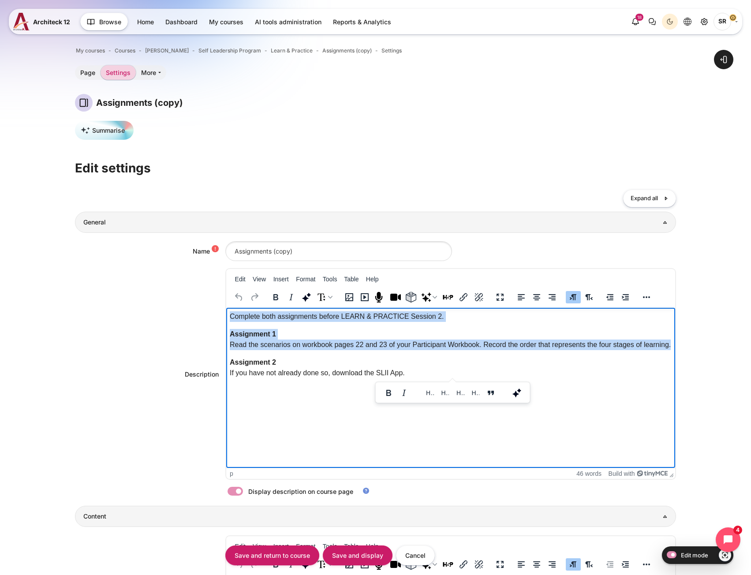
paste body "Rich text area. Press ALT-0 for help."
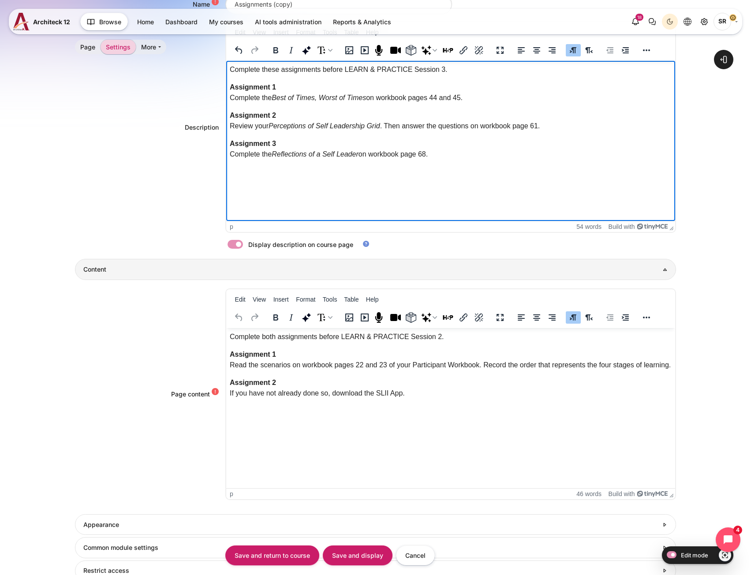
scroll to position [265, 0]
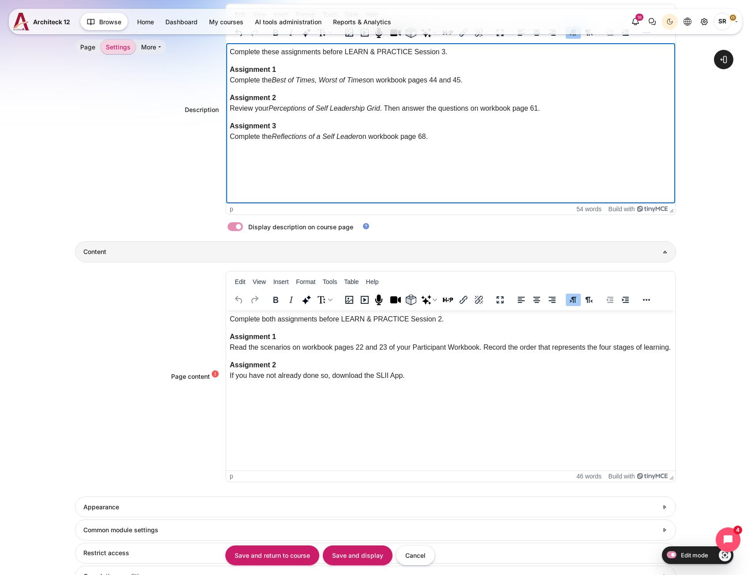
click at [288, 355] on body "Complete both assignments before LEARN & PRACTICE Session 2. Assignment 1 Read …" at bounding box center [450, 346] width 442 height 67
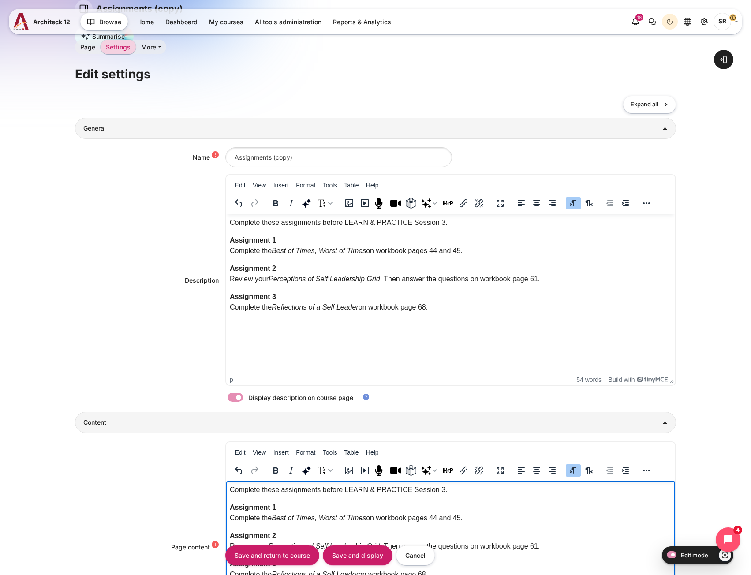
scroll to position [0, 0]
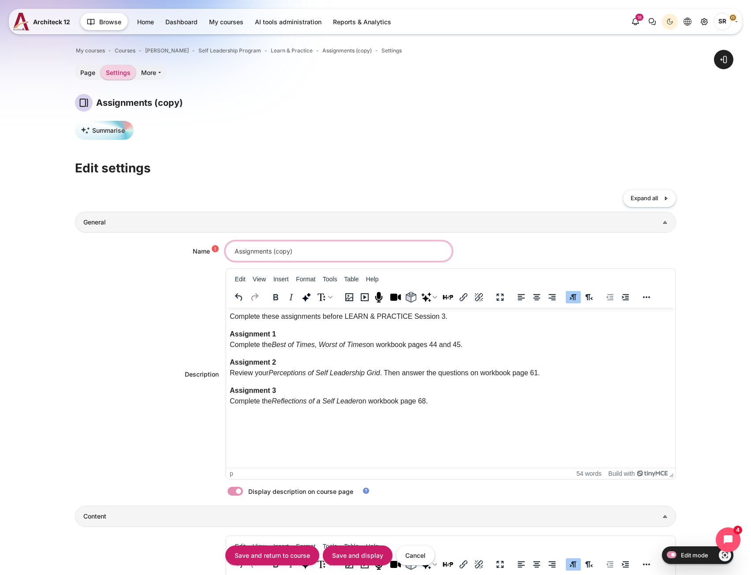
drag, startPoint x: 292, startPoint y: 249, endPoint x: 272, endPoint y: 253, distance: 20.3
click at [272, 253] on input "Assignments (copy)" at bounding box center [338, 251] width 227 height 20
type input "Assignments 2"
click at [298, 551] on input "Save and return to course" at bounding box center [272, 555] width 94 height 20
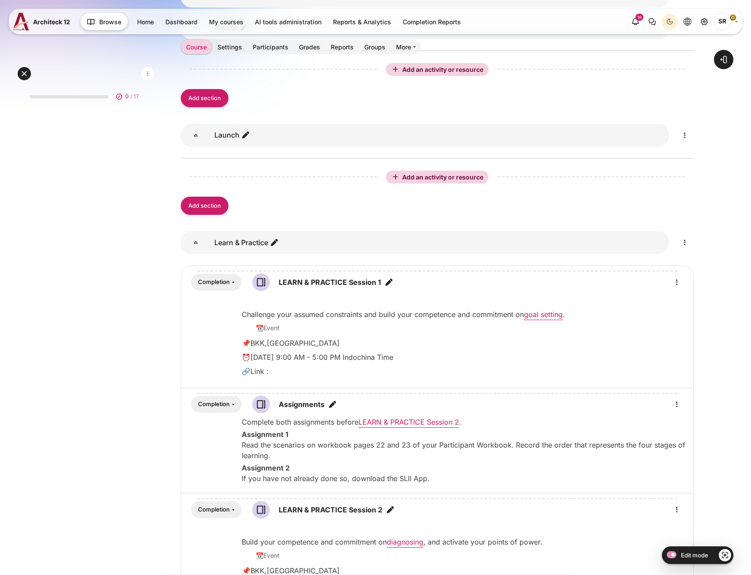
scroll to position [409, 0]
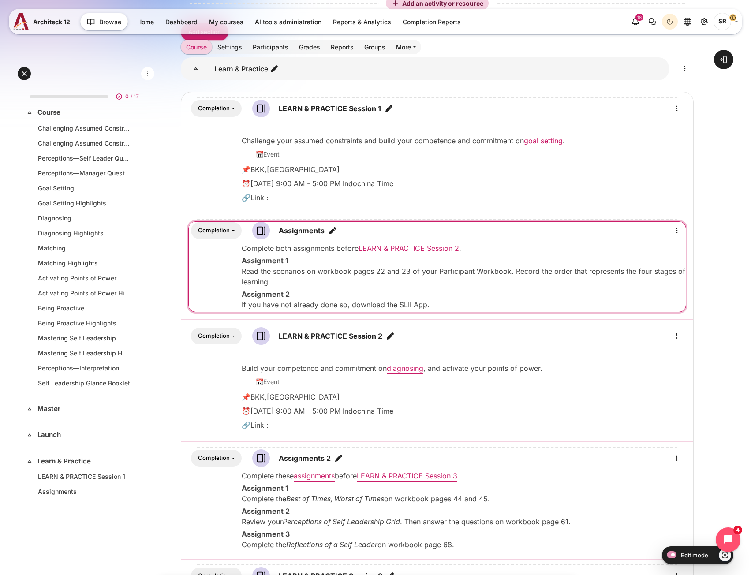
click at [335, 231] on icon "Edit title" at bounding box center [332, 230] width 9 height 9
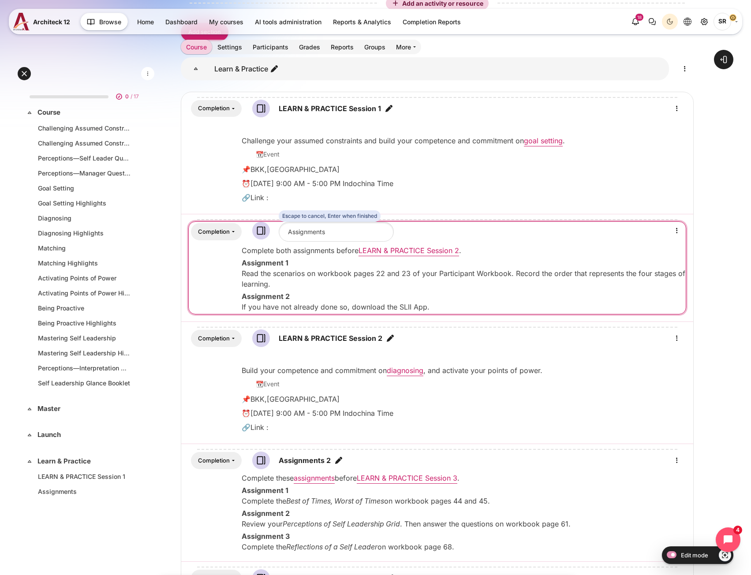
click at [332, 235] on input "Assignments" at bounding box center [336, 232] width 115 height 20
type input "Assignments 1"
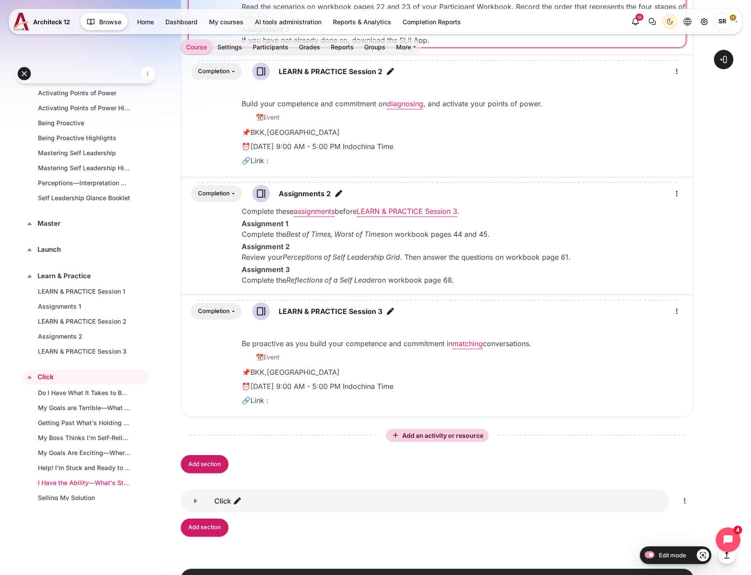
scroll to position [261, 0]
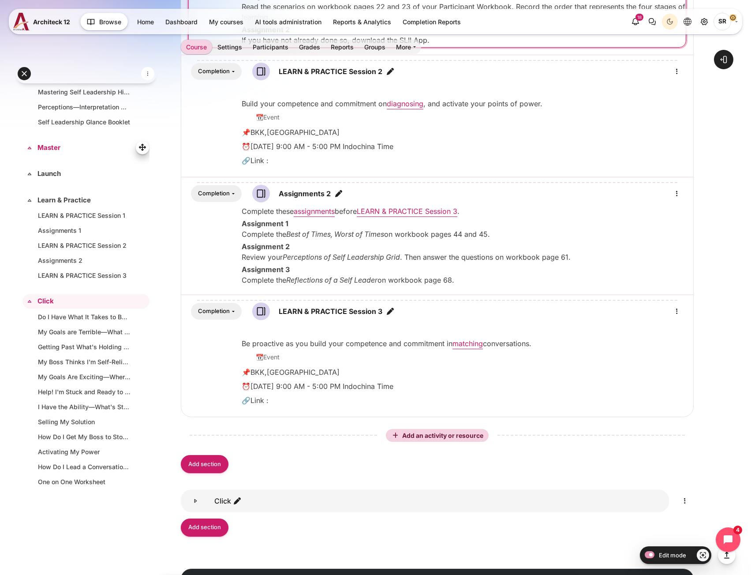
click at [52, 146] on link "Master" at bounding box center [84, 148] width 95 height 10
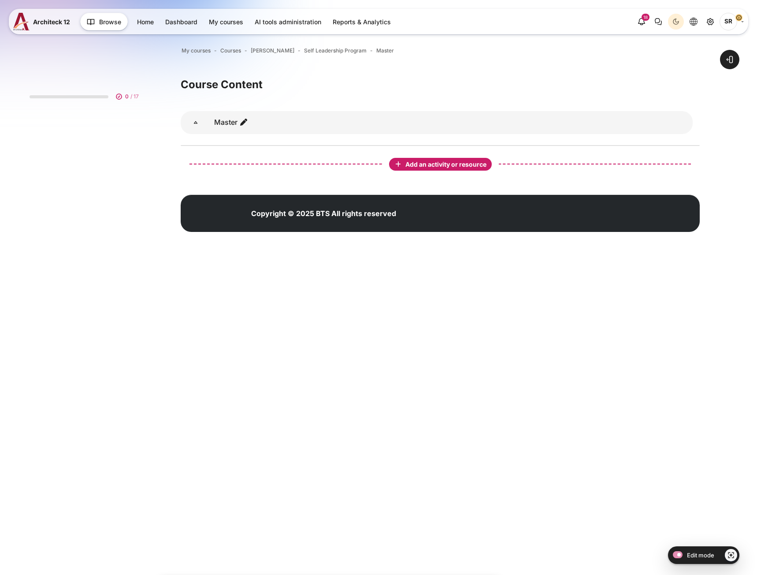
click at [437, 169] on button "Add an activity or resource" at bounding box center [440, 164] width 103 height 13
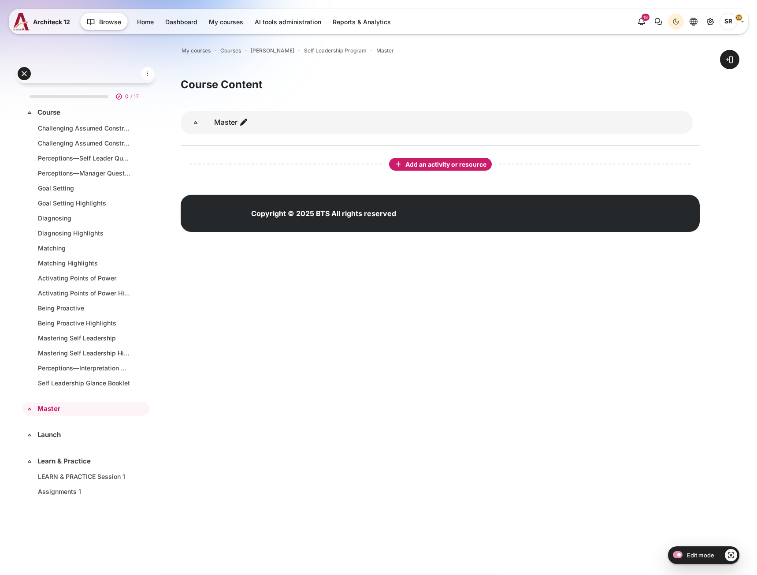
scroll to position [233, 0]
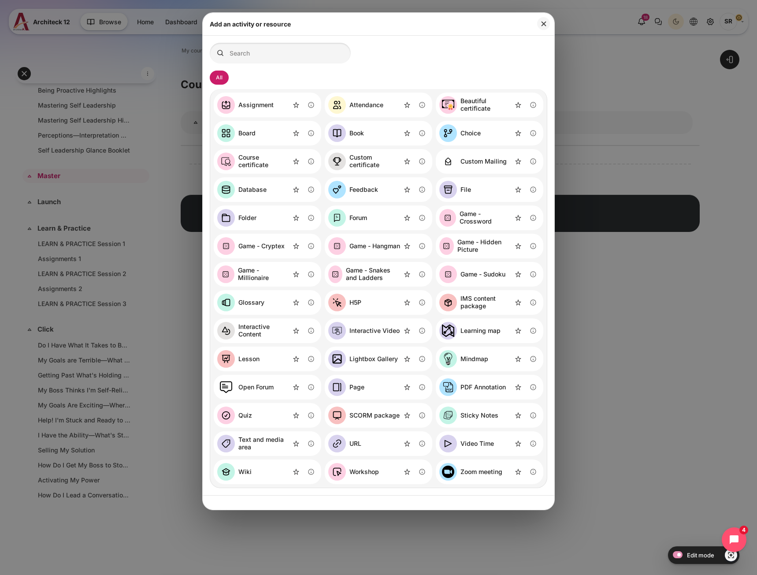
click at [473, 190] on div "File" at bounding box center [490, 189] width 108 height 25
click at [467, 190] on div "File" at bounding box center [466, 189] width 11 height 7
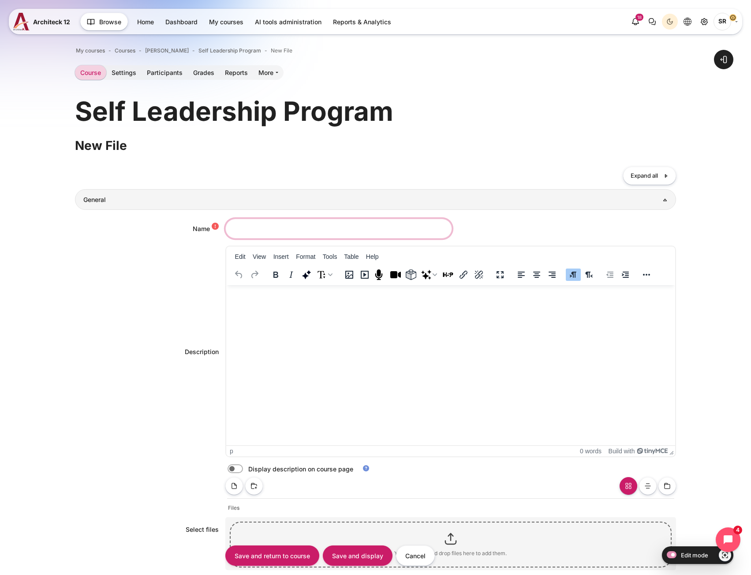
click at [286, 232] on input "Name" at bounding box center [338, 229] width 227 height 20
paste input "One on One Conversations Process"
type input "One on One Conversations Process"
click at [344, 303] on html at bounding box center [450, 294] width 449 height 18
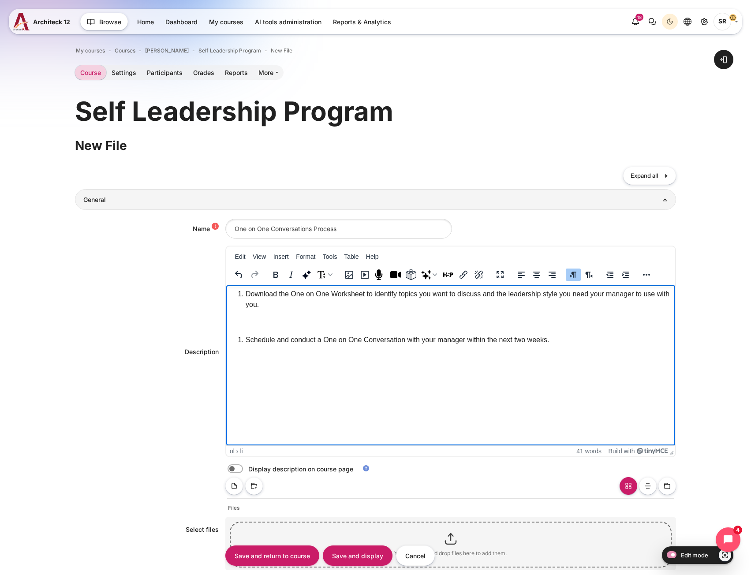
click at [245, 338] on li "Schedule and conduct a One on One Conversation with your manager within the nex…" at bounding box center [458, 340] width 426 height 11
click at [245, 337] on li "Schedule and conduct a One on One Conversation with your manager within the nex…" at bounding box center [458, 340] width 426 height 11
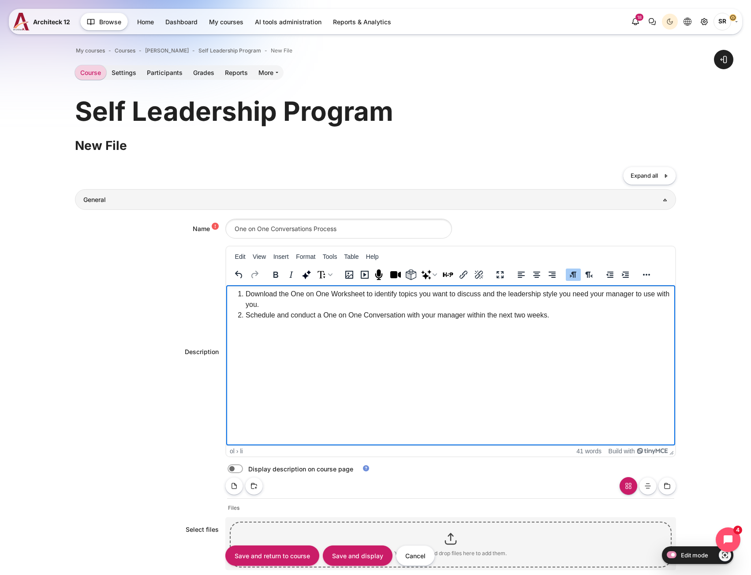
click at [286, 302] on li "Download the One on One Worksheet to identify topics you want to discuss and th…" at bounding box center [458, 299] width 426 height 21
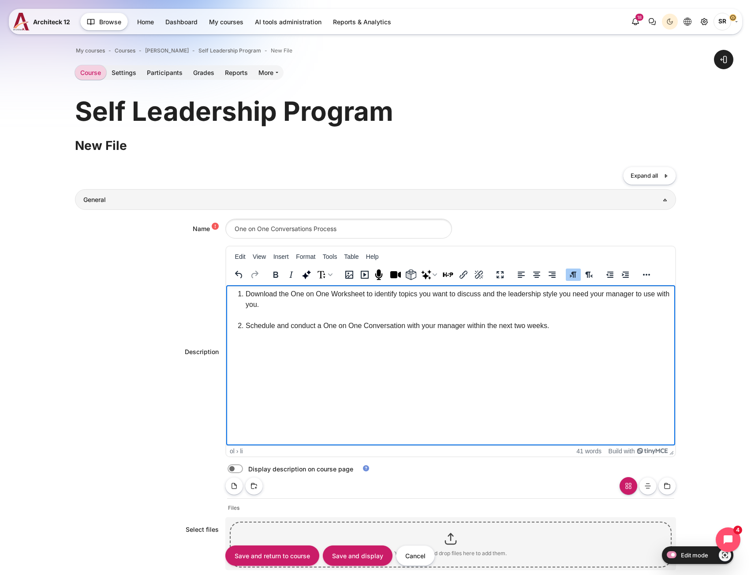
click at [339, 338] on html "Download the One on One Worksheet to identify topics you want to discuss and th…" at bounding box center [450, 311] width 449 height 53
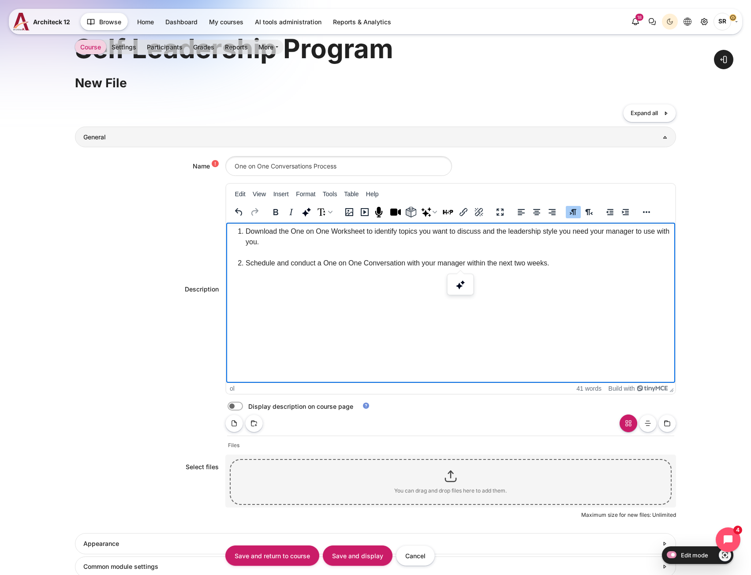
scroll to position [176, 0]
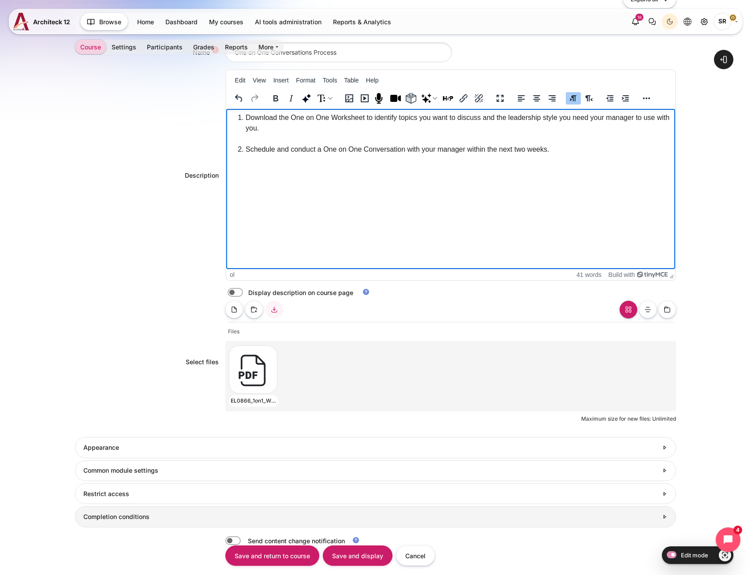
click at [119, 513] on h3 "Completion conditions" at bounding box center [370, 517] width 574 height 8
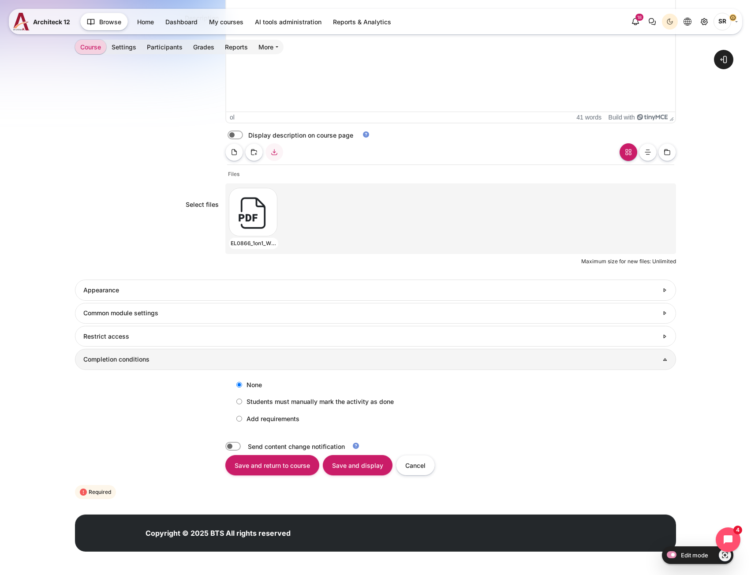
scroll to position [334, 0]
click at [251, 422] on label "Add requirements" at bounding box center [265, 418] width 67 height 15
click at [242, 421] on input "Add requirements" at bounding box center [239, 418] width 6 height 6
radio input "true"
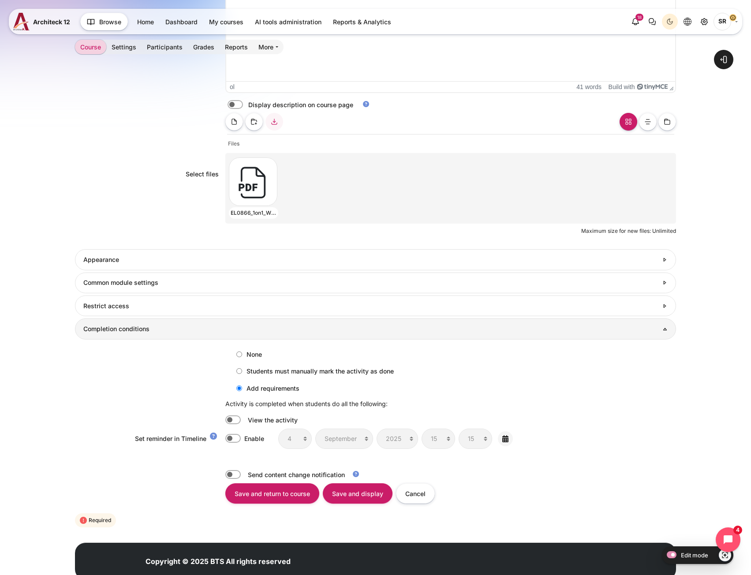
scroll to position [393, 0]
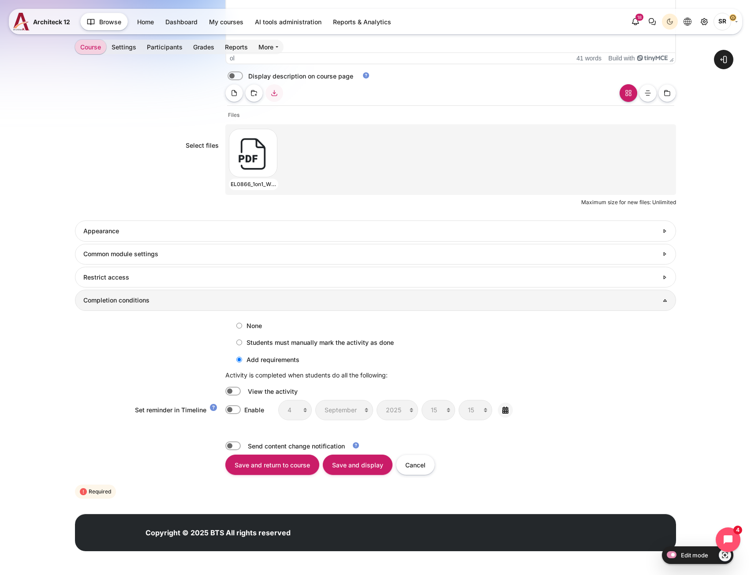
click at [244, 388] on label "Content" at bounding box center [245, 391] width 2 height 9
click at [233, 388] on input "Content" at bounding box center [232, 391] width 15 height 9
checkbox input "true"
click at [264, 472] on input "Save and return to course" at bounding box center [272, 465] width 94 height 20
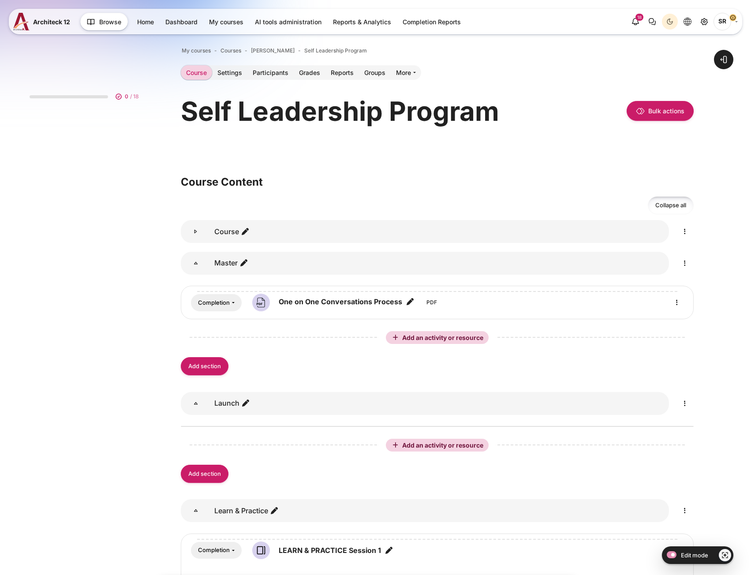
scroll to position [88, 0]
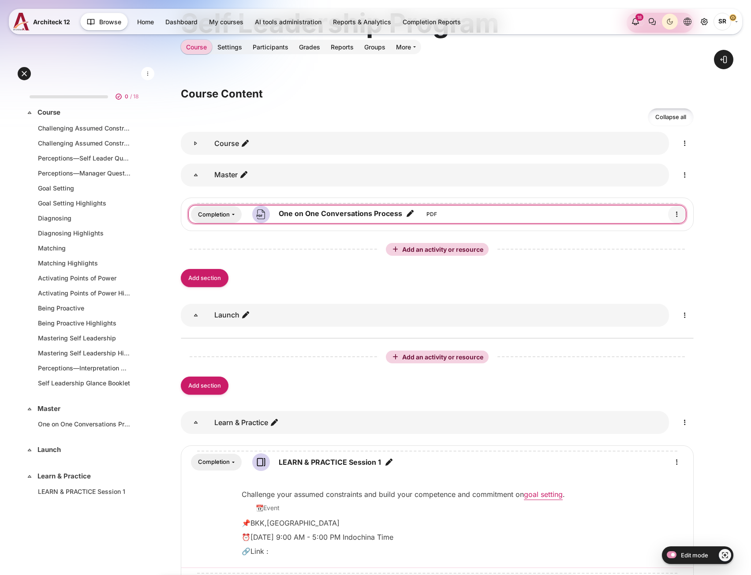
click at [678, 215] on icon "Edit" at bounding box center [676, 214] width 11 height 11
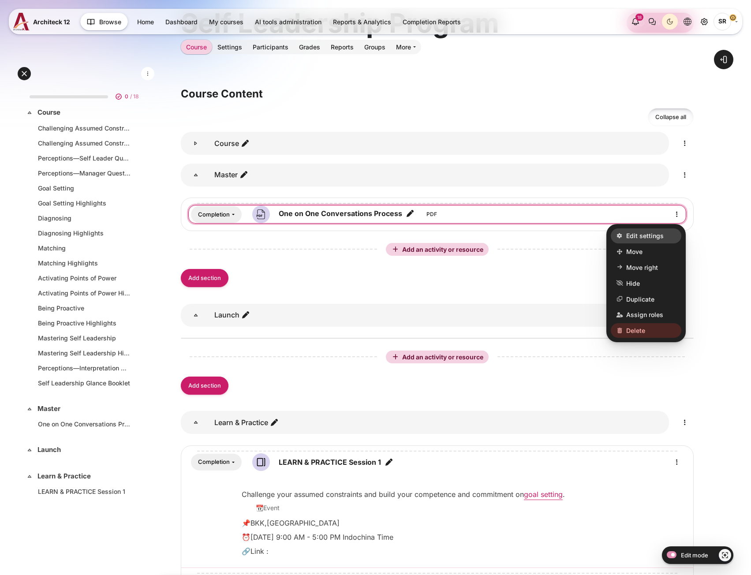
click at [667, 232] on link "Edit settings" at bounding box center [646, 235] width 71 height 15
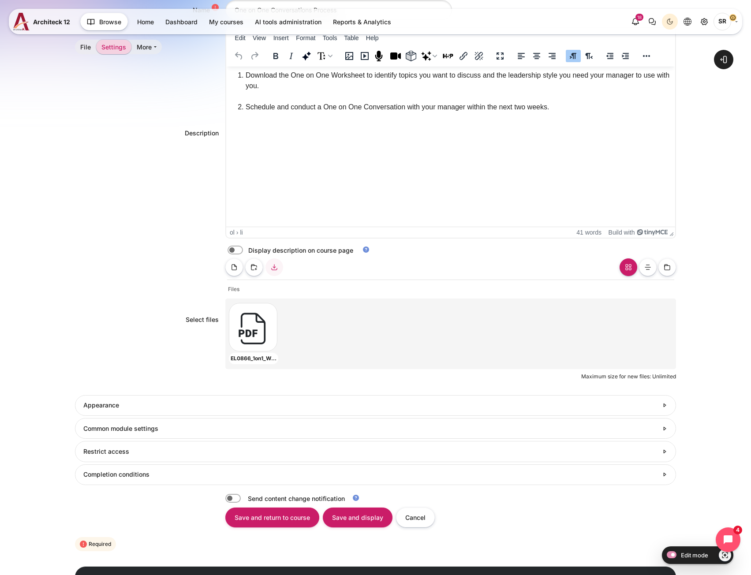
click at [246, 250] on label "Content" at bounding box center [247, 250] width 2 height 9
click at [243, 250] on input "Content" at bounding box center [250, 251] width 15 height 9
checkbox input "true"
click at [287, 520] on input "Save and return to course" at bounding box center [272, 517] width 94 height 20
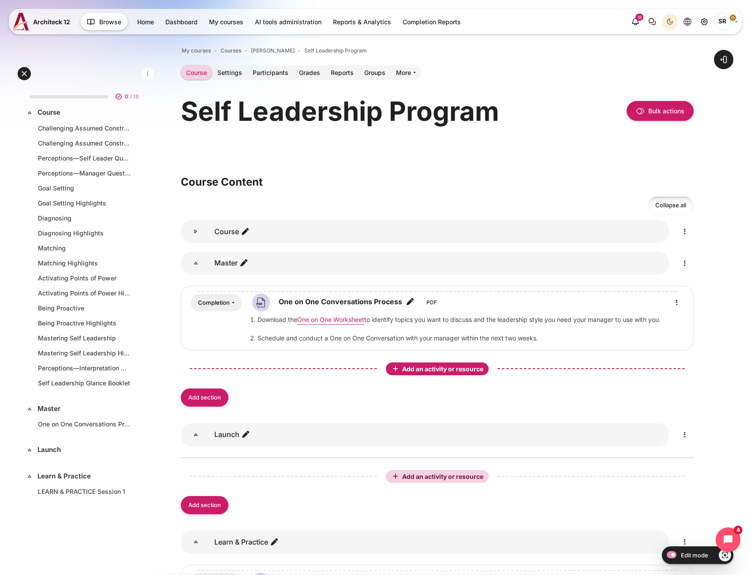
click at [448, 371] on span "Add an activity or resource" at bounding box center [443, 368] width 83 height 7
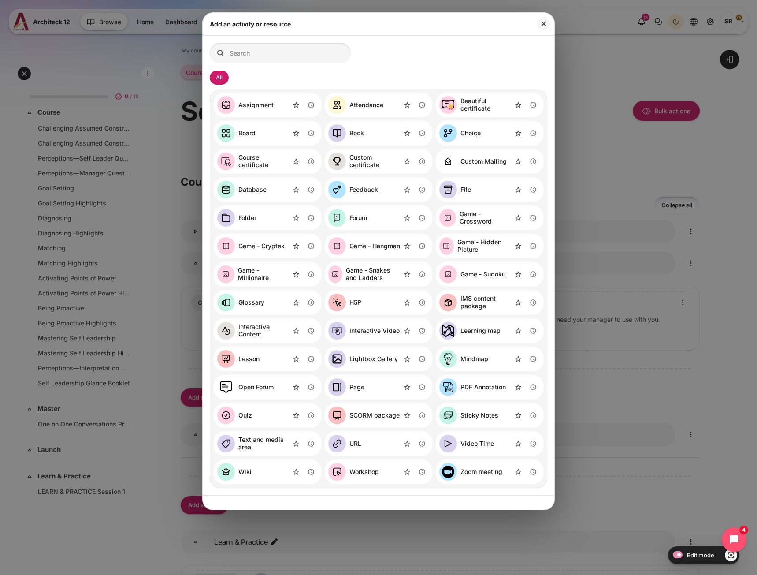
click at [471, 193] on div "File" at bounding box center [466, 189] width 11 height 7
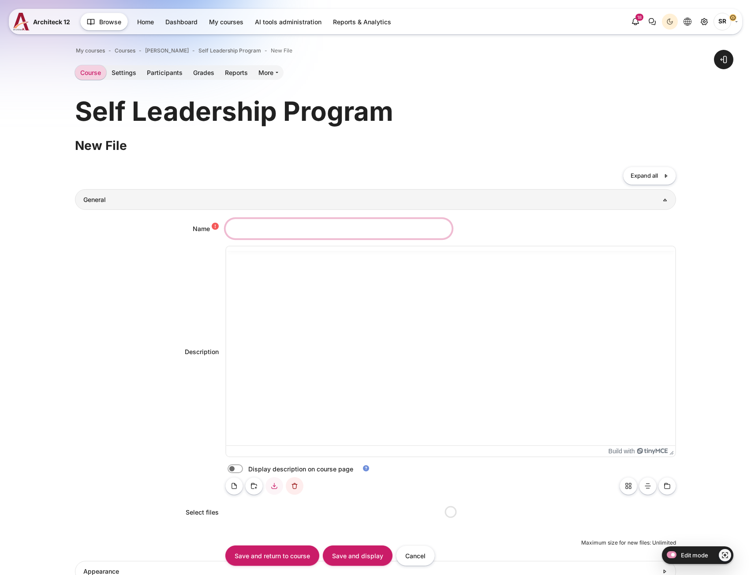
click at [295, 232] on input "Name" at bounding box center [338, 229] width 227 height 20
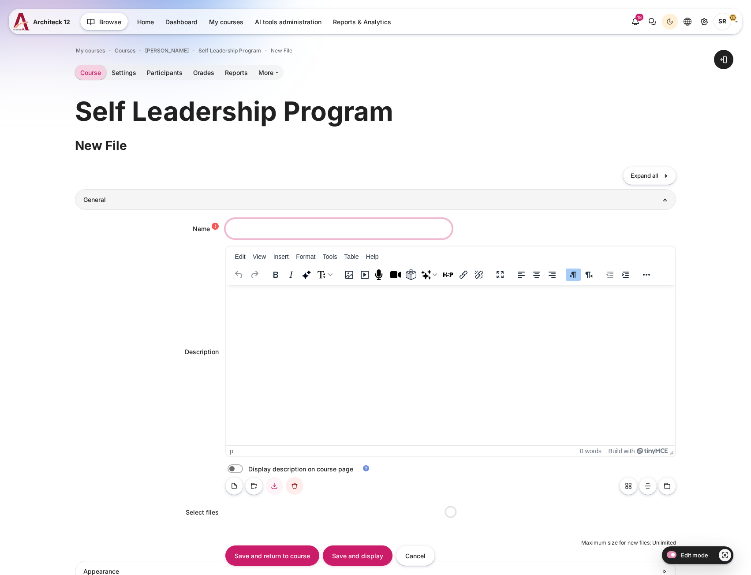
paste input "Perceptions of Self Leadership Interpretation Guide"
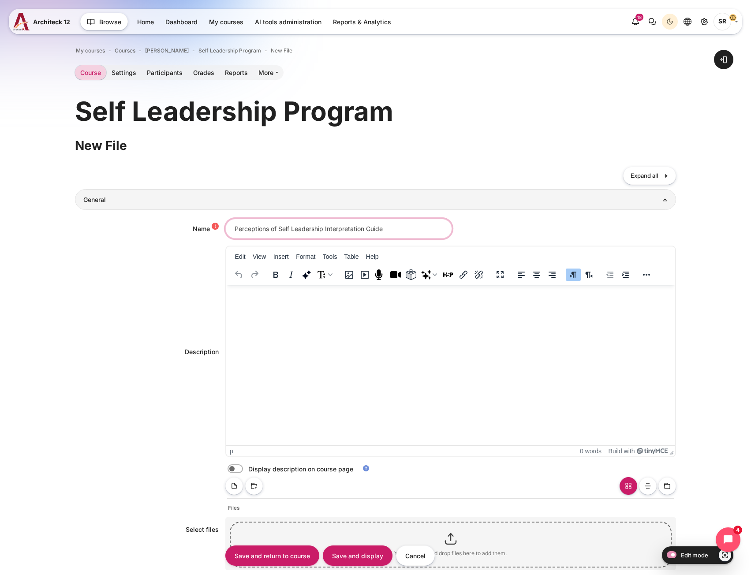
type input "Perceptions of Self Leadership Interpretation Guide"
click at [293, 303] on html at bounding box center [450, 294] width 449 height 18
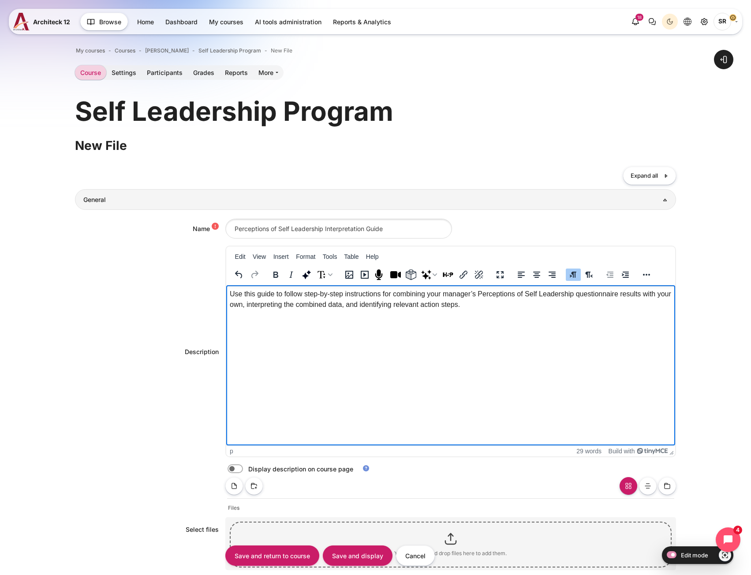
click at [246, 469] on label "Content" at bounding box center [247, 468] width 2 height 9
click at [243, 469] on input "Content" at bounding box center [250, 470] width 15 height 9
checkbox input "true"
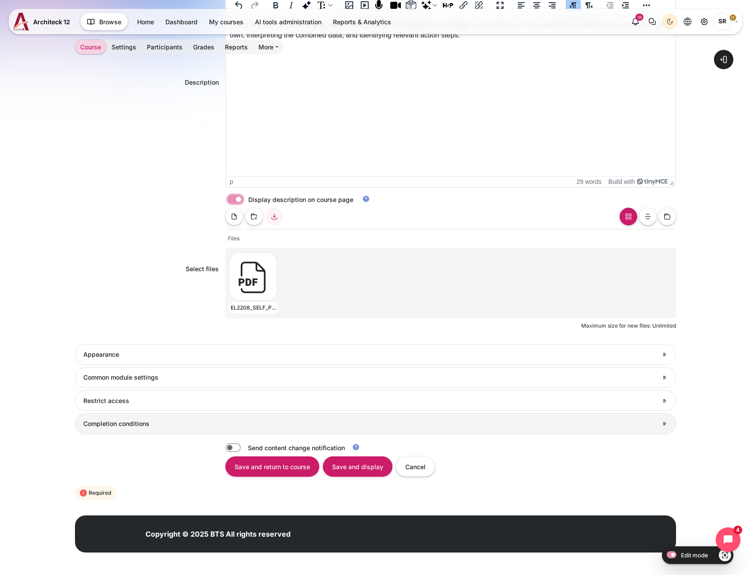
scroll to position [271, 0]
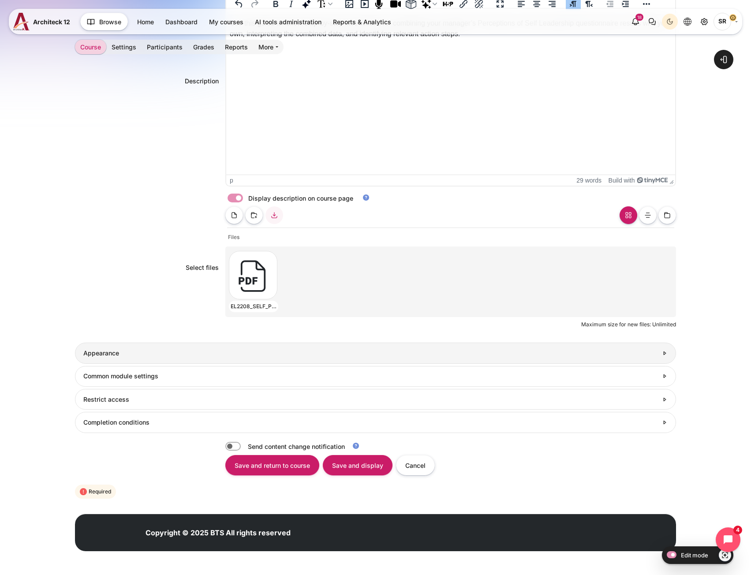
click at [164, 360] on link "Appearance" at bounding box center [375, 353] width 600 height 21
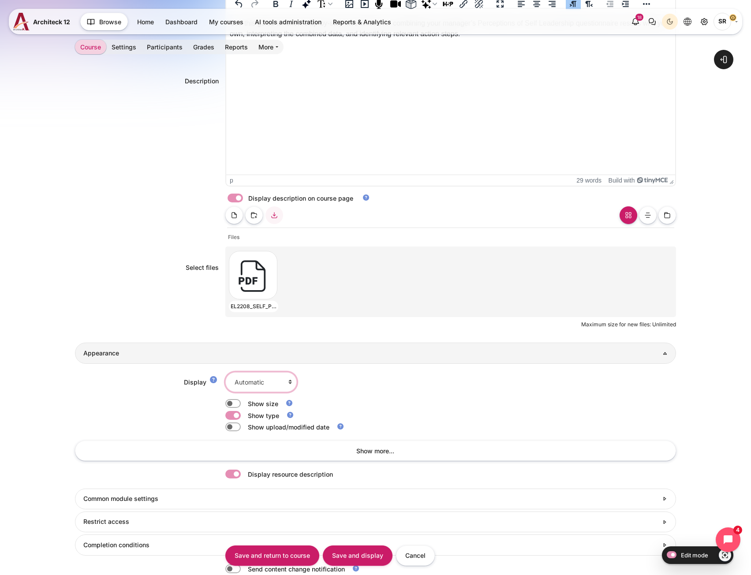
click at [272, 374] on select "Automatic Embed Force download Open In pop-up" at bounding box center [260, 382] width 71 height 20
select select "4"
click at [225, 372] on select "Automatic Embed Force download Open In pop-up" at bounding box center [260, 382] width 71 height 20
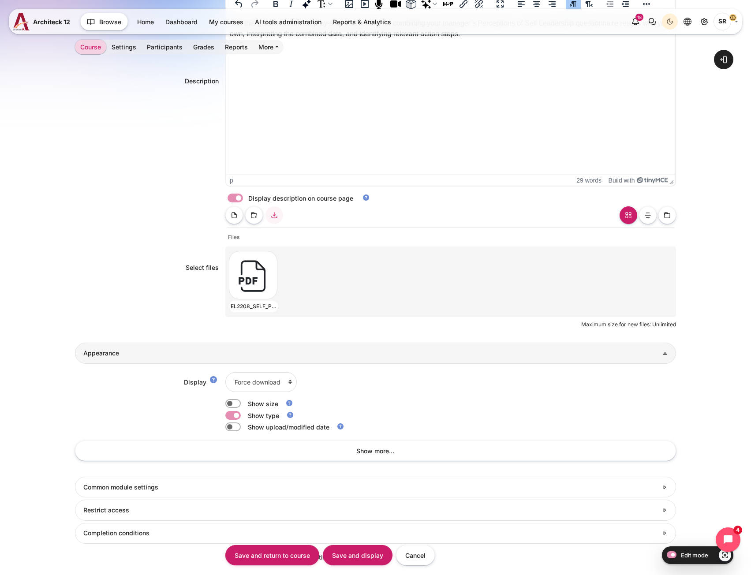
click at [133, 410] on div "Display Automatic Embed Force download Open In pop-up Show size Show type" at bounding box center [375, 419] width 600 height 111
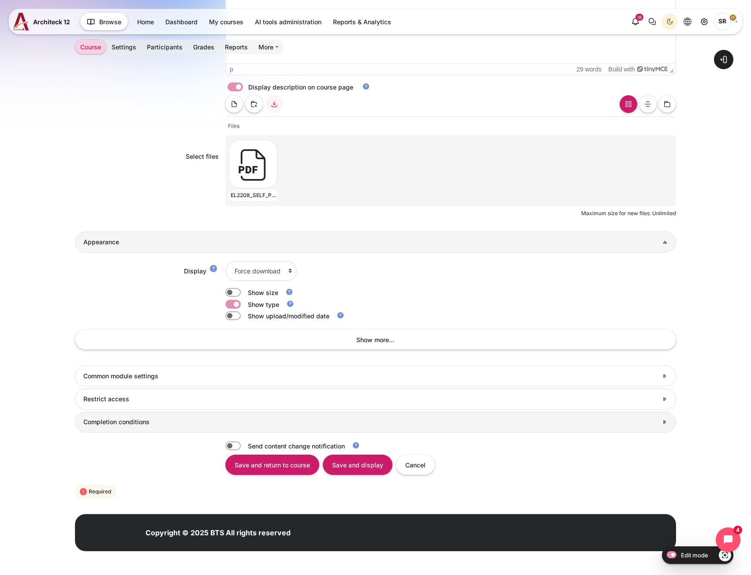
click at [171, 429] on link "Completion conditions" at bounding box center [375, 422] width 600 height 21
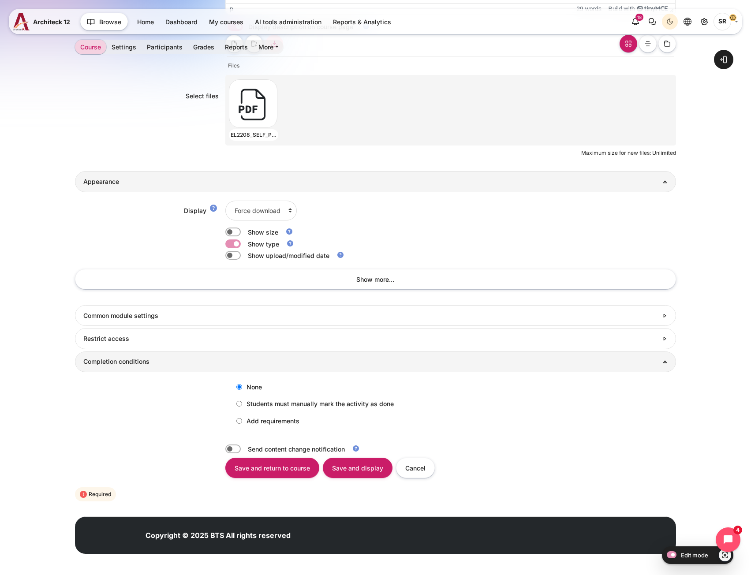
scroll to position [445, 0]
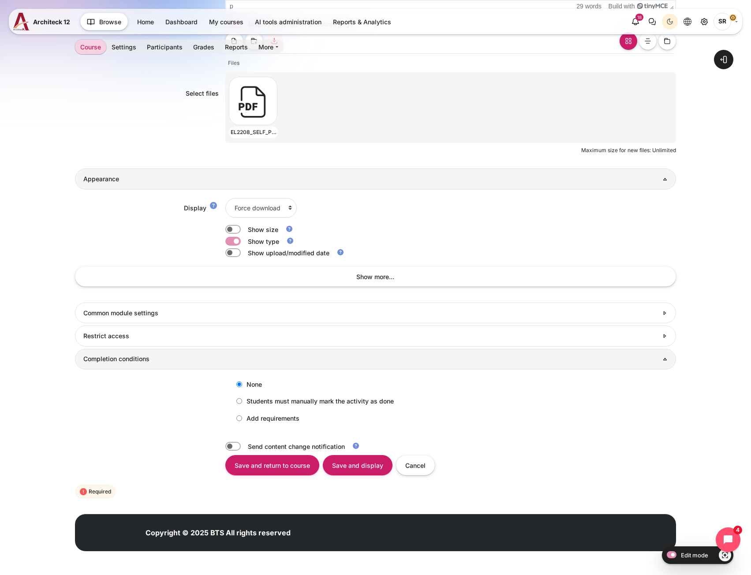
click at [246, 425] on label "Add requirements" at bounding box center [265, 418] width 67 height 15
click at [242, 421] on input "Add requirements" at bounding box center [239, 418] width 6 height 6
radio input "true"
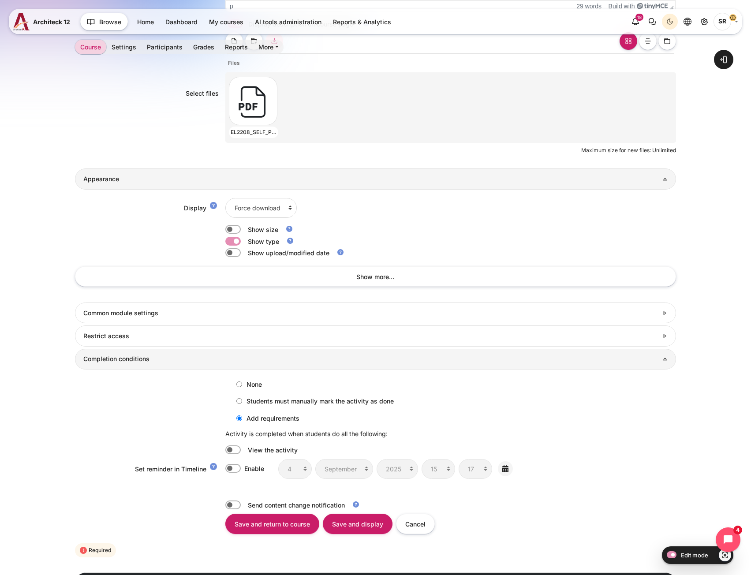
click at [244, 453] on label "Content" at bounding box center [245, 449] width 2 height 9
click at [233, 453] on input "Content" at bounding box center [232, 449] width 15 height 9
checkbox input "true"
click at [247, 518] on input "Save and return to course" at bounding box center [272, 524] width 94 height 20
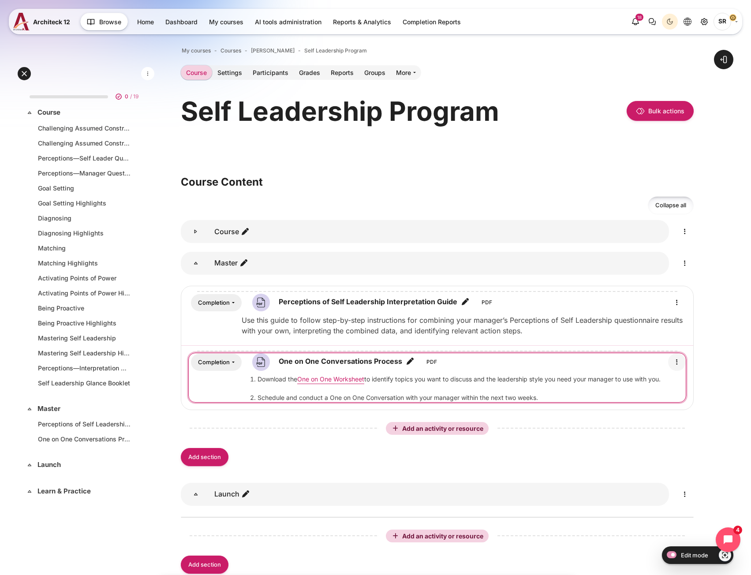
click at [676, 364] on icon "Edit" at bounding box center [676, 362] width 11 height 11
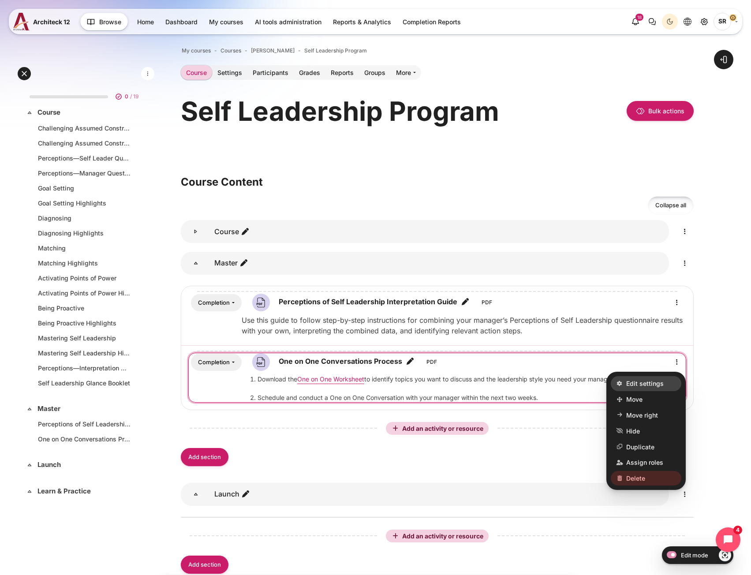
click at [651, 380] on span "Edit settings" at bounding box center [644, 383] width 37 height 9
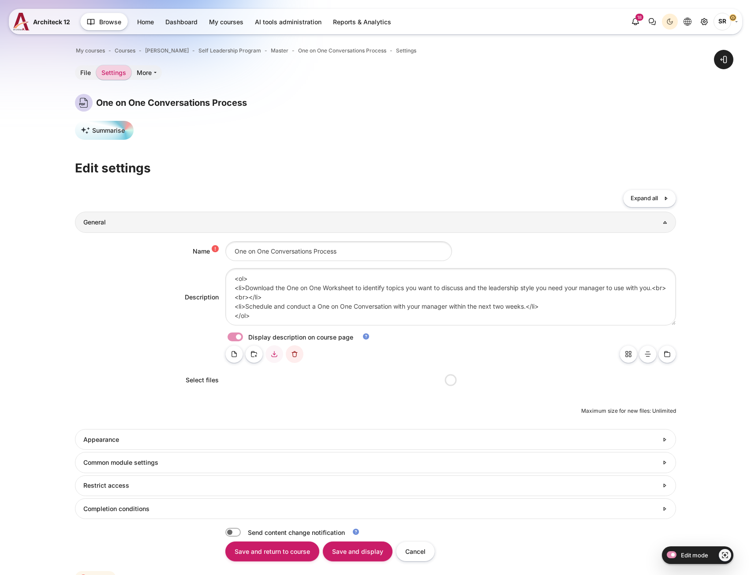
click at [141, 475] on link "Restrict access" at bounding box center [375, 485] width 600 height 21
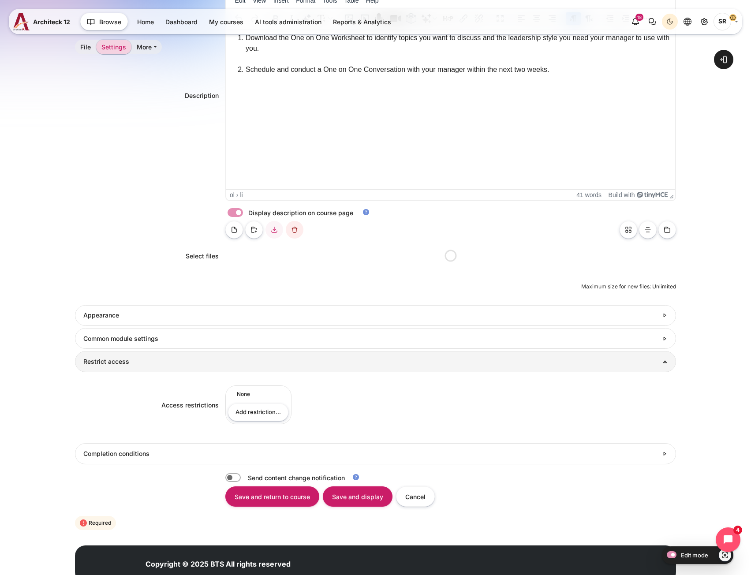
scroll to position [286, 0]
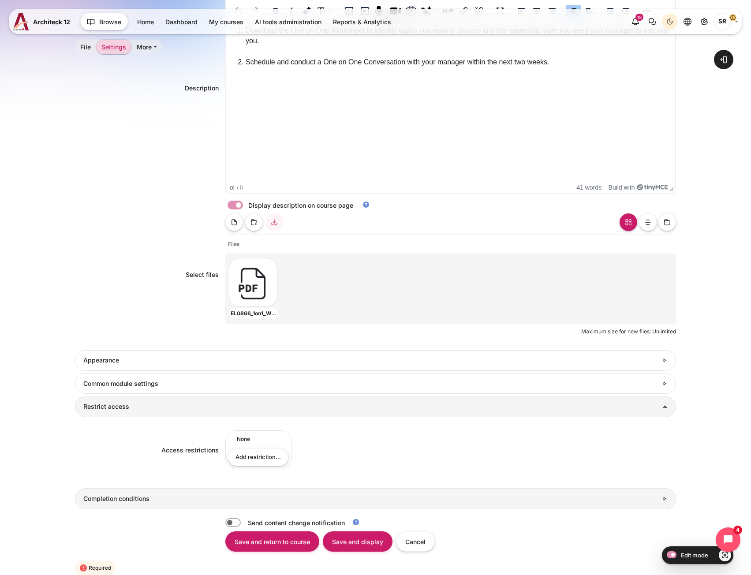
click at [130, 504] on link "Completion conditions" at bounding box center [375, 498] width 600 height 21
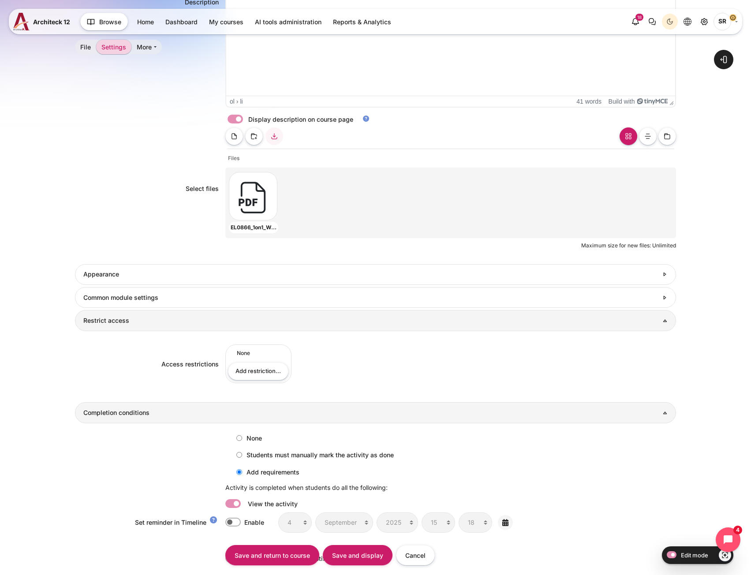
scroll to position [485, 0]
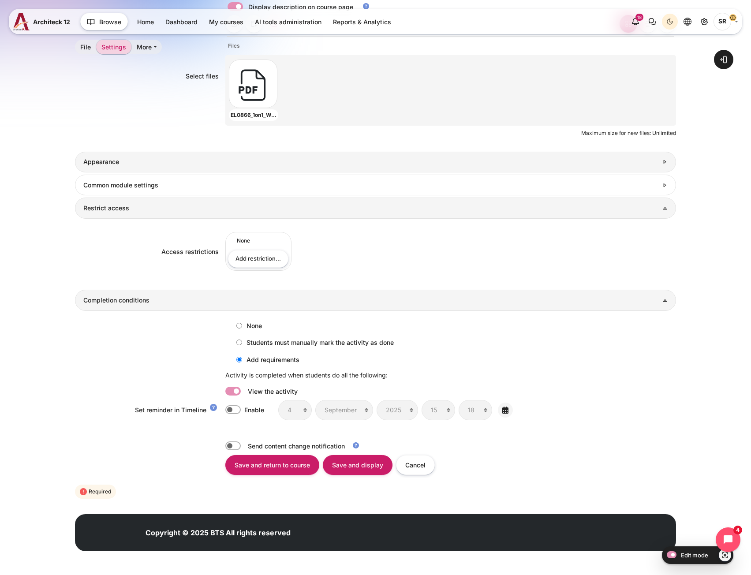
click at [171, 154] on link "Appearance" at bounding box center [375, 162] width 600 height 21
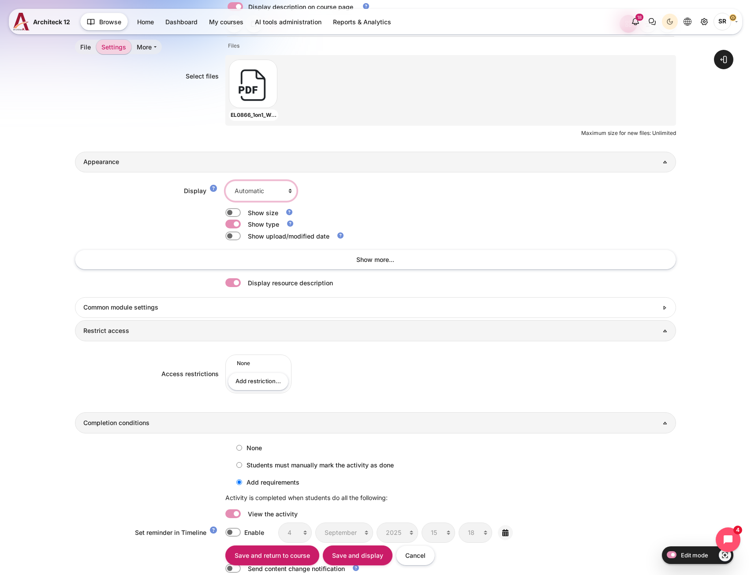
click at [261, 184] on select "Automatic Embed Force download Open In pop-up" at bounding box center [260, 191] width 71 height 20
select select "4"
click at [225, 181] on select "Automatic Embed Force download Open In pop-up" at bounding box center [260, 191] width 71 height 20
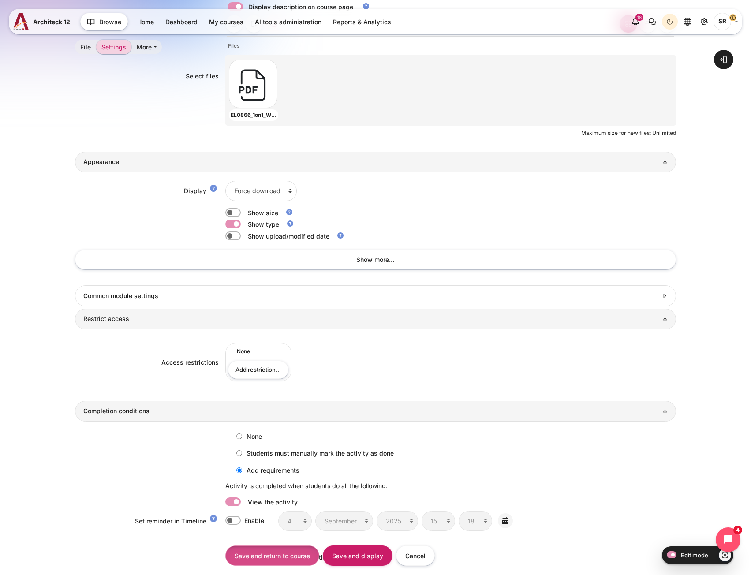
click at [263, 554] on input "Save and return to course" at bounding box center [272, 555] width 94 height 20
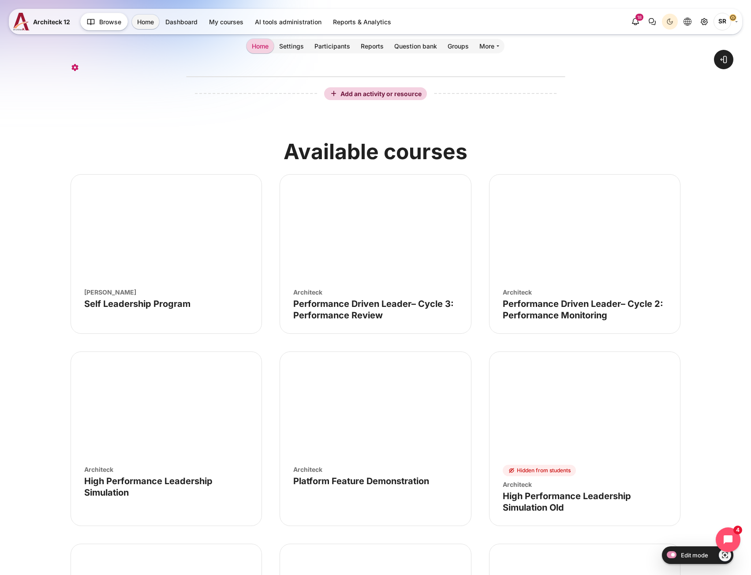
click at [164, 271] on figure "Course image" Self Leadership Program" at bounding box center [166, 228] width 190 height 106
